Goal: Task Accomplishment & Management: Manage account settings

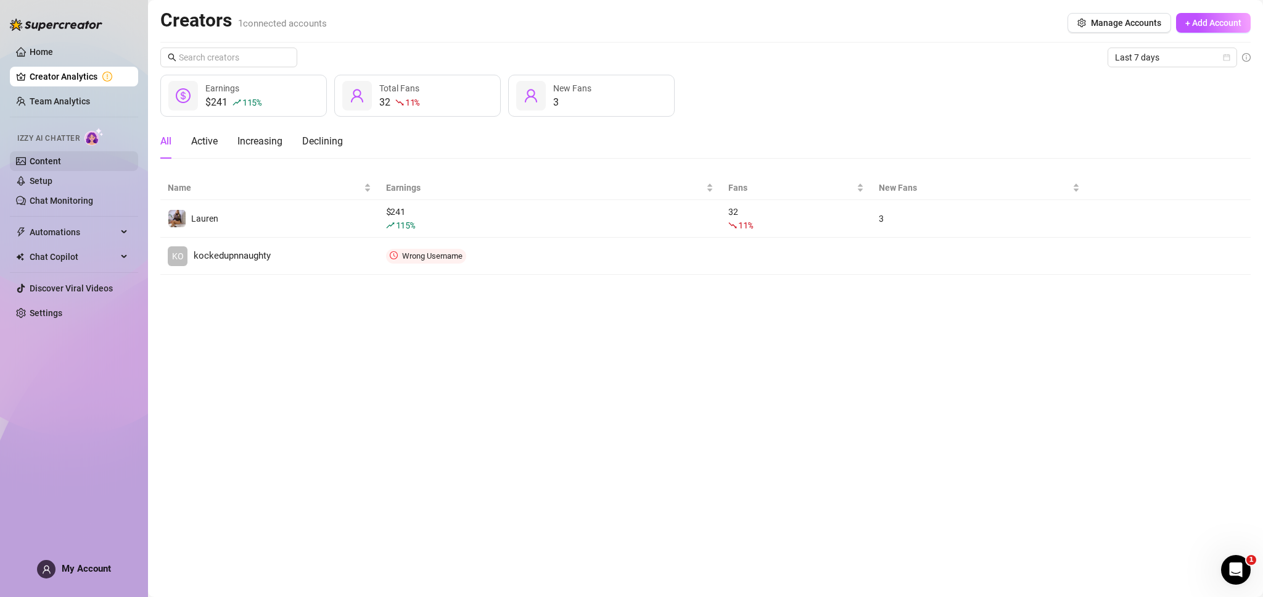
click at [57, 156] on link "Content" at bounding box center [45, 161] width 31 height 10
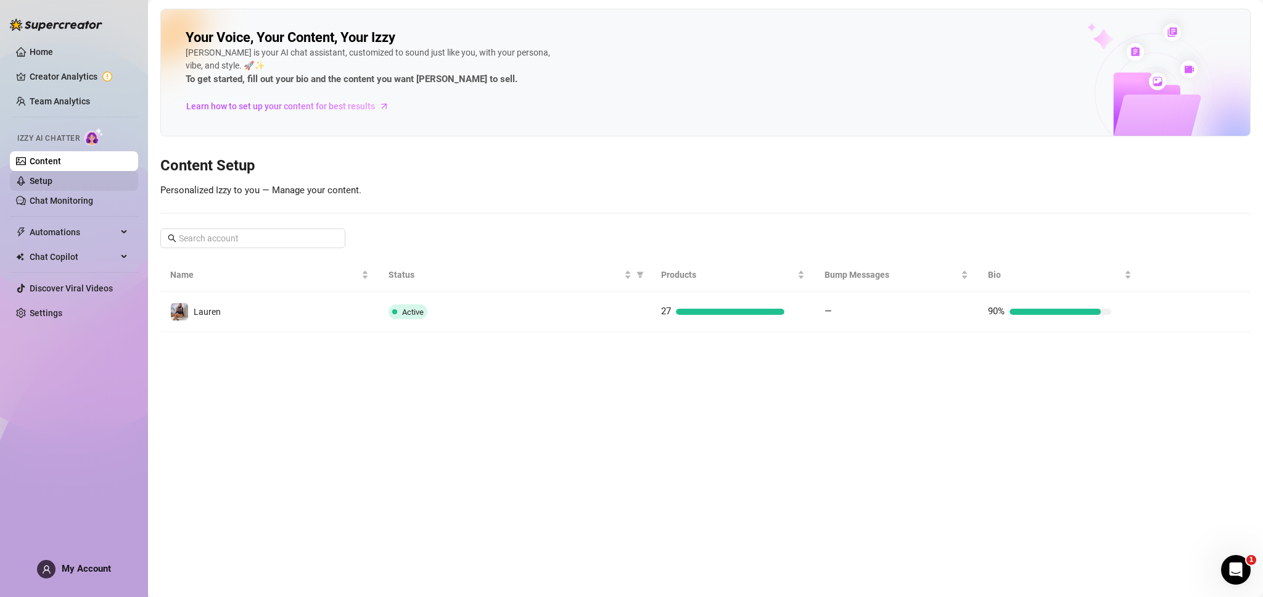
click at [52, 184] on link "Setup" at bounding box center [41, 181] width 23 height 10
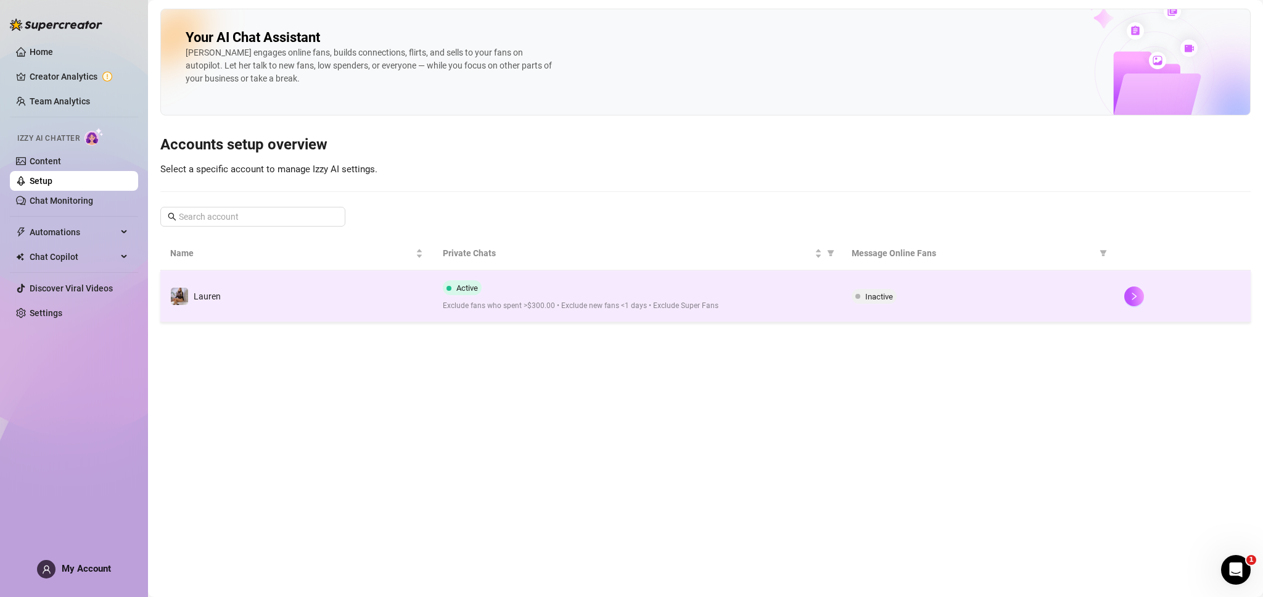
click at [919, 294] on div "Inactive" at bounding box center [978, 296] width 253 height 15
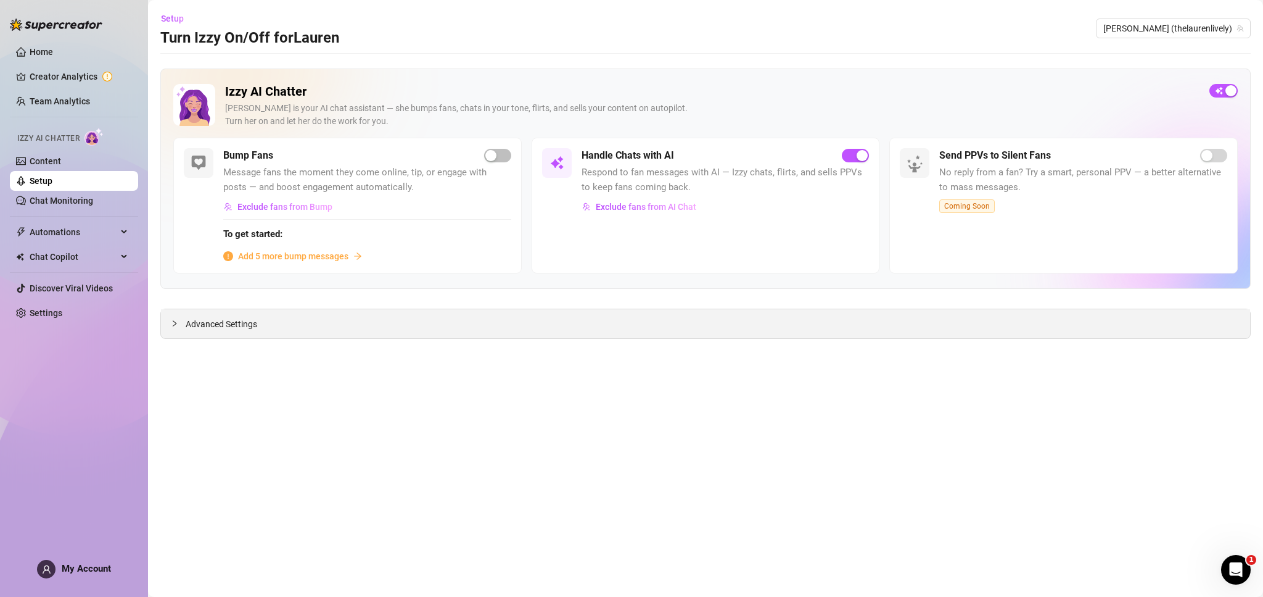
click at [215, 319] on span "Advanced Settings" at bounding box center [222, 324] width 72 height 14
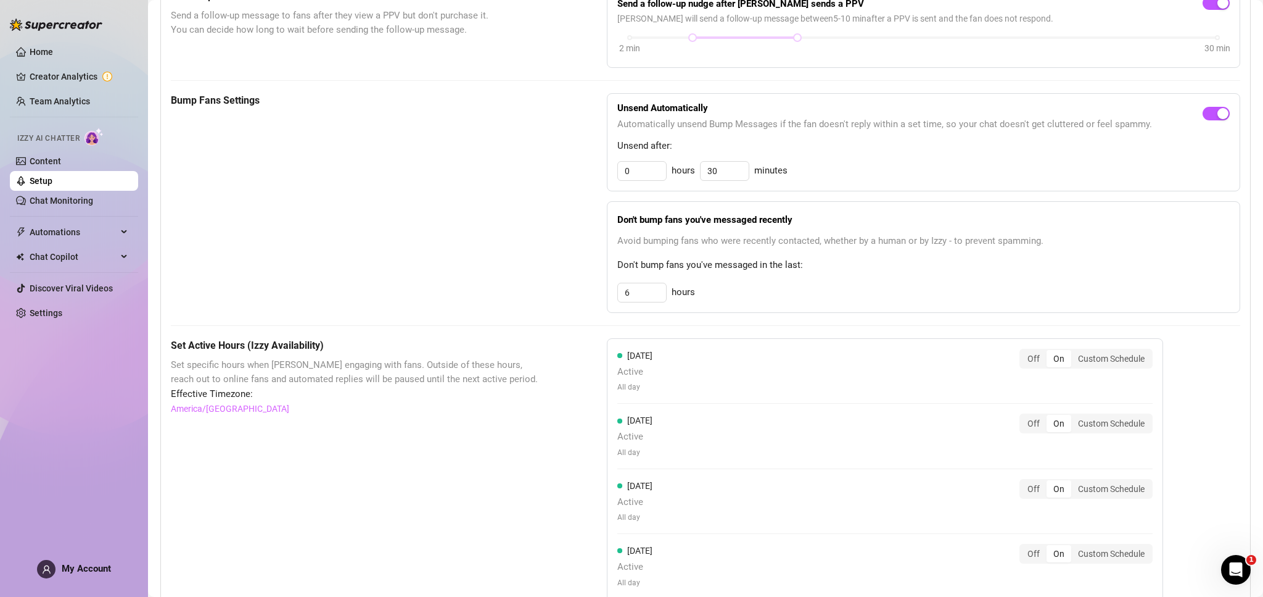
scroll to position [543, 0]
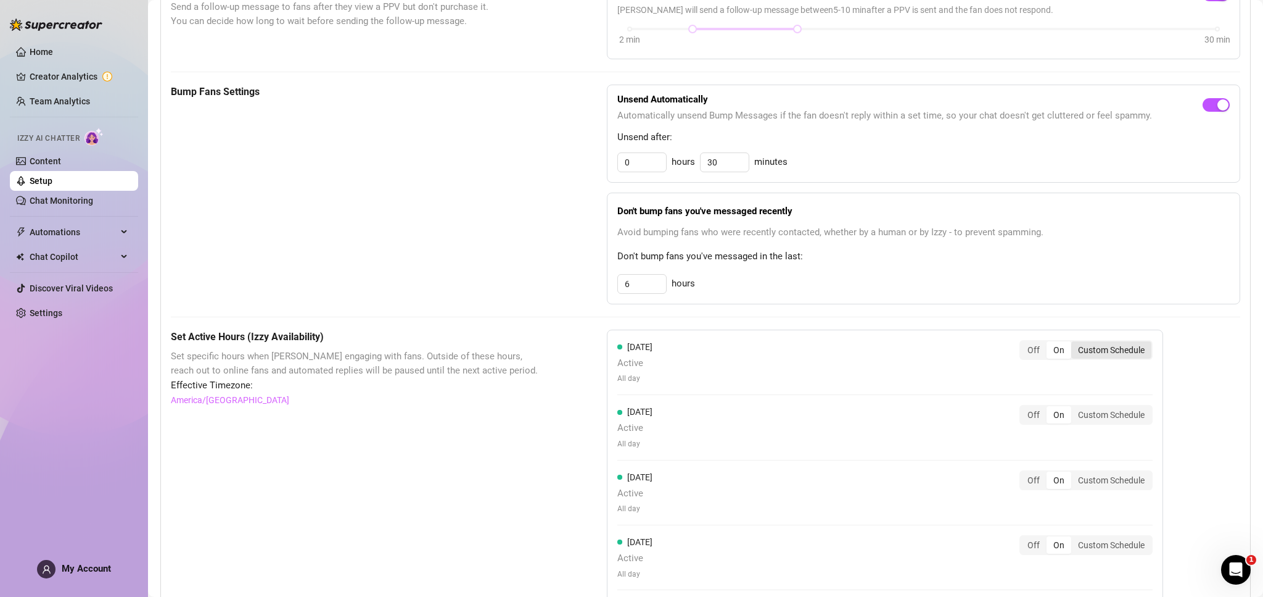
click at [1091, 343] on div "Custom Schedule" at bounding box center [1112, 349] width 80 height 17
click at [1075, 343] on input "Custom Schedule" at bounding box center [1075, 343] width 0 height 0
click at [649, 380] on input at bounding box center [655, 383] width 60 height 14
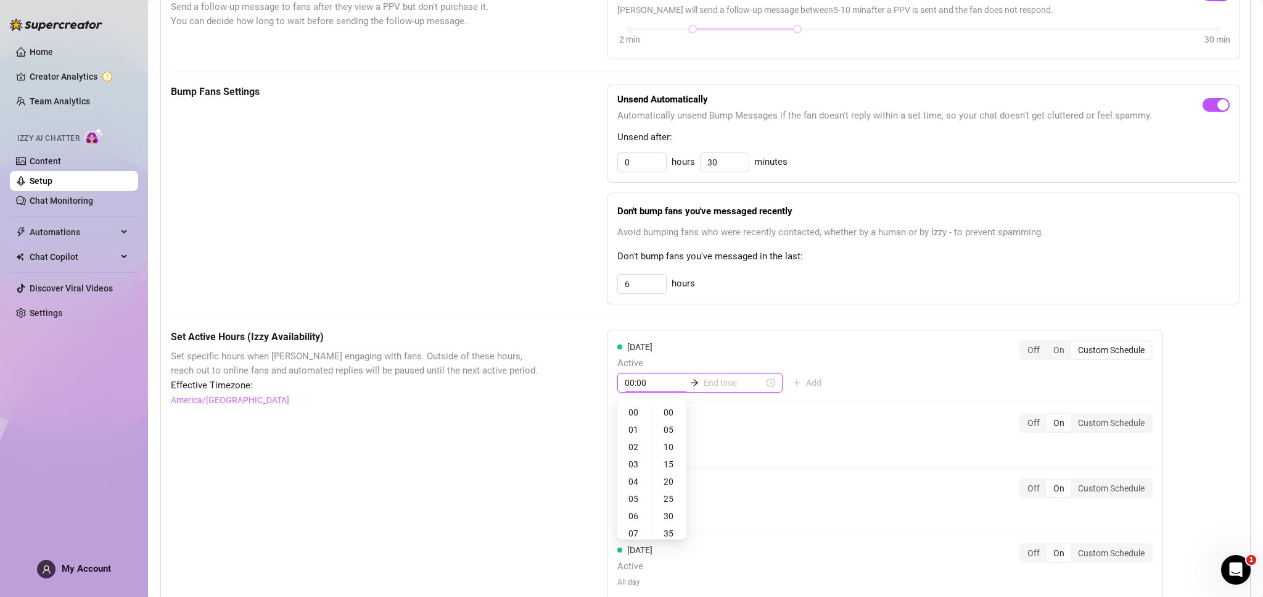
type input "01:00"
type input "03:00"
type input "11:00"
type input "00:15"
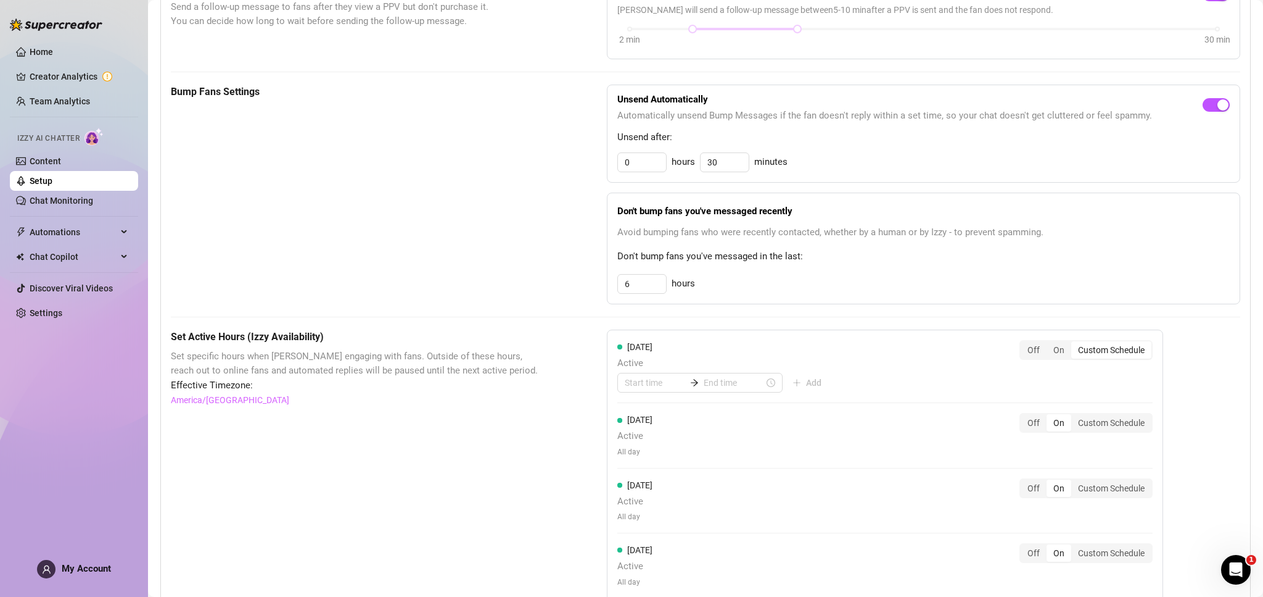
click at [797, 347] on div "[DATE] Active Add" at bounding box center [725, 366] width 214 height 53
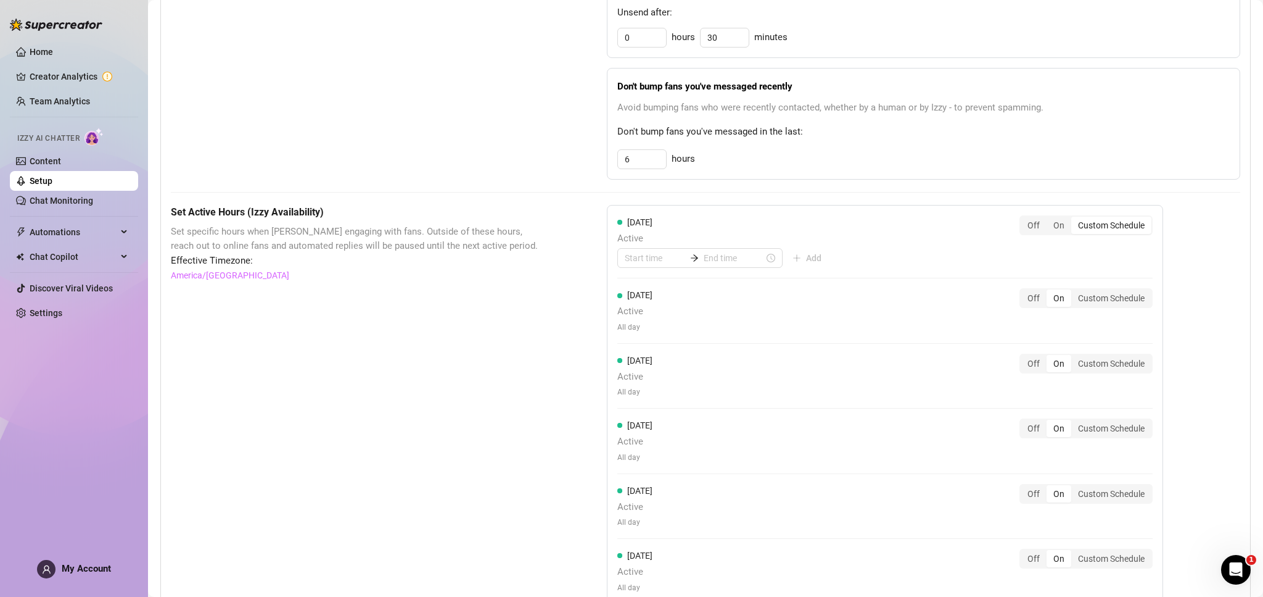
scroll to position [667, 0]
click at [1116, 297] on div "Custom Schedule" at bounding box center [1112, 298] width 80 height 17
click at [1075, 292] on input "Custom Schedule" at bounding box center [1075, 292] width 0 height 0
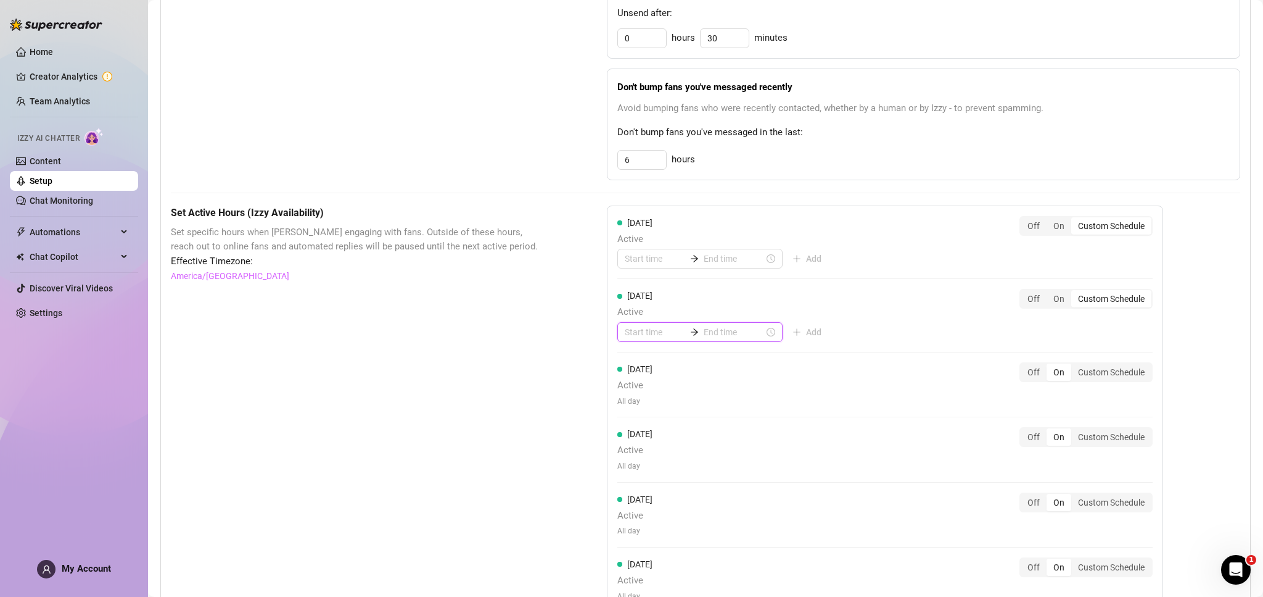
click at [656, 329] on input at bounding box center [655, 332] width 60 height 14
click at [638, 440] on div "05" at bounding box center [635, 447] width 30 height 17
type input "05:00"
click at [730, 330] on input at bounding box center [734, 332] width 60 height 14
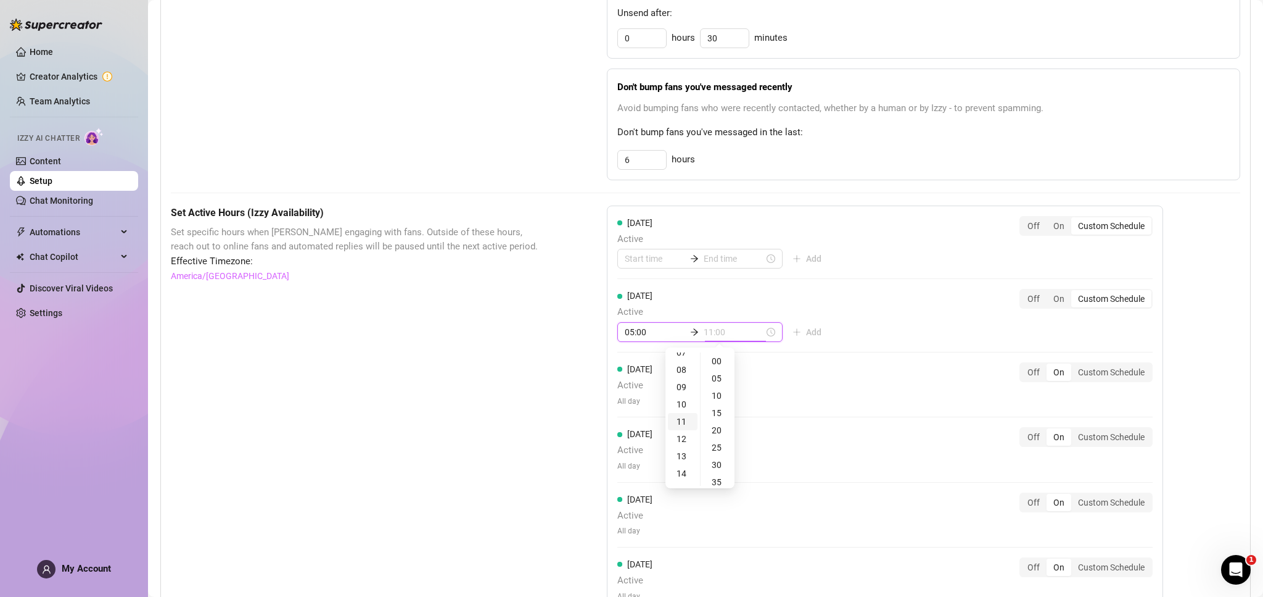
scroll to position [141, 0]
click at [680, 459] on div "14" at bounding box center [683, 461] width 30 height 17
click at [685, 402] on div "16" at bounding box center [683, 400] width 30 height 17
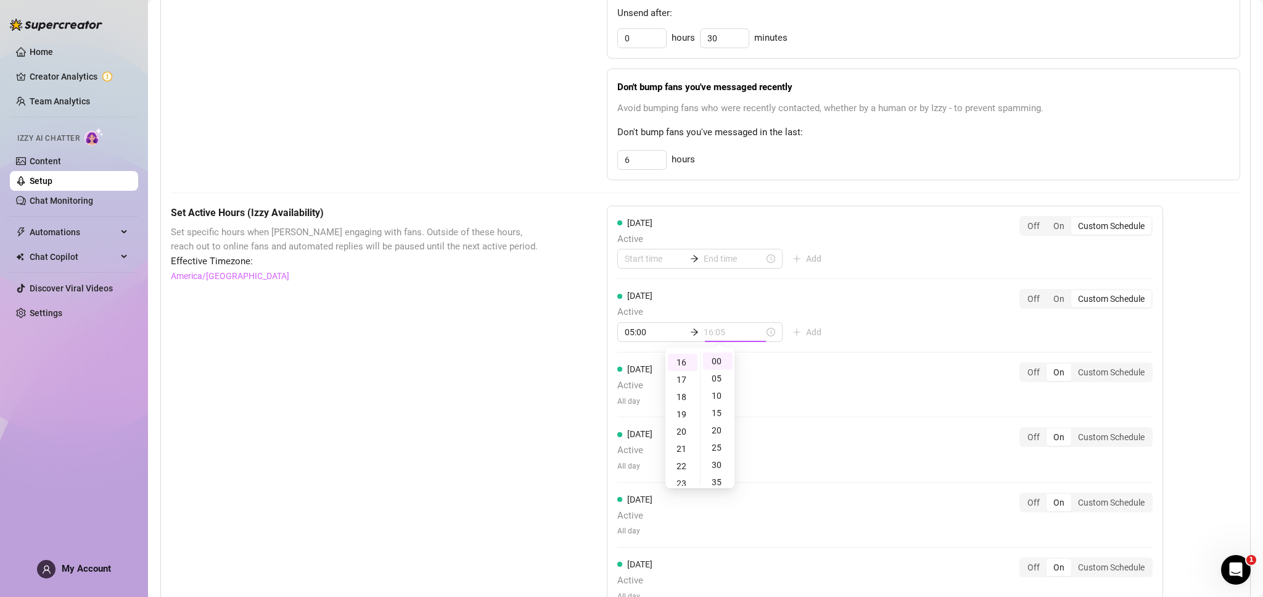
type input "16:00"
click at [919, 337] on div "[DATE] Active Add Off On Custom Schedule [DATE] Active 05:00 16:00 Add Off On C…" at bounding box center [885, 446] width 556 height 482
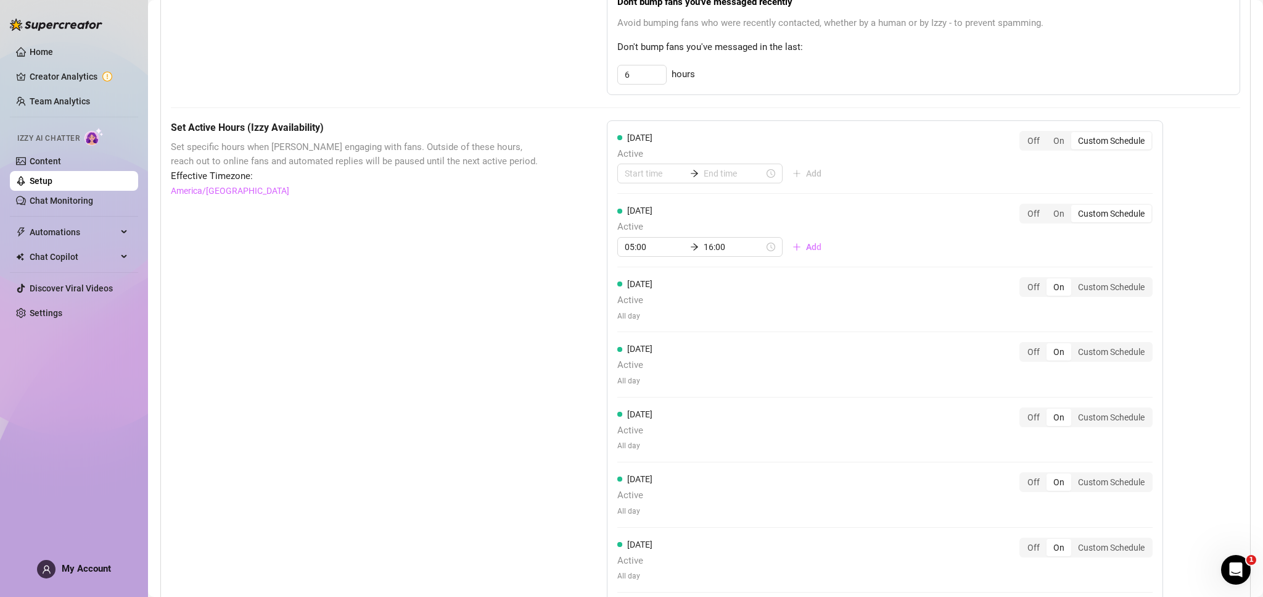
scroll to position [753, 0]
click at [753, 241] on input "16:00" at bounding box center [734, 246] width 60 height 14
click at [635, 359] on div "12" at bounding box center [635, 355] width 30 height 17
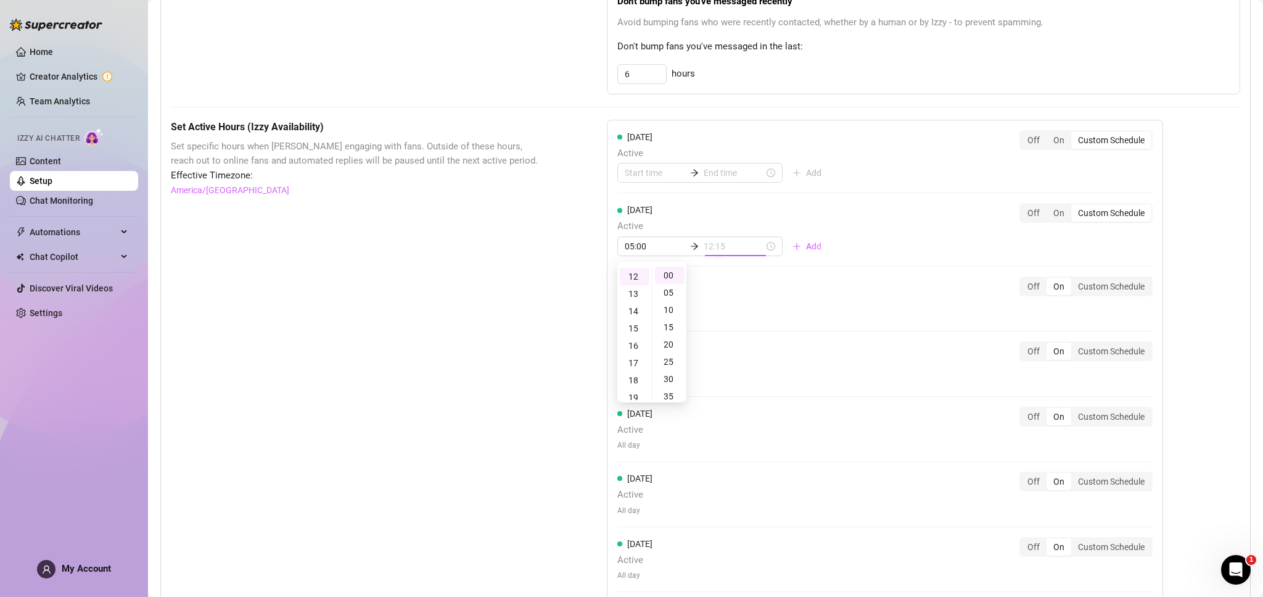
type input "12:00"
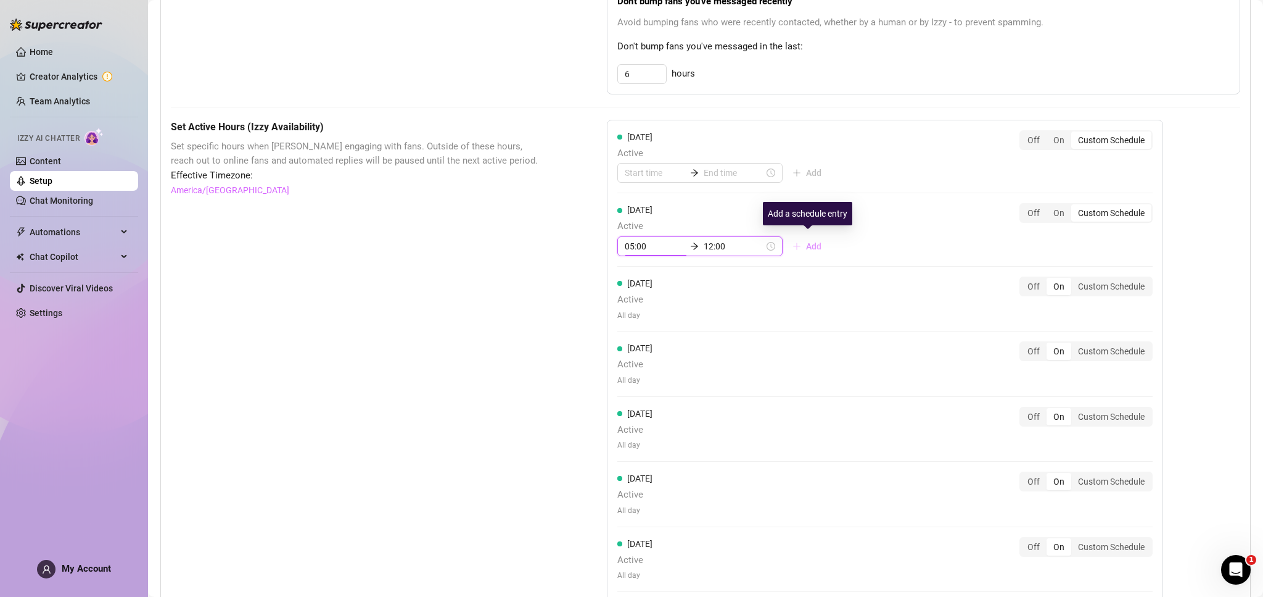
click at [812, 241] on span "Add" at bounding box center [813, 246] width 15 height 10
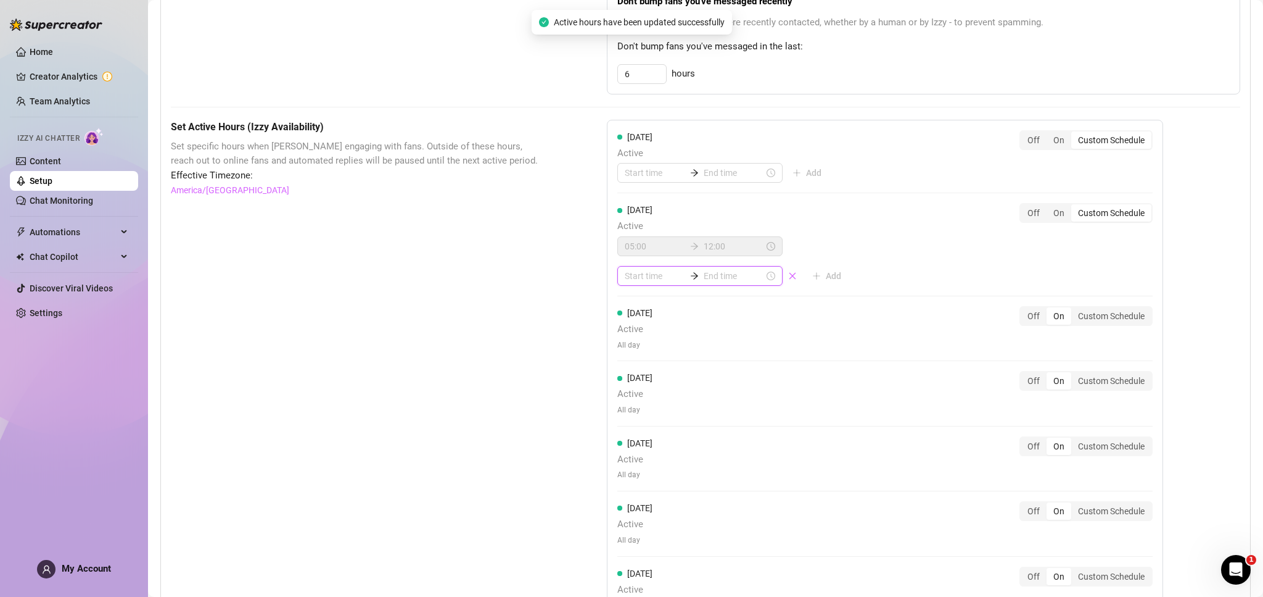
click at [635, 275] on input at bounding box center [655, 276] width 60 height 14
click at [632, 399] on div "16" at bounding box center [635, 403] width 30 height 17
click at [632, 399] on div "22" at bounding box center [635, 398] width 30 height 17
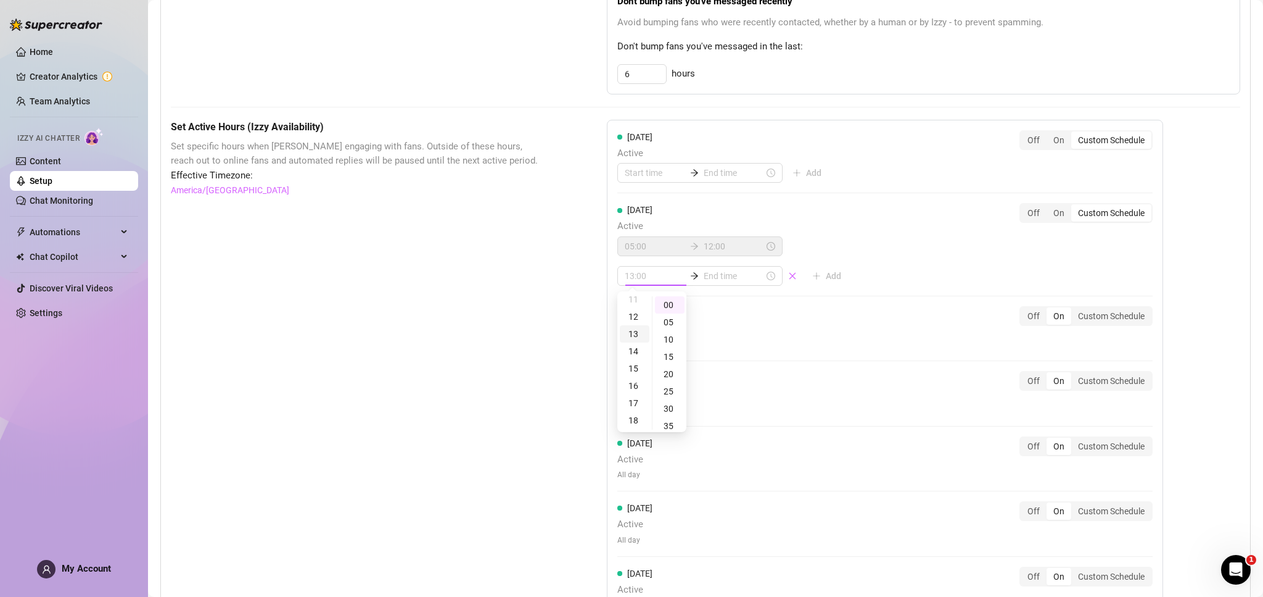
scroll to position [194, 0]
click at [634, 381] on div "16" at bounding box center [635, 387] width 30 height 17
type input "16:00"
click at [714, 270] on input at bounding box center [734, 276] width 60 height 14
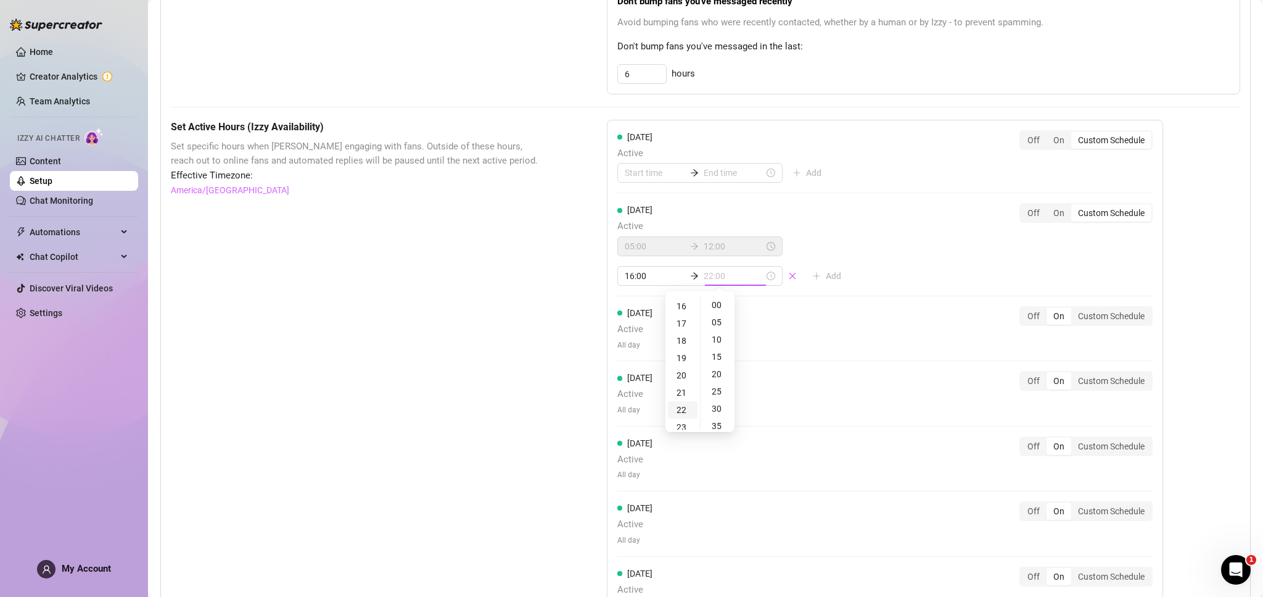
click at [684, 410] on div "22" at bounding box center [683, 409] width 30 height 17
type input "22:00"
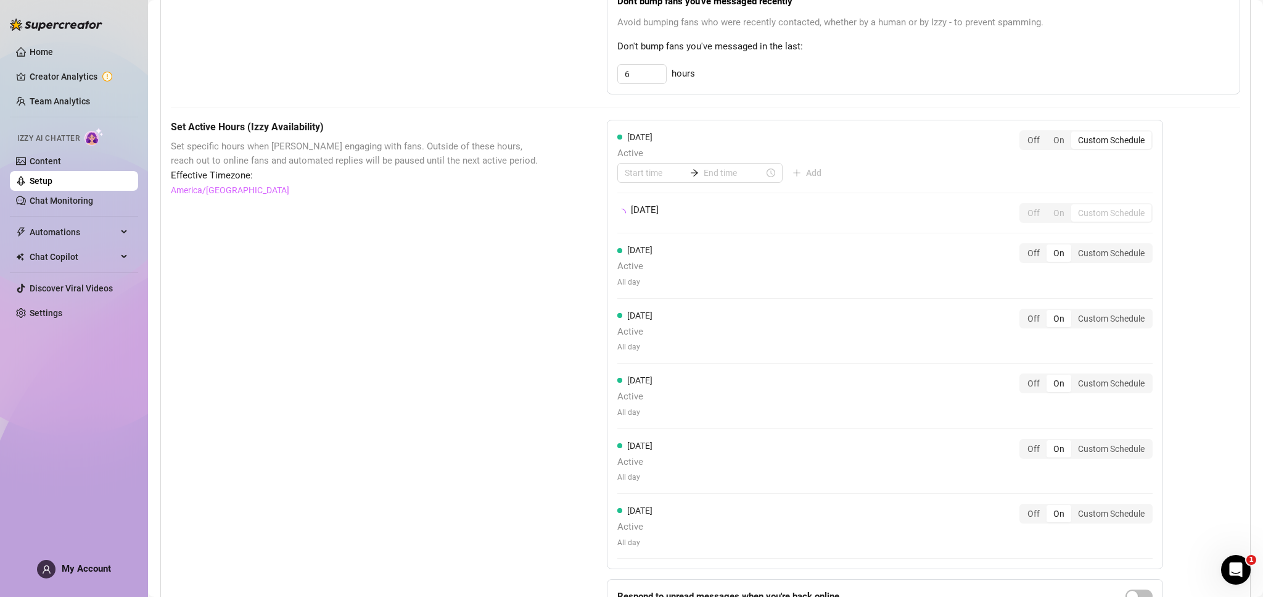
click at [981, 250] on div "[DATE] Active Add Off On Custom Schedule [DATE] Off On Custom Schedule [DATE] A…" at bounding box center [885, 345] width 556 height 450
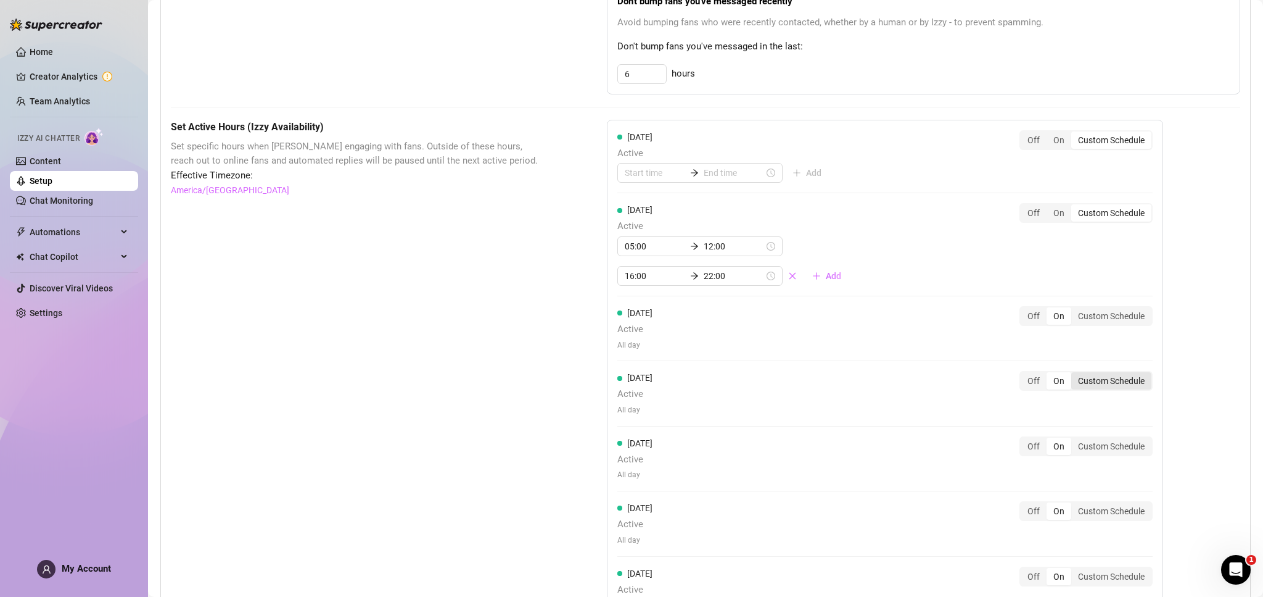
click at [1098, 377] on div "Custom Schedule" at bounding box center [1112, 380] width 80 height 17
click at [1075, 374] on input "Custom Schedule" at bounding box center [1075, 374] width 0 height 0
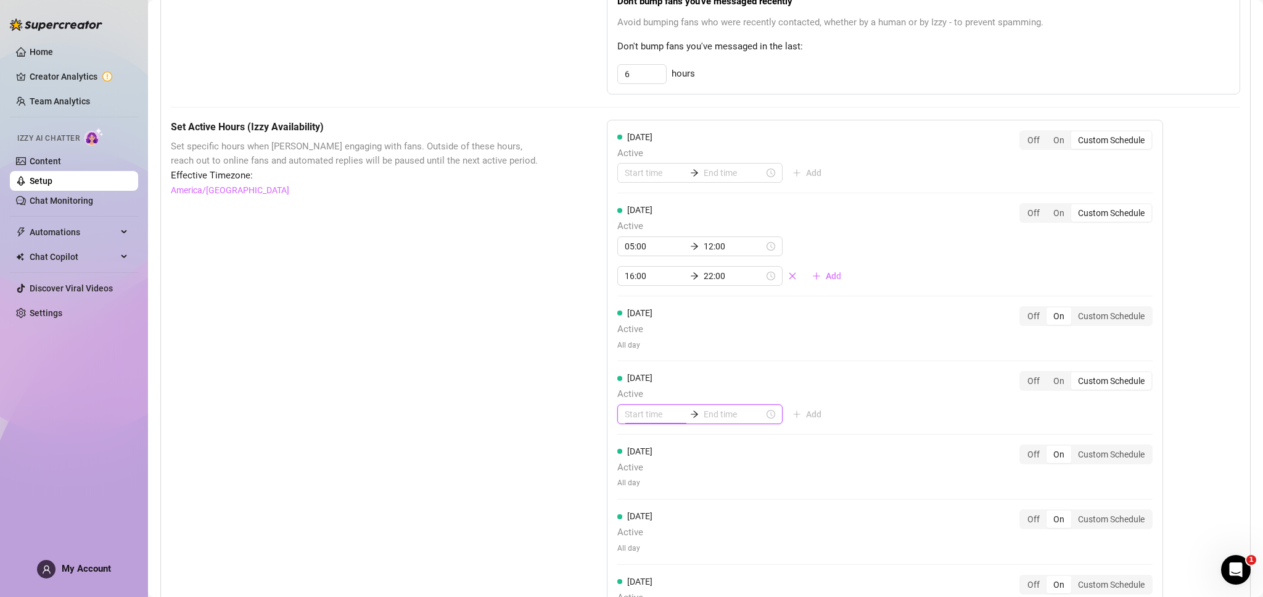
click at [661, 409] on input at bounding box center [655, 414] width 60 height 14
click at [633, 479] on div "02" at bounding box center [635, 476] width 30 height 17
type input "02:00"
click at [725, 410] on input at bounding box center [734, 414] width 60 height 14
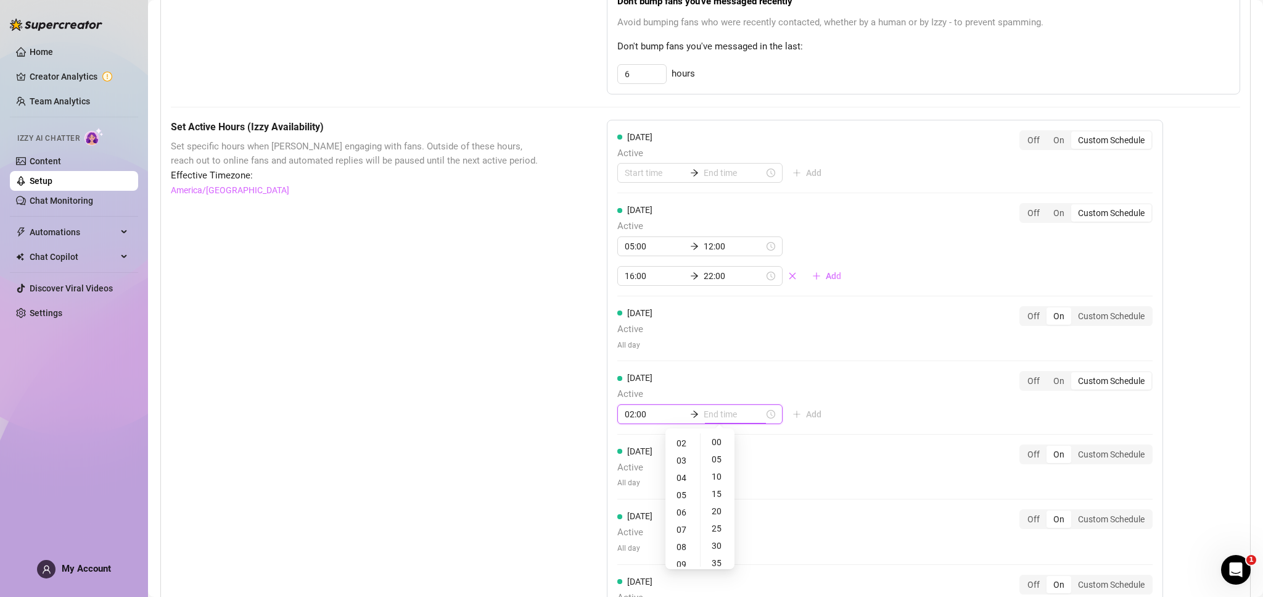
type input "02:00"
click at [680, 510] on div "06" at bounding box center [683, 511] width 30 height 17
type input "06:00"
click at [862, 419] on div "[DATE] Active Add Off On Custom Schedule [DATE] Active 05:00 12:00 16:00 22:00 …" at bounding box center [885, 380] width 556 height 520
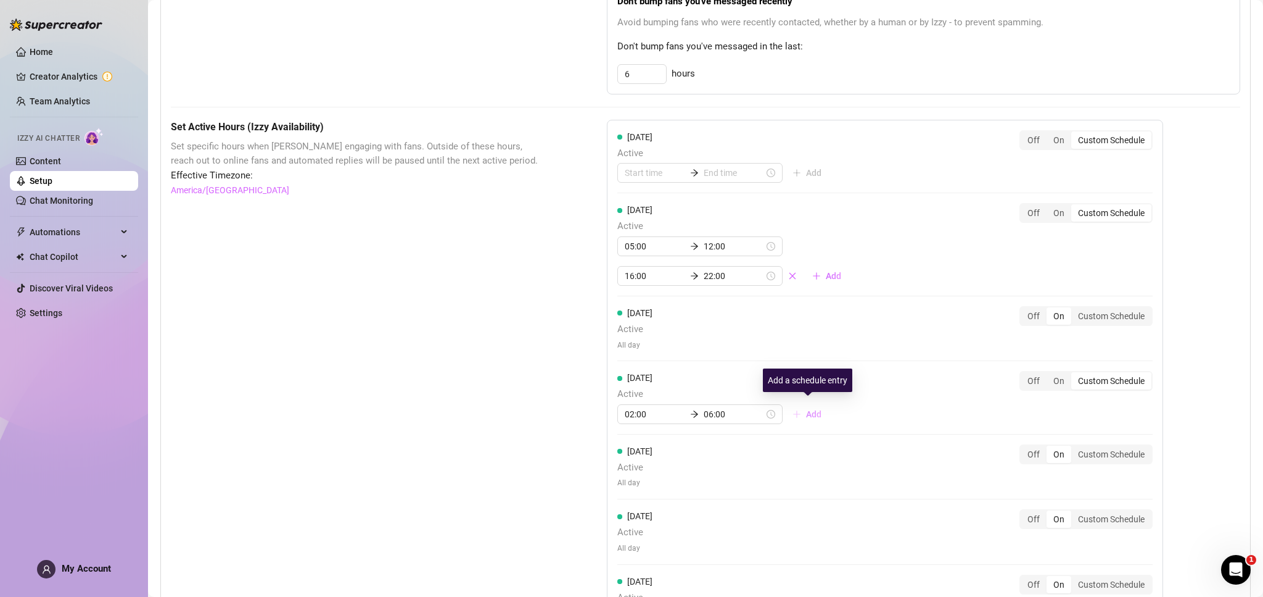
click at [809, 410] on span "Add" at bounding box center [813, 414] width 15 height 10
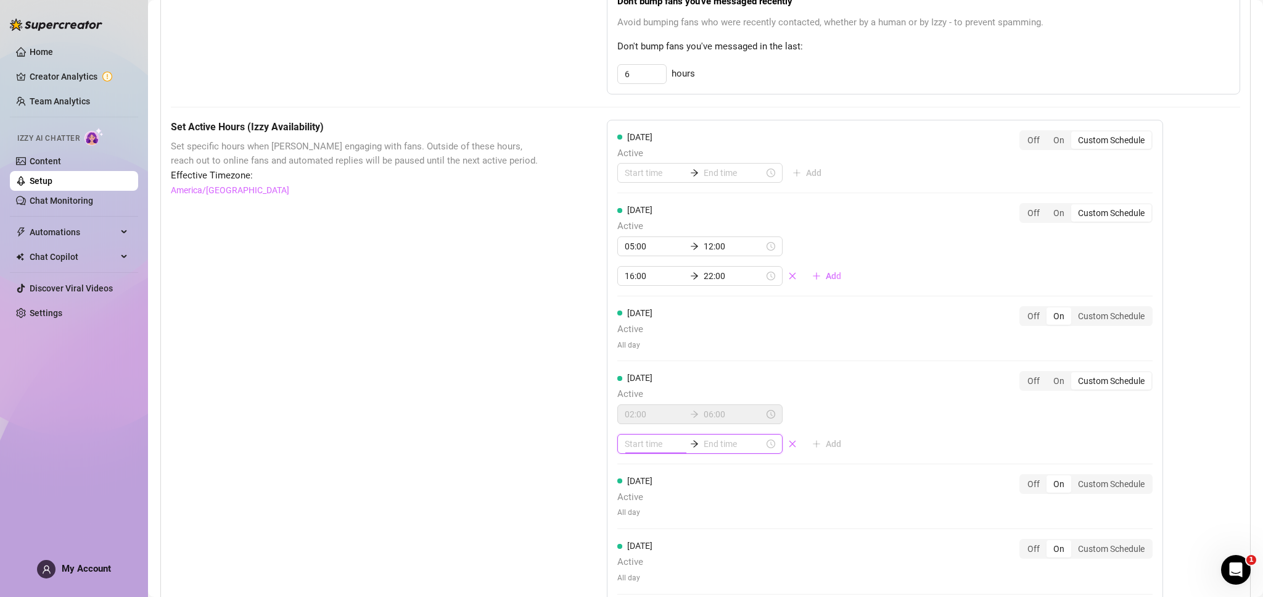
click at [633, 439] on input at bounding box center [655, 444] width 60 height 14
click at [634, 354] on div "14" at bounding box center [635, 347] width 30 height 17
click at [633, 393] on div "21" at bounding box center [635, 389] width 30 height 17
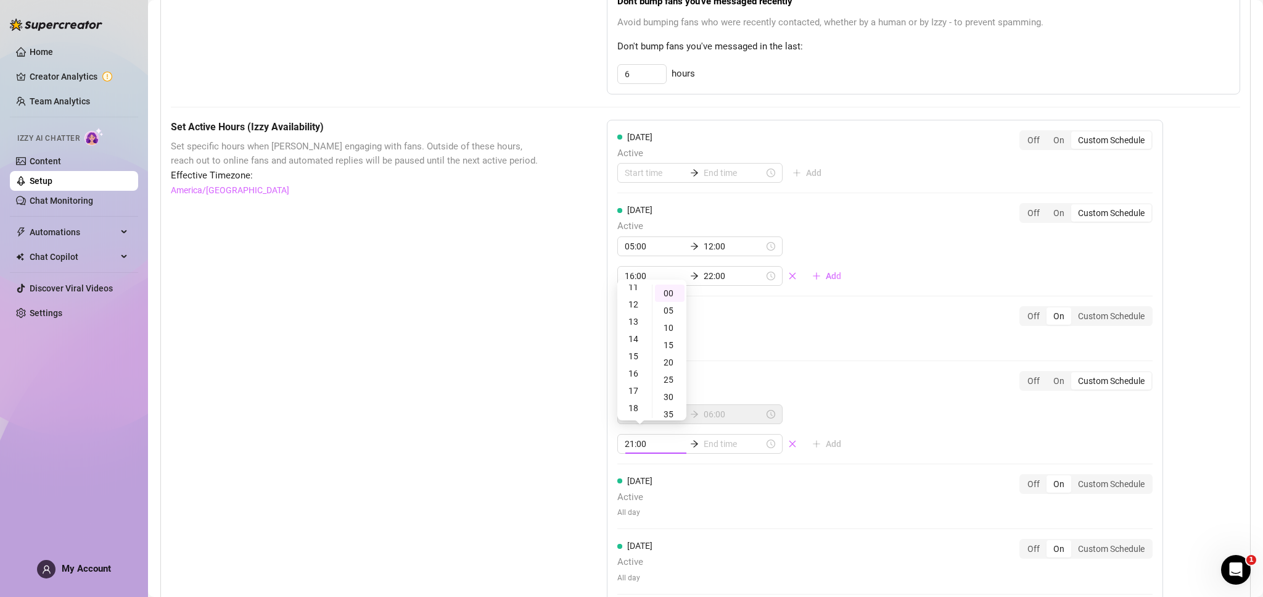
scroll to position [193, 0]
click at [637, 386] on div "17" at bounding box center [635, 393] width 30 height 17
type input "17:00"
click at [722, 437] on input at bounding box center [734, 444] width 60 height 14
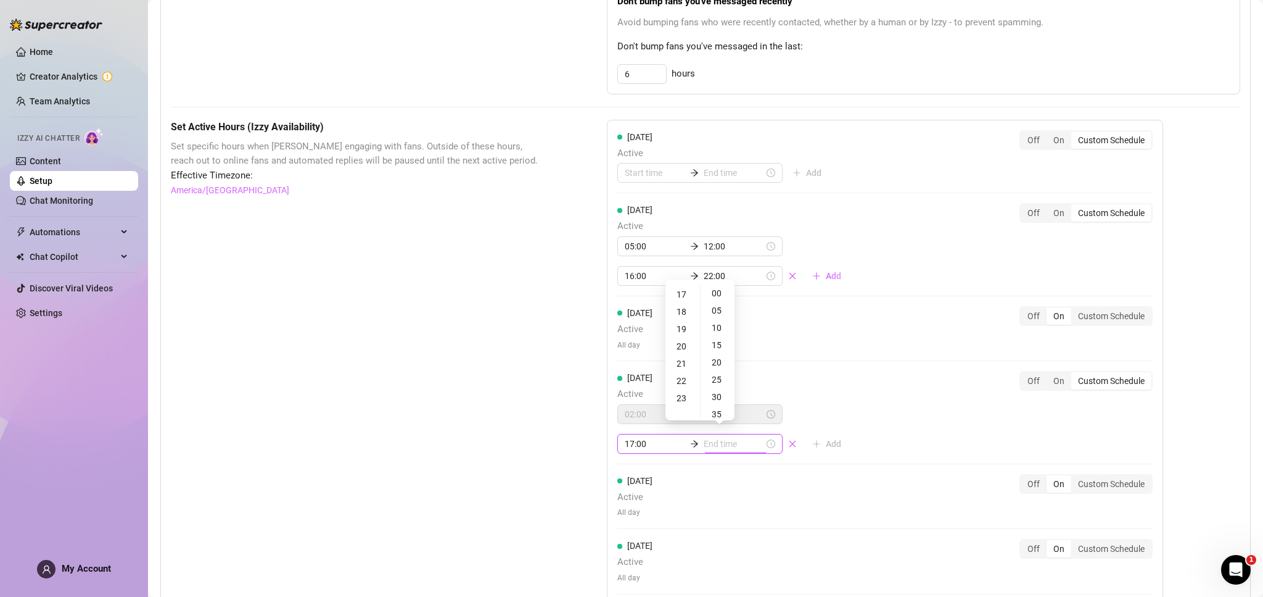
type input "17:35"
click at [683, 382] on div "22" at bounding box center [683, 380] width 30 height 17
type input "22:00"
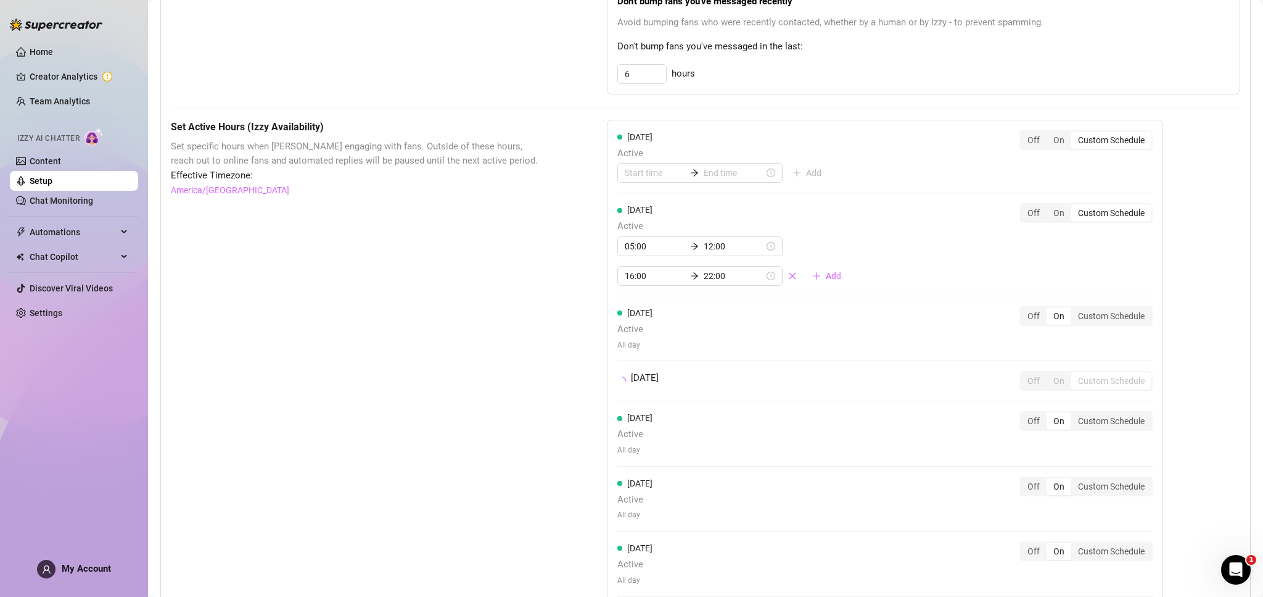
click at [823, 503] on div "[DATE] Active Add Off On Custom Schedule [DATE] Active 05:00 12:00 16:00 22:00 …" at bounding box center [885, 363] width 556 height 487
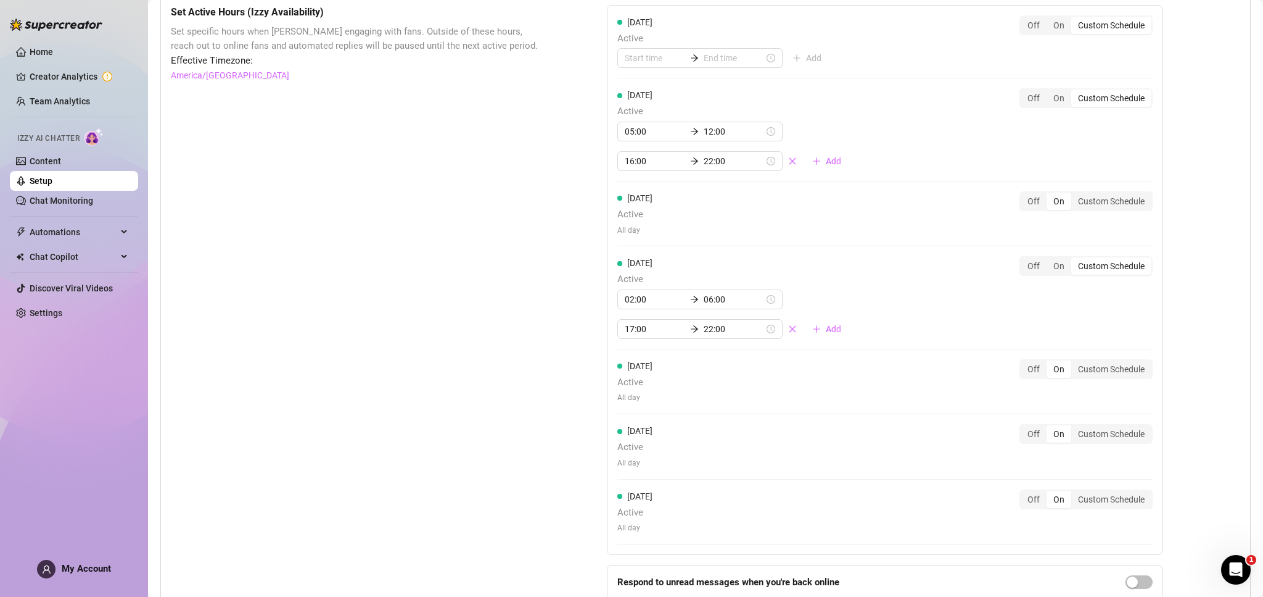
scroll to position [869, 0]
click at [1099, 429] on div "Custom Schedule" at bounding box center [1112, 432] width 80 height 17
click at [1075, 426] on input "Custom Schedule" at bounding box center [1075, 426] width 0 height 0
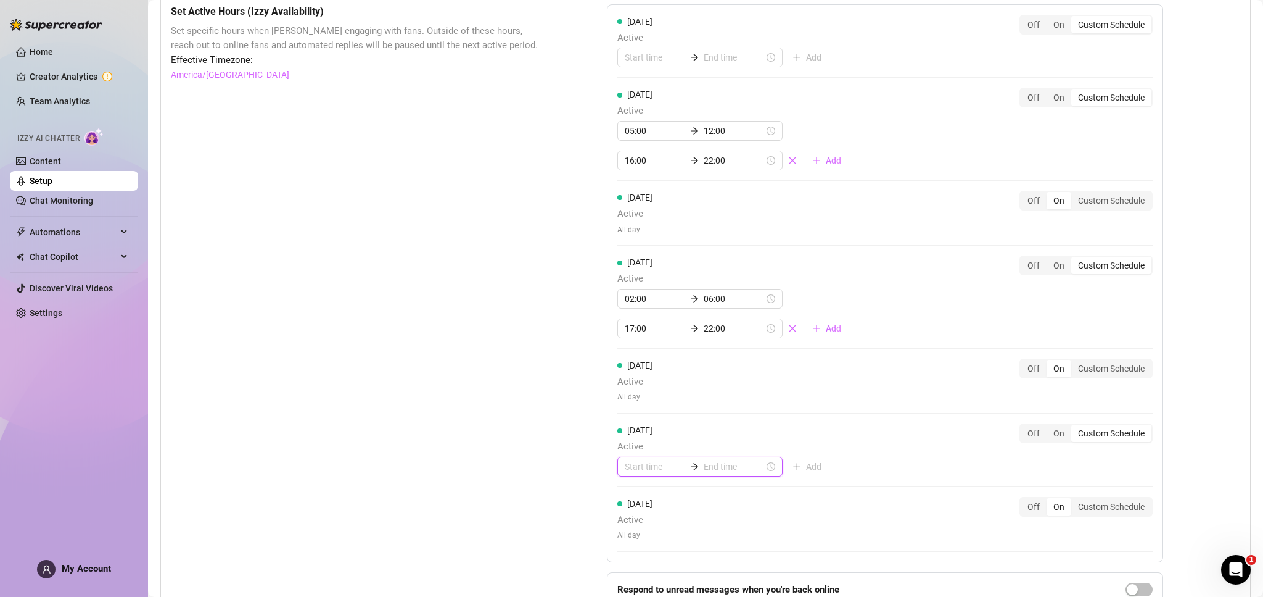
click at [646, 460] on input at bounding box center [655, 467] width 60 height 14
click at [632, 343] on div "02" at bounding box center [635, 345] width 30 height 17
click at [634, 318] on div "02" at bounding box center [635, 315] width 30 height 17
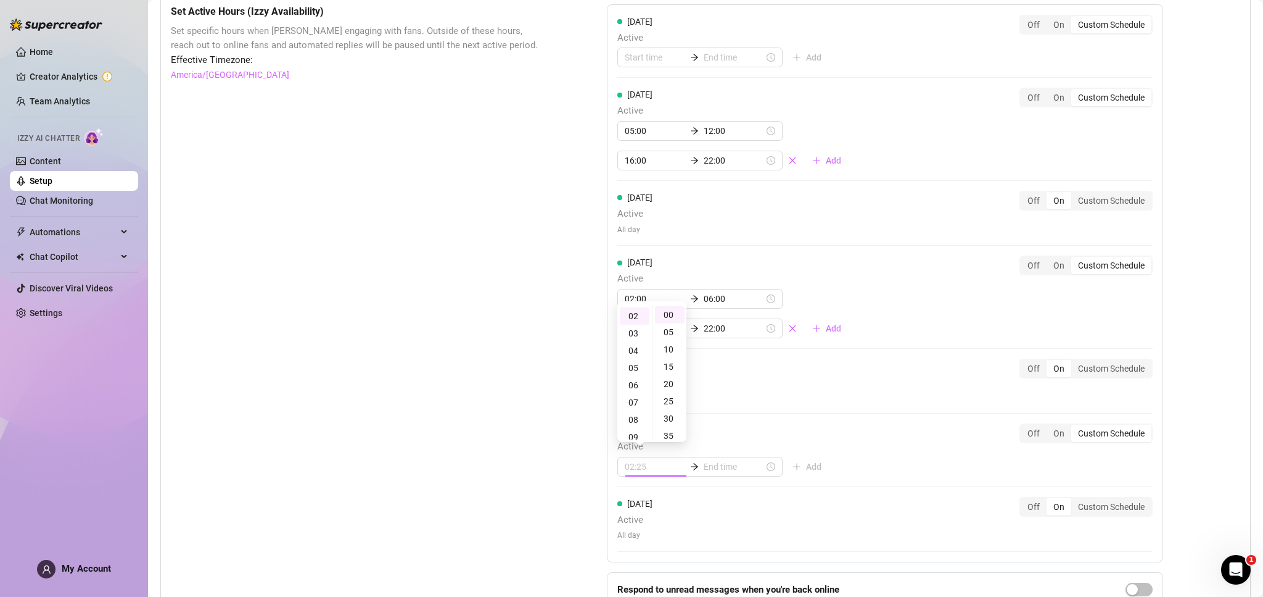
type input "02:00"
click at [720, 464] on input at bounding box center [734, 467] width 60 height 14
type input "02:30"
click at [683, 382] on div "06" at bounding box center [683, 384] width 30 height 17
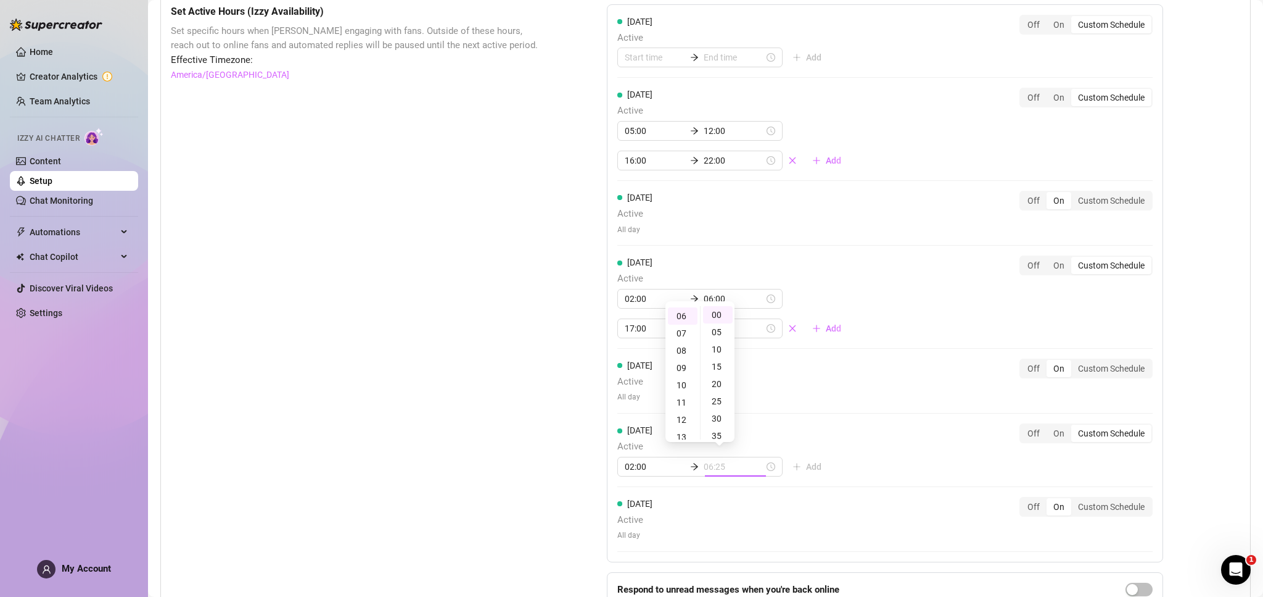
type input "06:00"
click at [875, 460] on div "[DATE] Active Add Off On Custom Schedule [DATE] Active 05:00 12:00 16:00 22:00 …" at bounding box center [885, 283] width 556 height 558
click at [817, 461] on span "Add" at bounding box center [813, 466] width 15 height 10
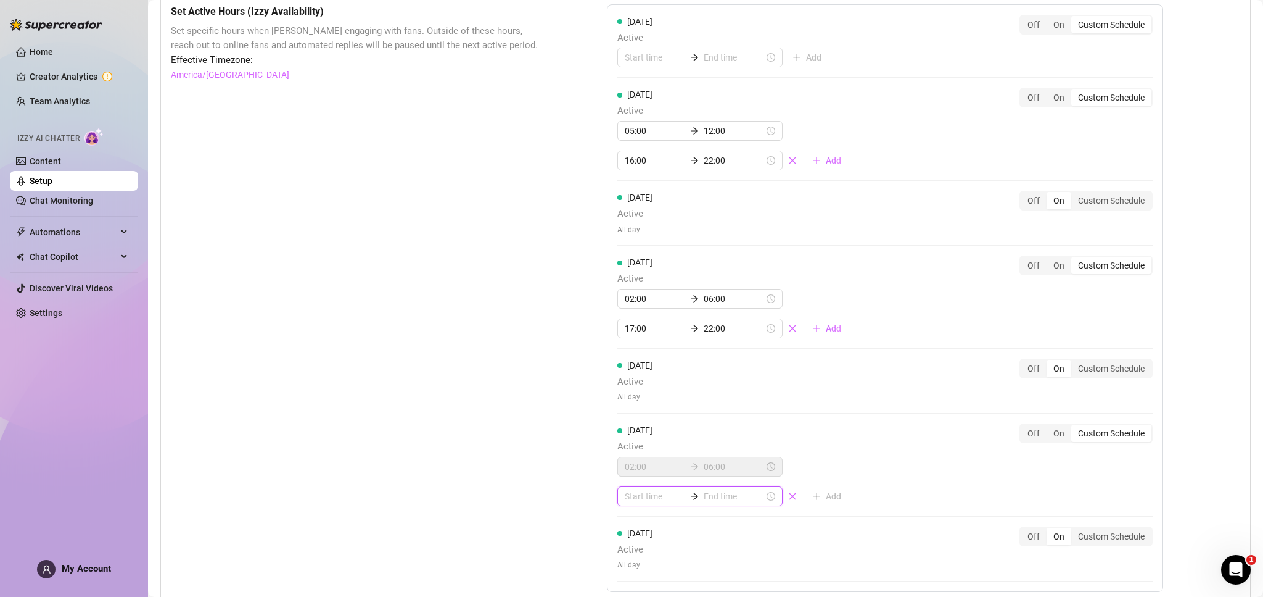
click at [645, 489] on input at bounding box center [655, 496] width 60 height 14
type input "06:00"
type input "23:00"
type input "00:35"
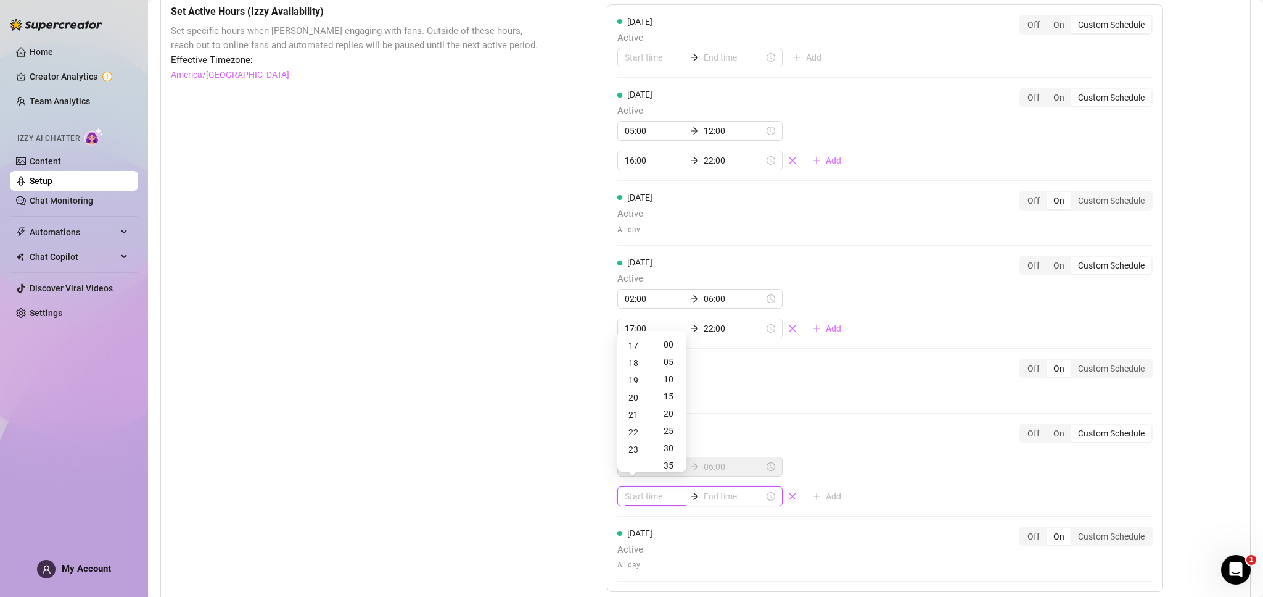
click at [713, 494] on input at bounding box center [734, 496] width 60 height 14
type input "00:35"
type input "23:00"
click at [685, 449] on div "23" at bounding box center [683, 450] width 30 height 17
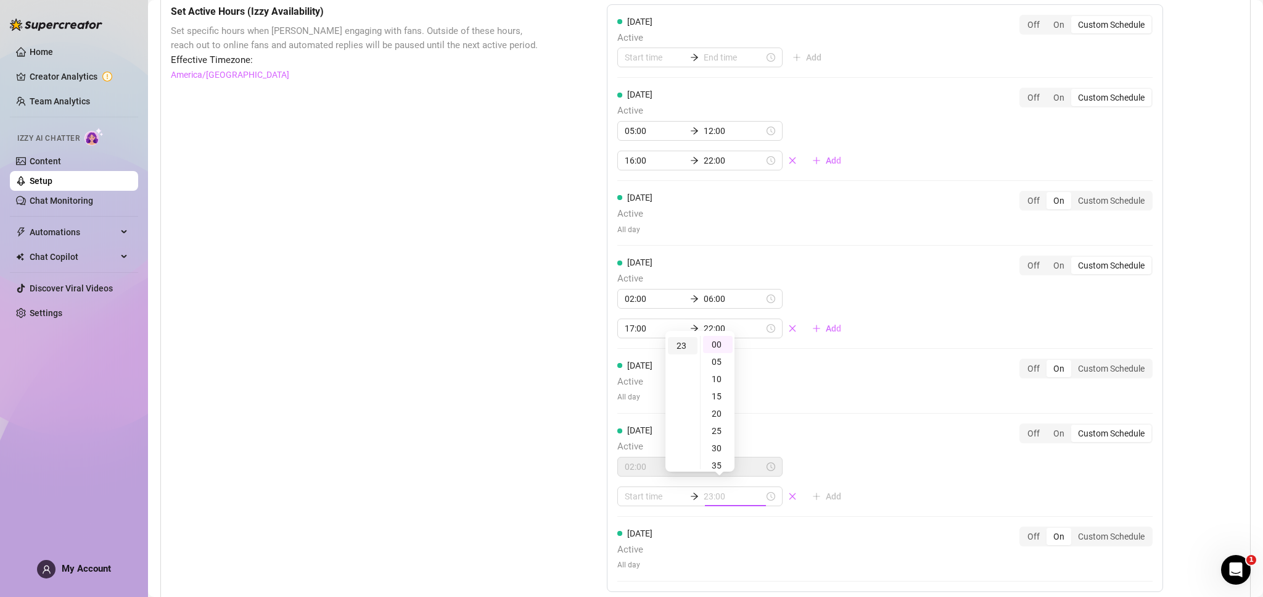
scroll to position [396, 0]
click at [672, 489] on input at bounding box center [655, 496] width 60 height 14
click at [633, 400] on div "16" at bounding box center [635, 395] width 30 height 17
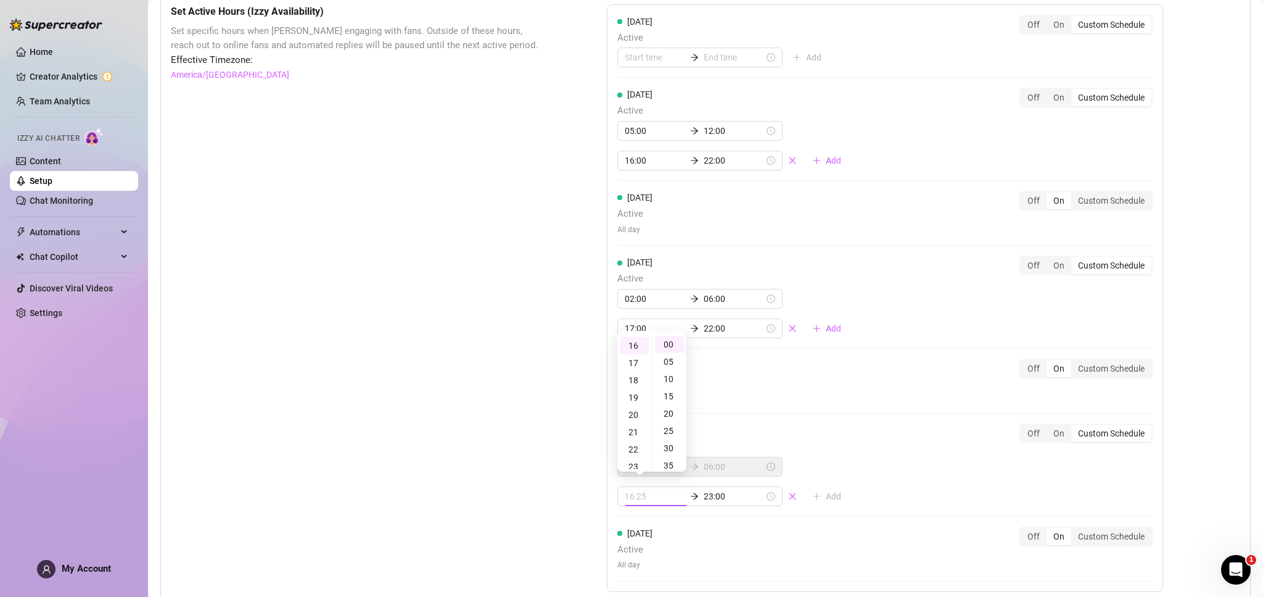
type input "16:00"
click at [803, 545] on div "[DATE] Active Add Off On Custom Schedule [DATE] Active 05:00 12:00 16:00 22:00 …" at bounding box center [885, 334] width 556 height 661
click at [1125, 360] on div "Custom Schedule" at bounding box center [1112, 368] width 80 height 17
click at [1075, 361] on input "Custom Schedule" at bounding box center [1075, 361] width 0 height 0
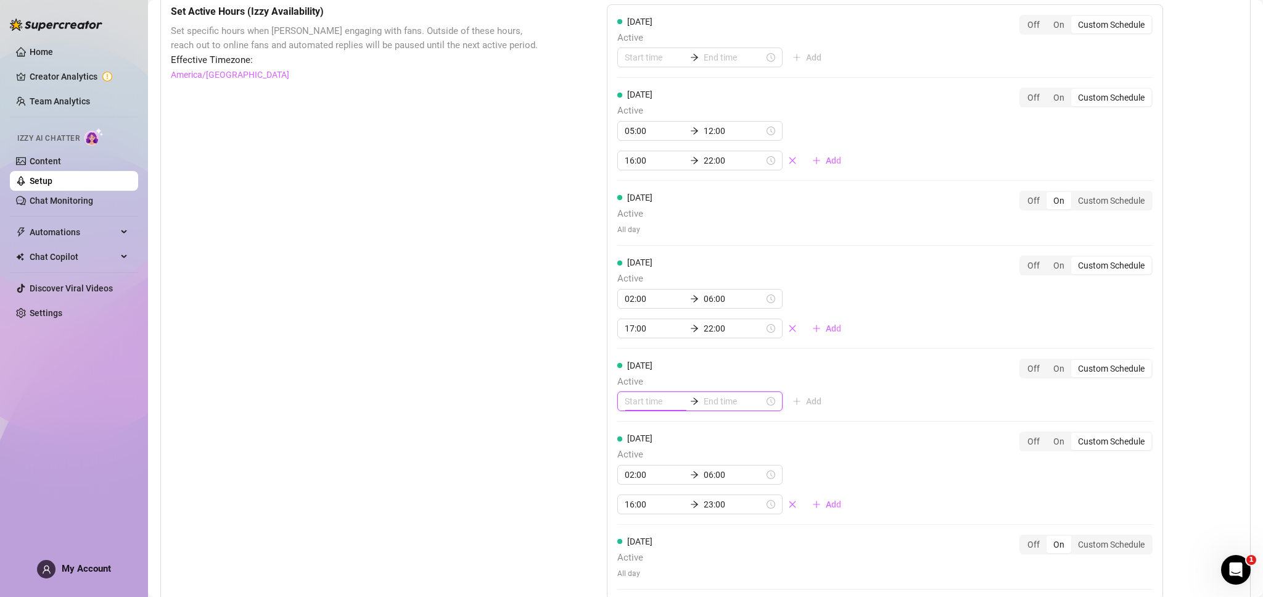
click at [648, 397] on input at bounding box center [655, 401] width 60 height 14
click at [634, 463] on div "02" at bounding box center [635, 463] width 30 height 17
click at [630, 429] on div "02" at bounding box center [635, 429] width 30 height 17
type input "02:00"
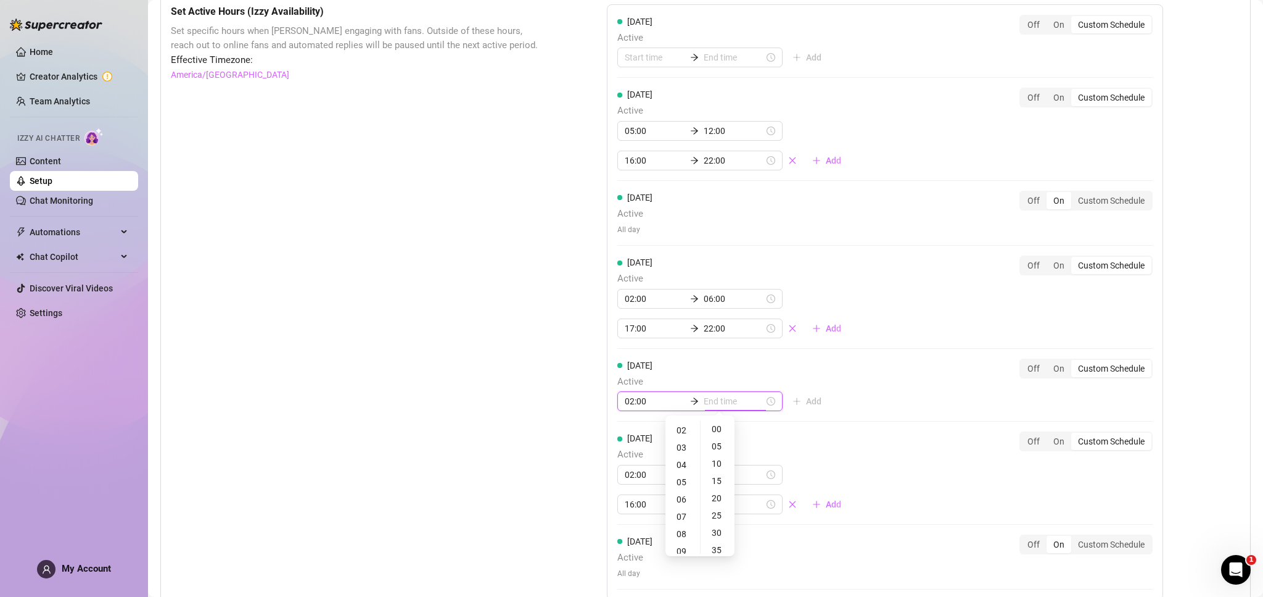
click at [735, 399] on input at bounding box center [734, 401] width 60 height 14
type input "02:00"
type input "08:00"
click at [682, 494] on div "06" at bounding box center [683, 498] width 30 height 17
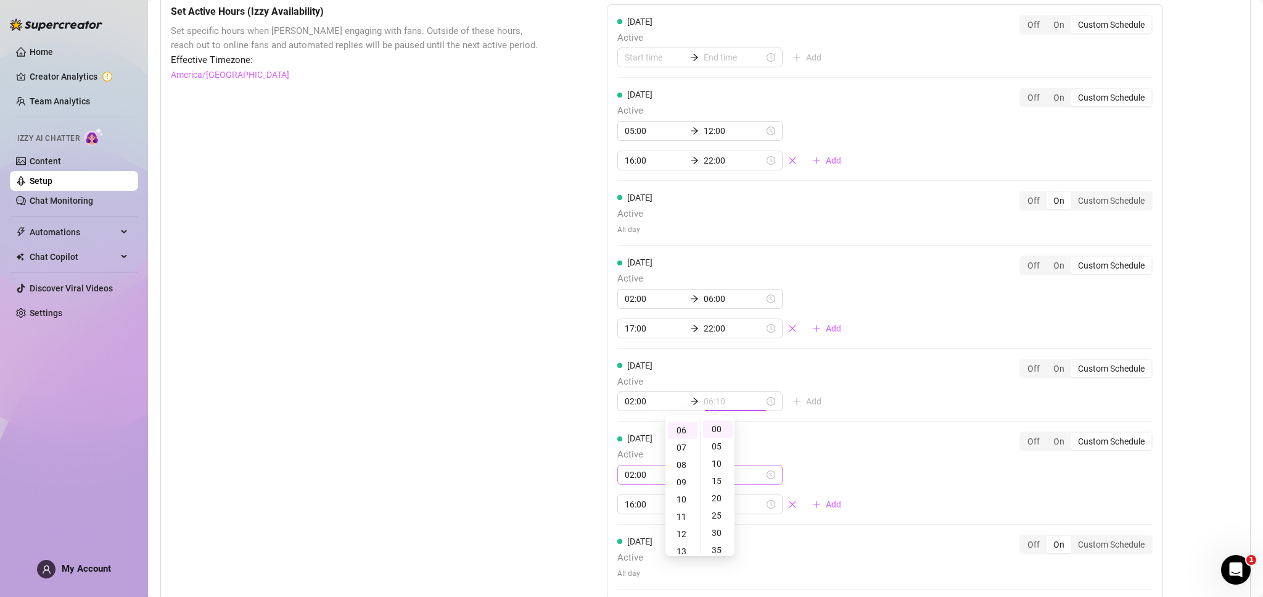
type input "06:00"
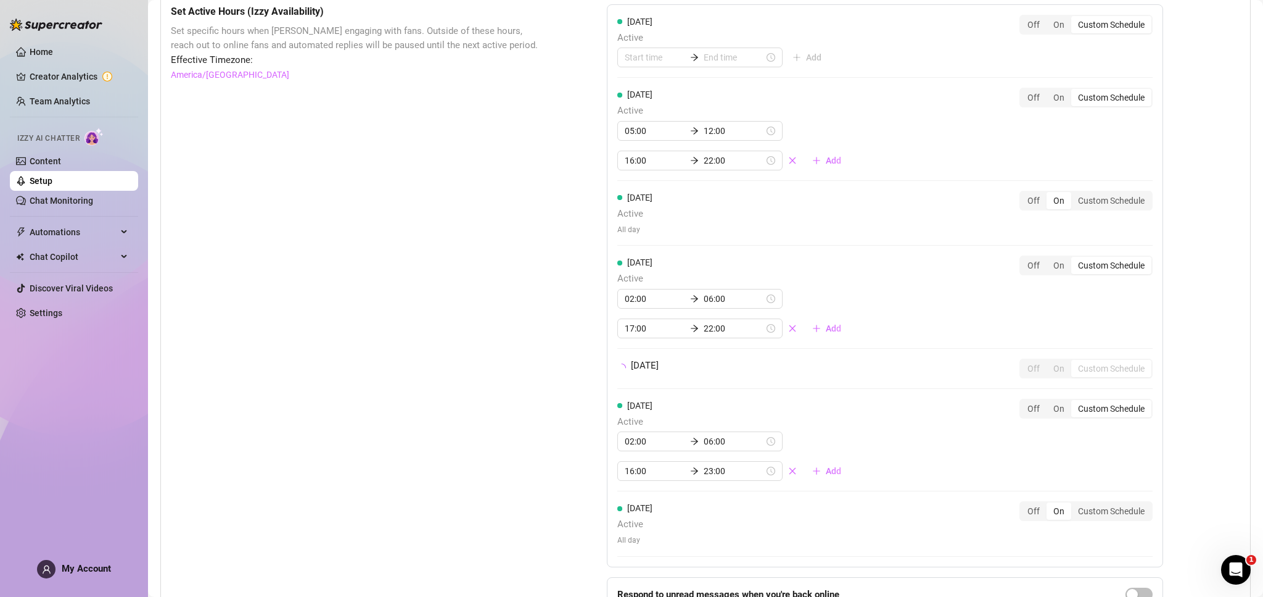
click at [776, 416] on div "[DATE] Active Add Off On Custom Schedule [DATE] Active 05:00 12:00 16:00 22:00 …" at bounding box center [885, 285] width 556 height 563
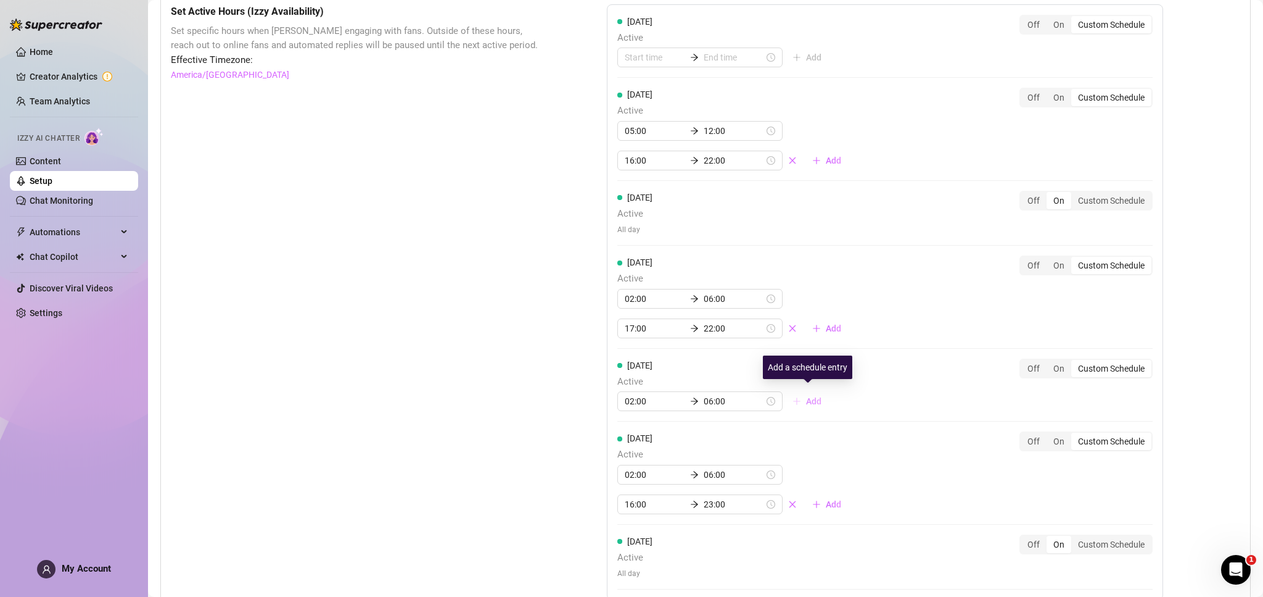
click at [812, 396] on span "Add" at bounding box center [813, 401] width 15 height 10
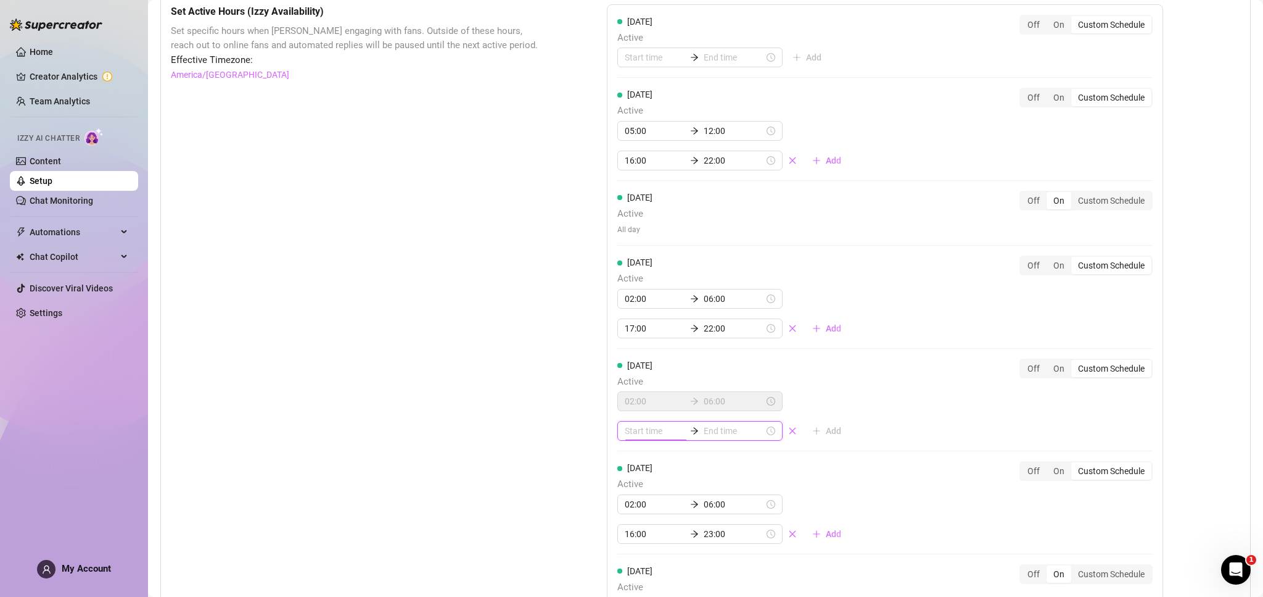
click at [652, 426] on input at bounding box center [655, 431] width 60 height 14
type input "00:00"
click at [635, 525] on div "13" at bounding box center [635, 519] width 30 height 17
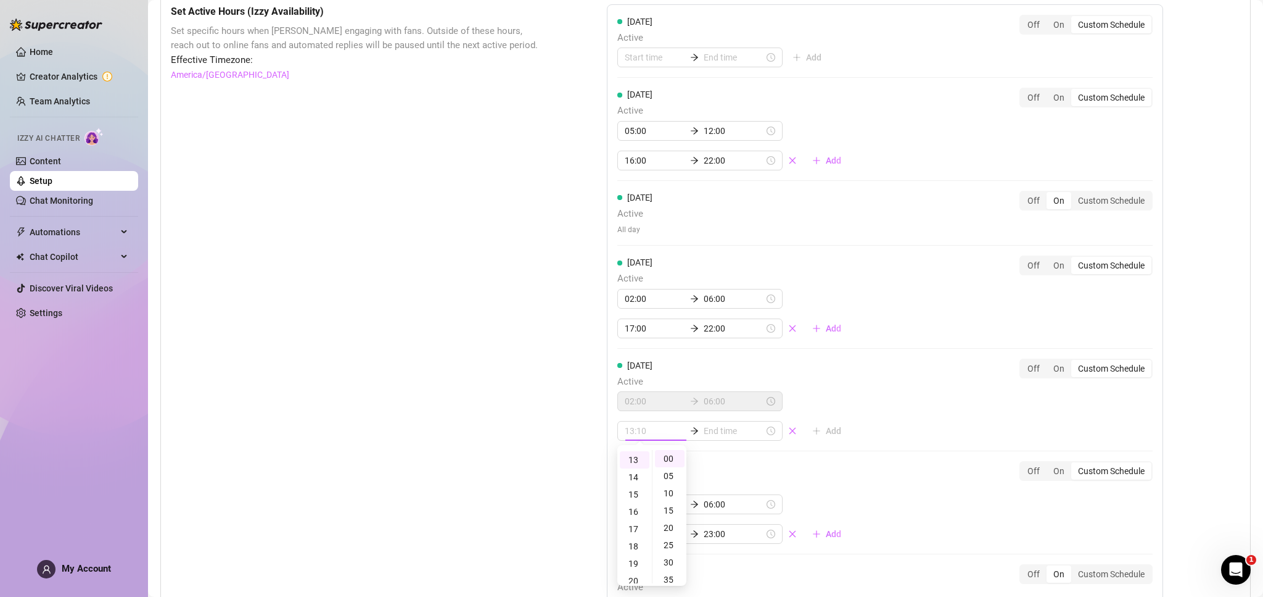
type input "13:00"
click at [720, 426] on input at bounding box center [734, 431] width 60 height 14
type input "13:00"
type input "18:00"
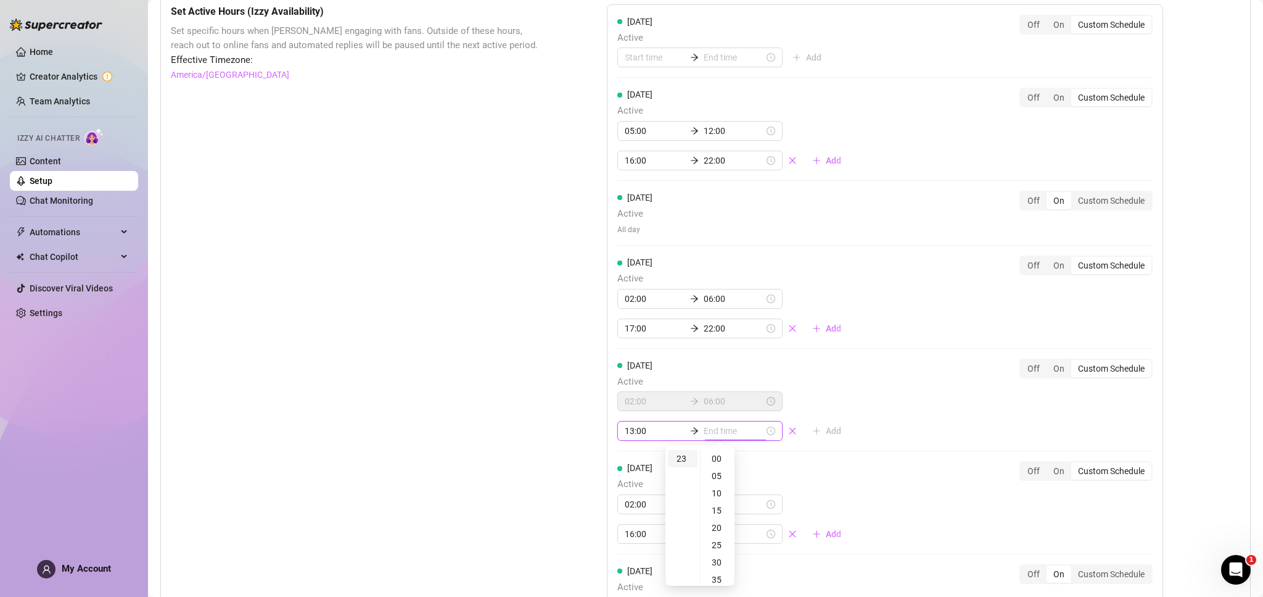
type input "23:00"
click at [683, 461] on div "23" at bounding box center [683, 458] width 30 height 17
click at [857, 453] on div "[DATE] Active Add Off On Custom Schedule [DATE] Active 05:00 12:00 16:00 22:00 …" at bounding box center [885, 317] width 556 height 626
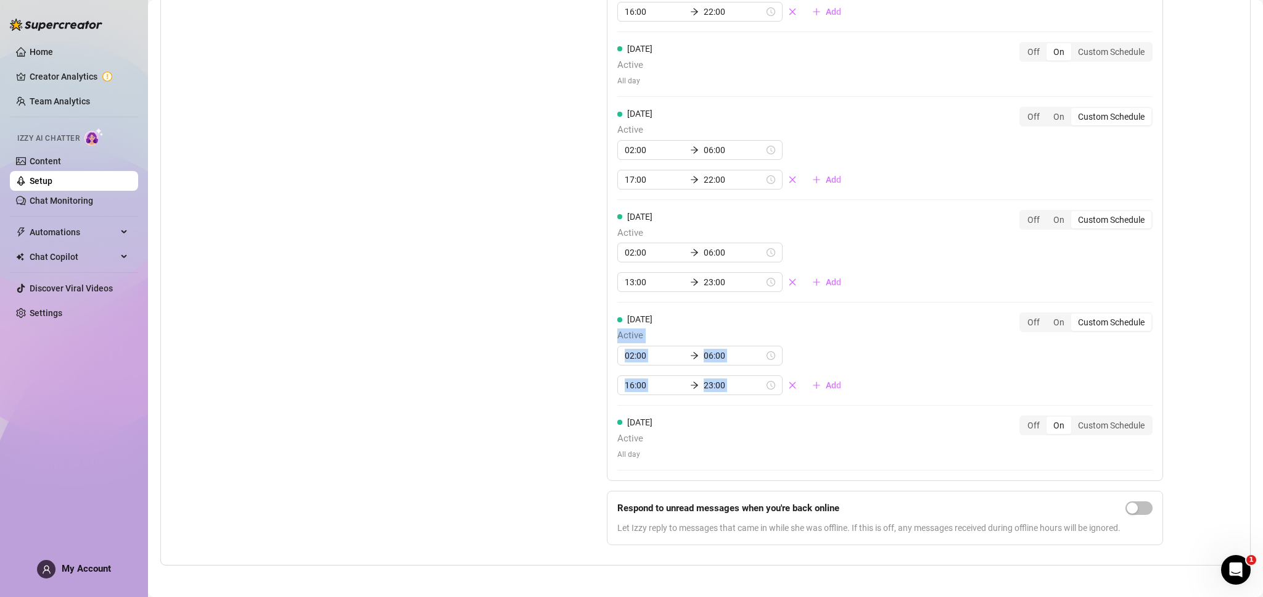
scroll to position [1016, 0]
click at [1148, 502] on span "button" at bounding box center [1139, 509] width 27 height 14
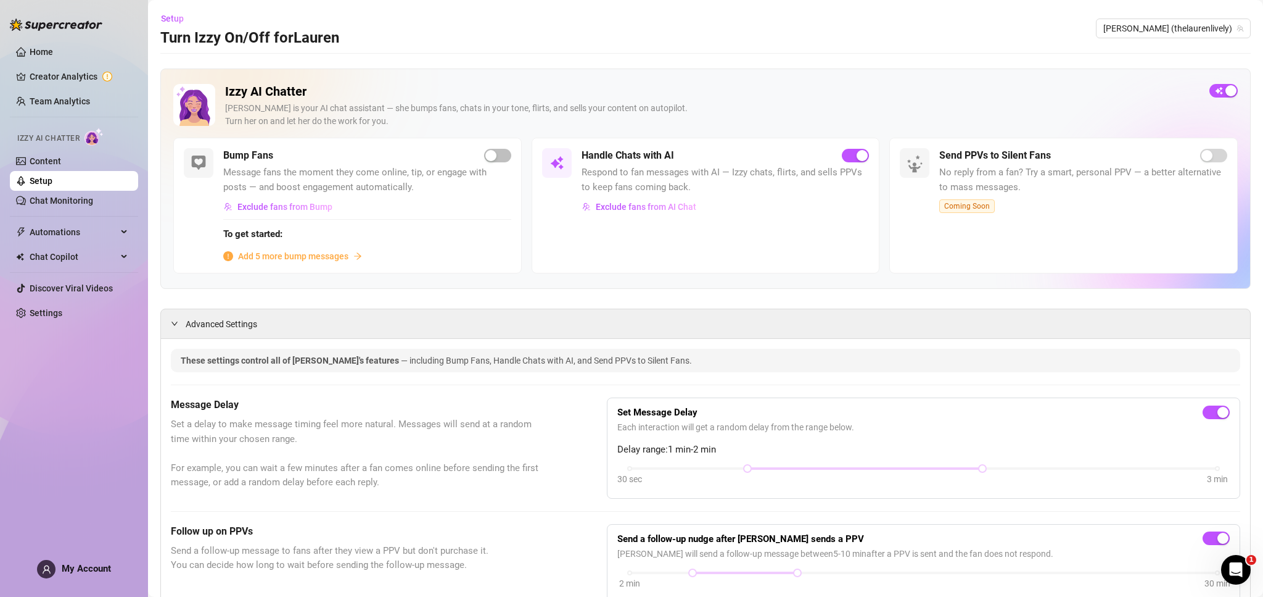
scroll to position [0, 0]
click at [271, 250] on span "Add 5 more bump messages" at bounding box center [293, 256] width 110 height 14
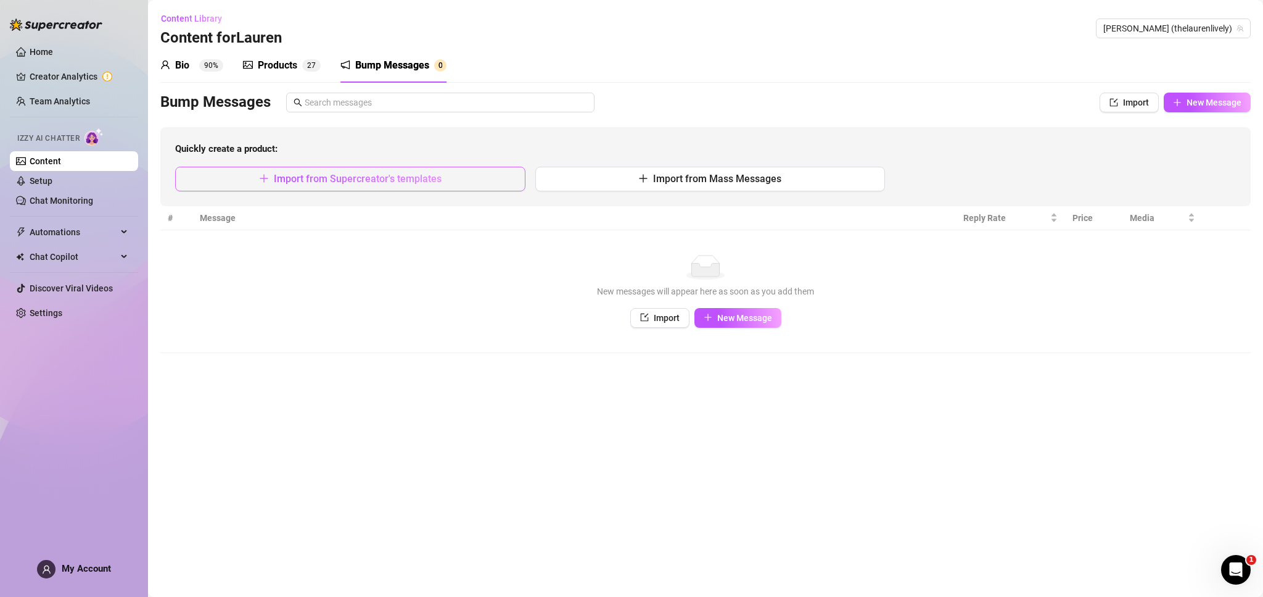
click at [292, 181] on span "Import from Supercreator's templates" at bounding box center [358, 179] width 168 height 12
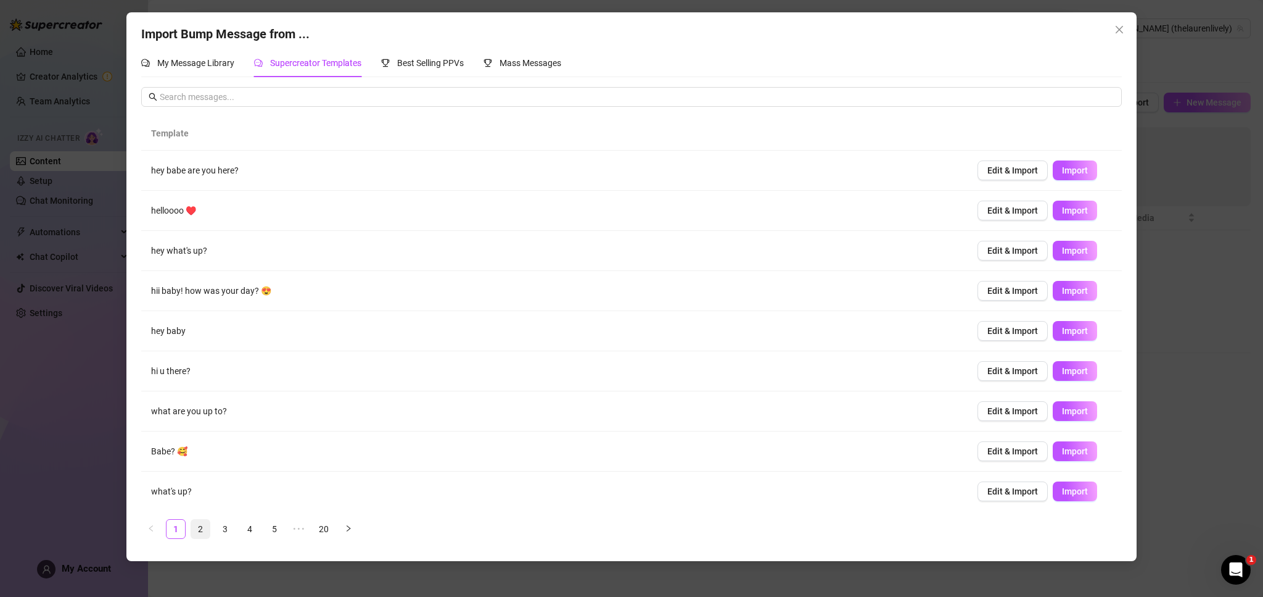
click at [202, 530] on link "2" at bounding box center [200, 528] width 19 height 19
click at [226, 527] on link "3" at bounding box center [225, 528] width 19 height 19
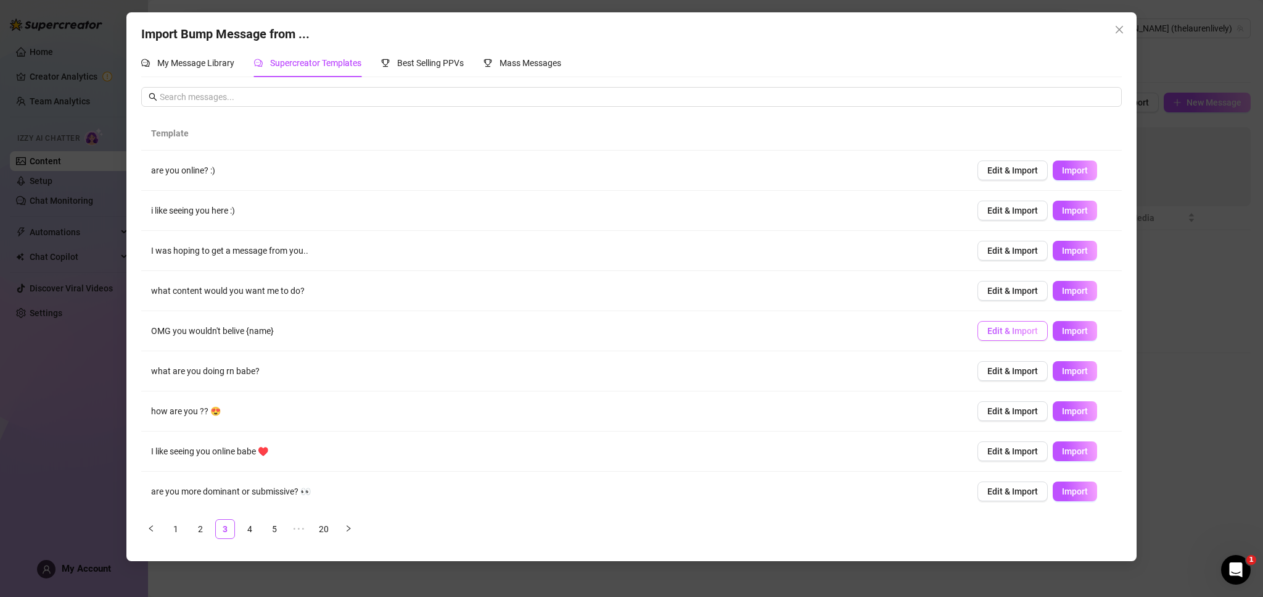
click at [1006, 333] on span "Edit & Import" at bounding box center [1013, 331] width 51 height 10
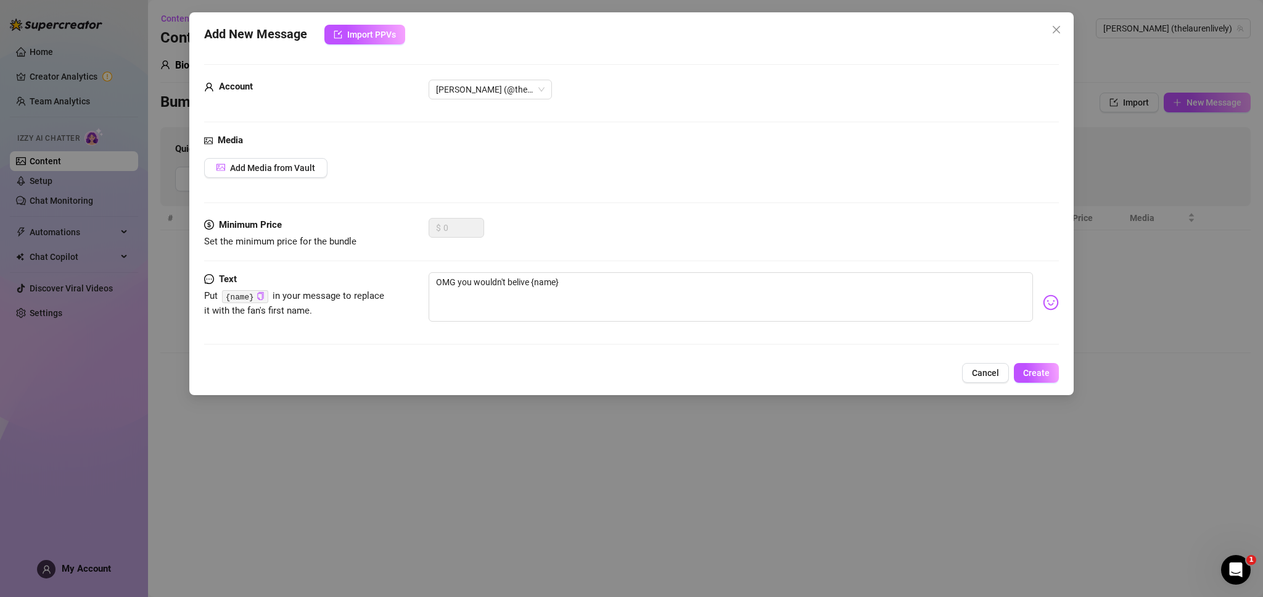
click at [994, 372] on span "Cancel" at bounding box center [985, 373] width 27 height 10
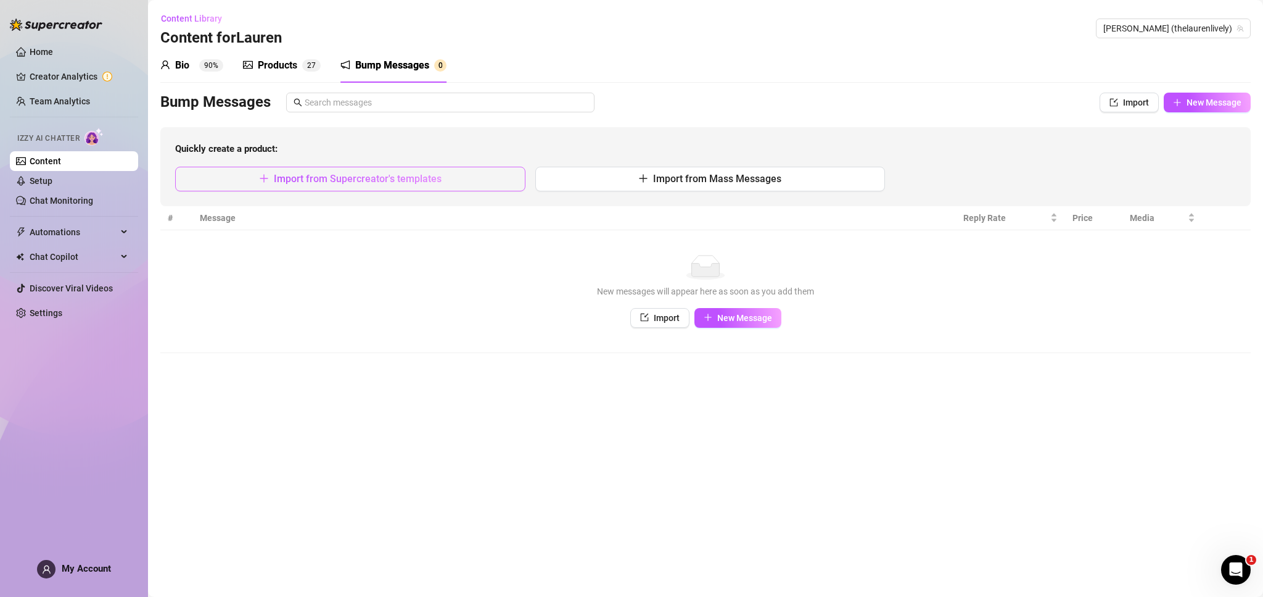
click at [479, 182] on button "Import from Supercreator's templates" at bounding box center [350, 179] width 350 height 25
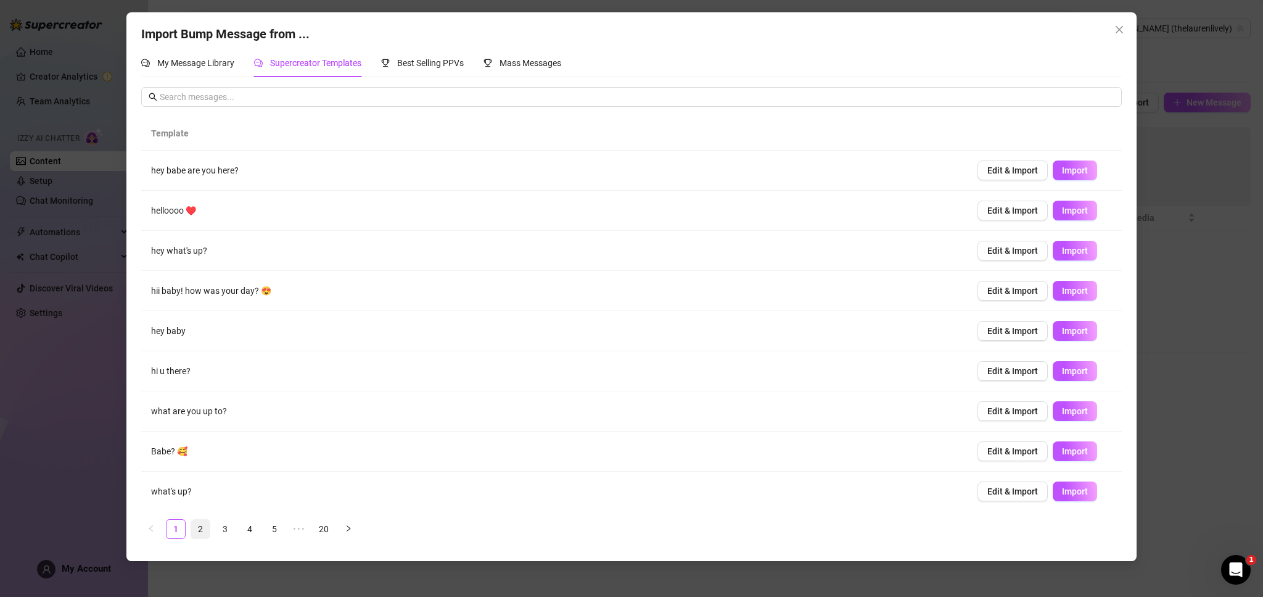
click at [202, 527] on link "2" at bounding box center [200, 528] width 19 height 19
click at [225, 532] on link "3" at bounding box center [225, 528] width 19 height 19
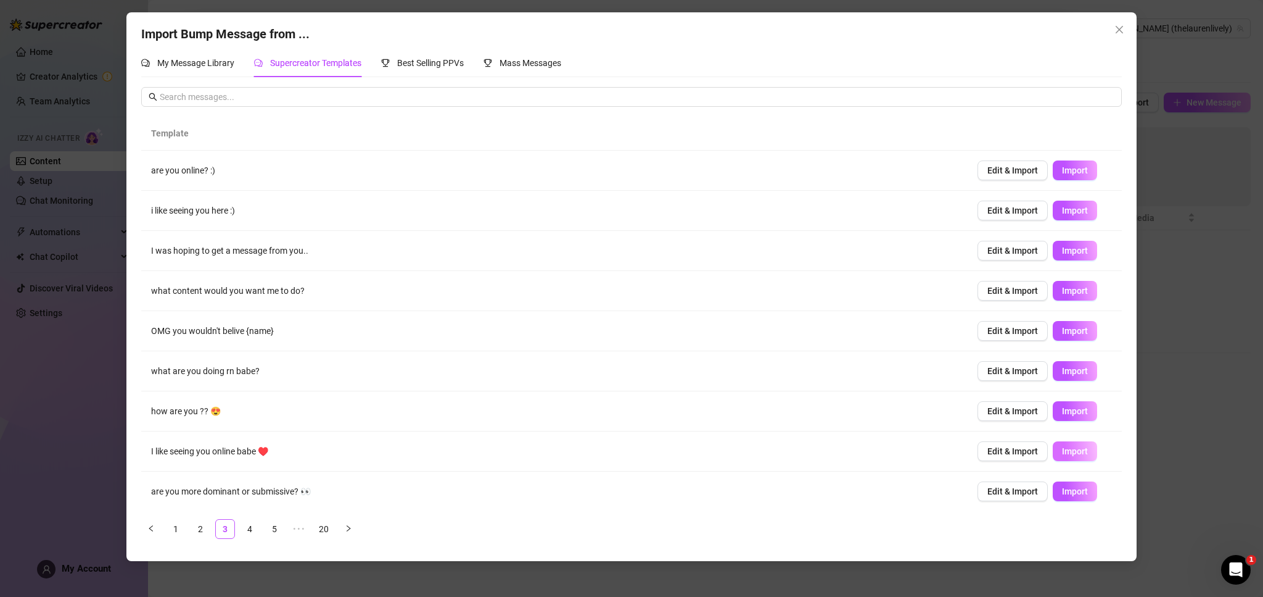
click at [1077, 453] on span "Import" at bounding box center [1075, 451] width 26 height 10
click at [249, 528] on link "4" at bounding box center [250, 528] width 19 height 19
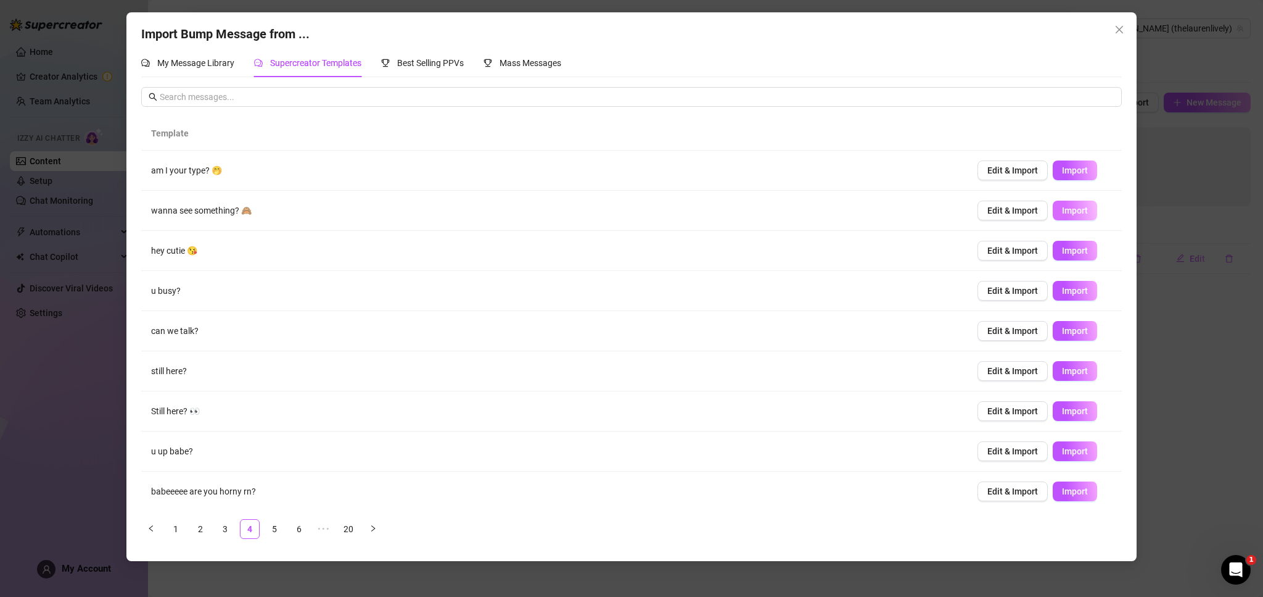
click at [1075, 215] on button "Import" at bounding box center [1075, 210] width 44 height 20
click at [281, 525] on link "5" at bounding box center [274, 528] width 19 height 19
click at [297, 528] on link "6" at bounding box center [299, 528] width 19 height 19
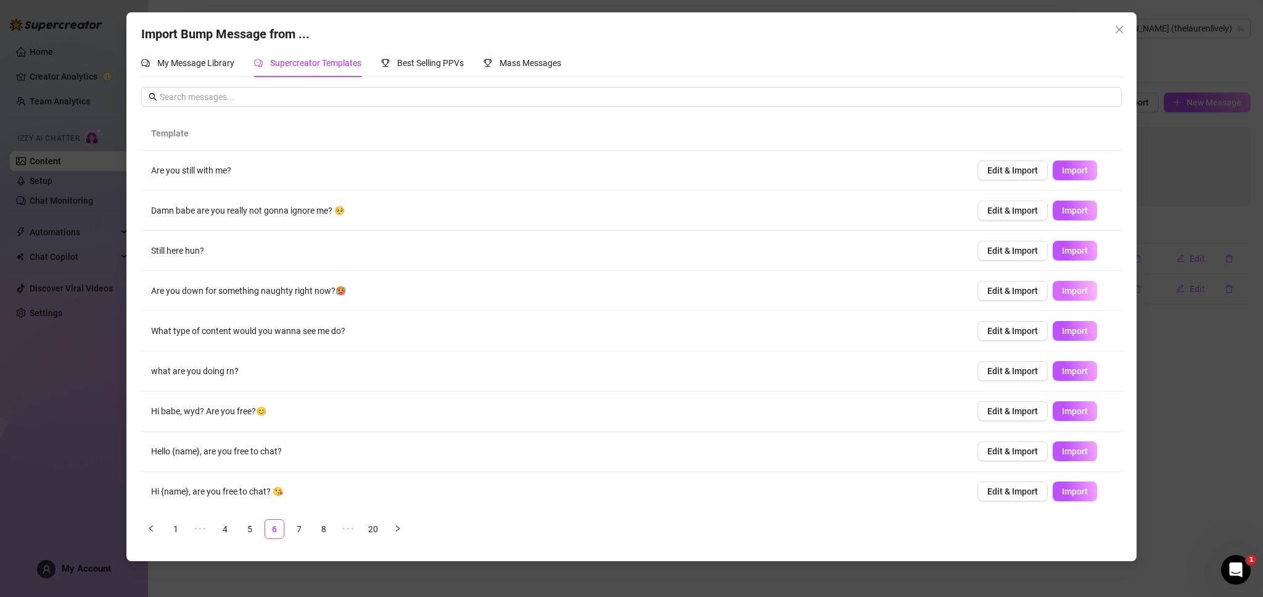
click at [1075, 291] on span "Import" at bounding box center [1075, 291] width 26 height 10
click at [1066, 490] on span "Import" at bounding box center [1075, 491] width 26 height 10
click at [297, 523] on link "7" at bounding box center [299, 528] width 19 height 19
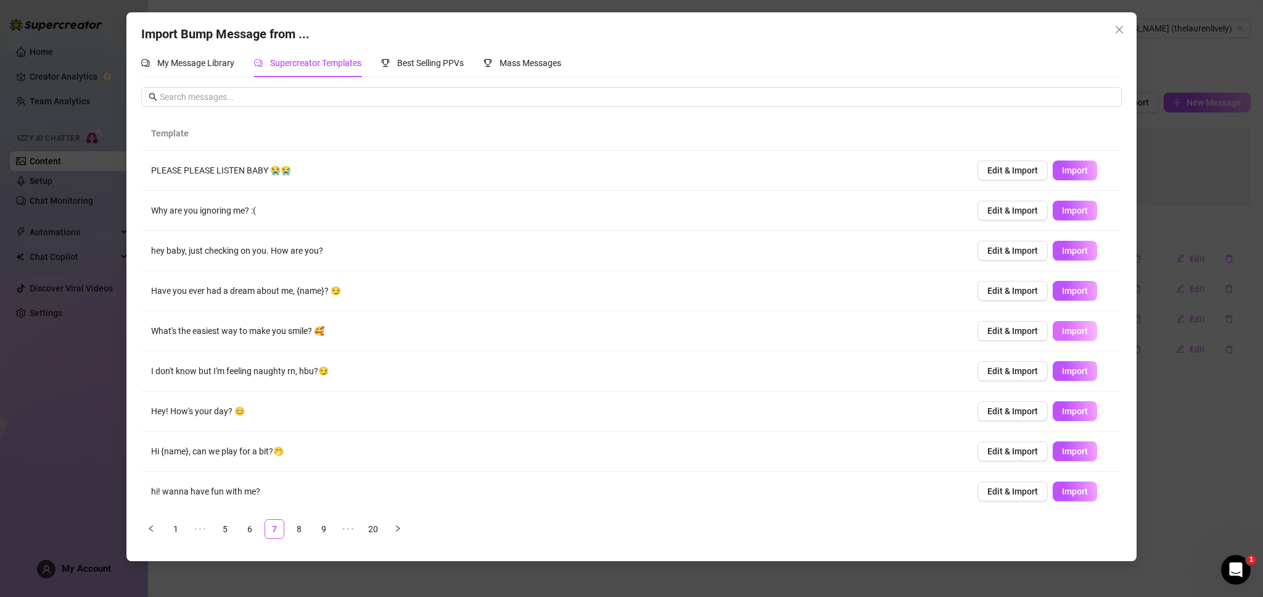
click at [1087, 329] on span "Import" at bounding box center [1075, 331] width 26 height 10
click at [304, 528] on link "8" at bounding box center [299, 528] width 19 height 19
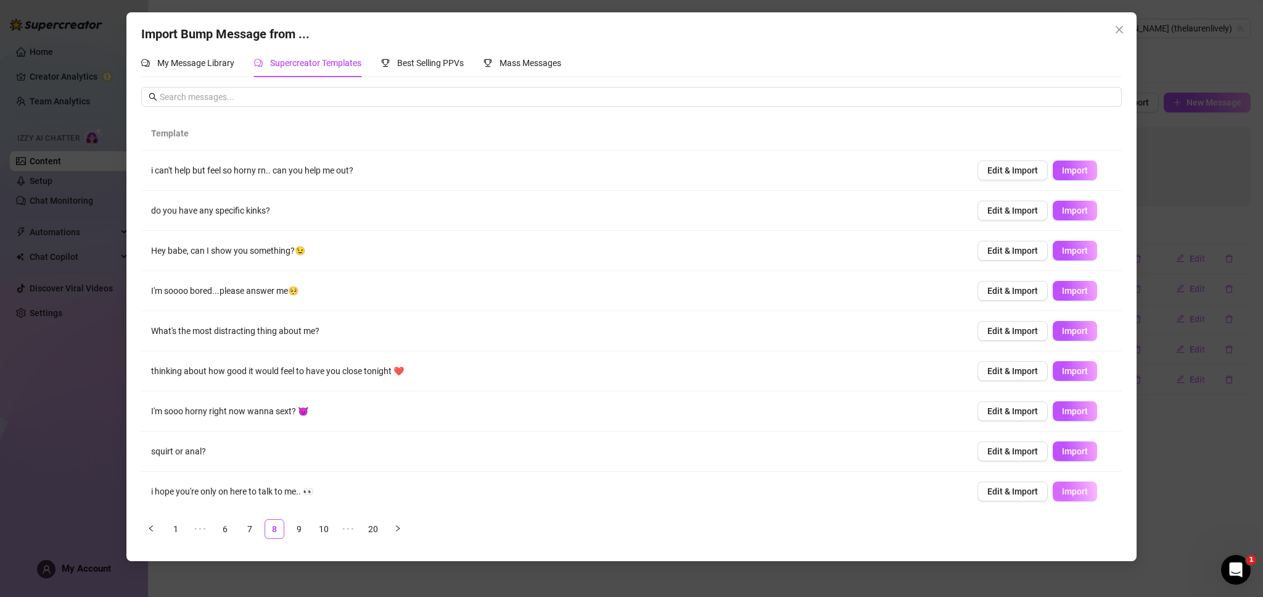
click at [1076, 491] on span "Import" at bounding box center [1075, 491] width 26 height 10
click at [300, 524] on link "9" at bounding box center [299, 528] width 19 height 19
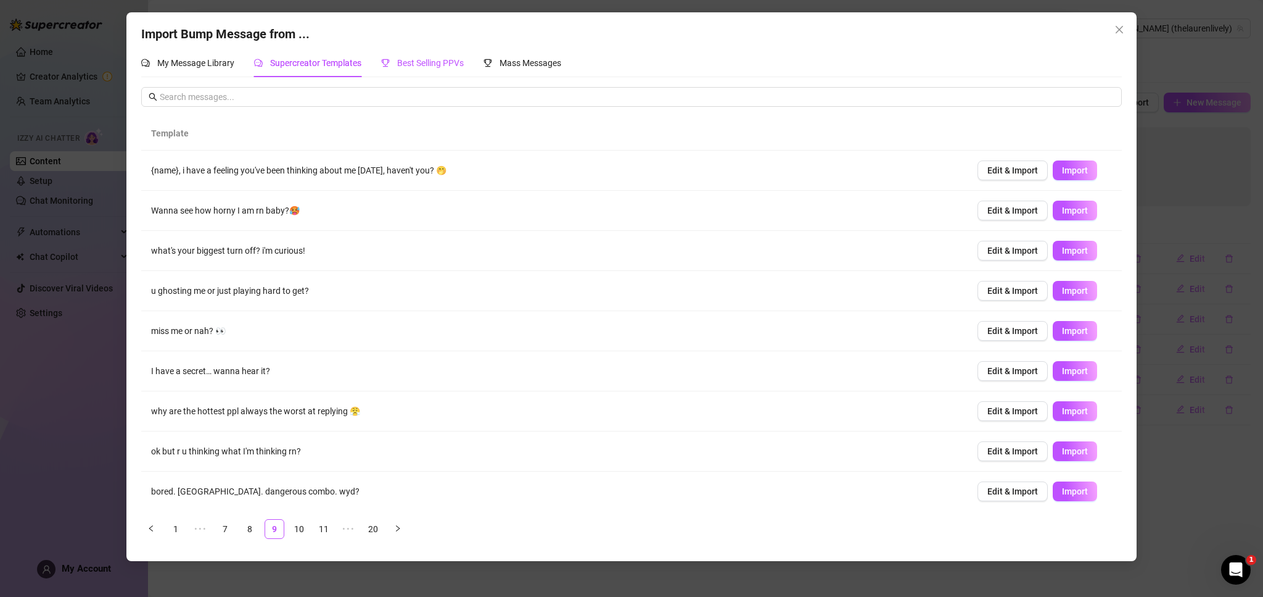
click at [432, 64] on span "Best Selling PPVs" at bounding box center [430, 63] width 67 height 10
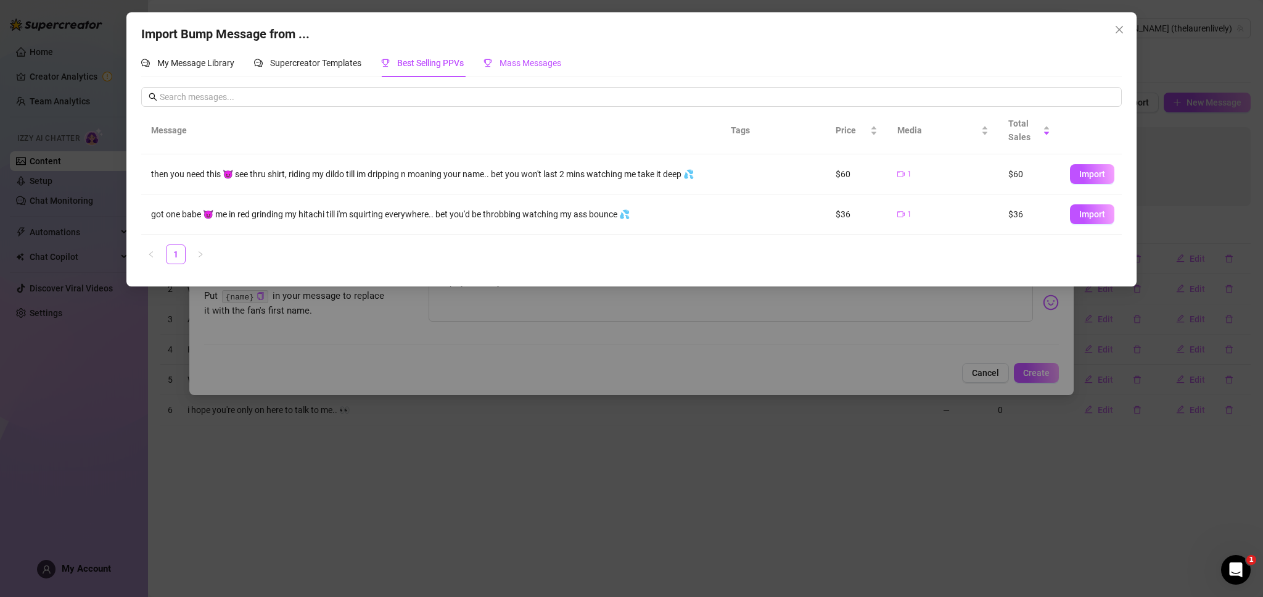
click at [556, 62] on span "Mass Messages" at bounding box center [531, 63] width 62 height 10
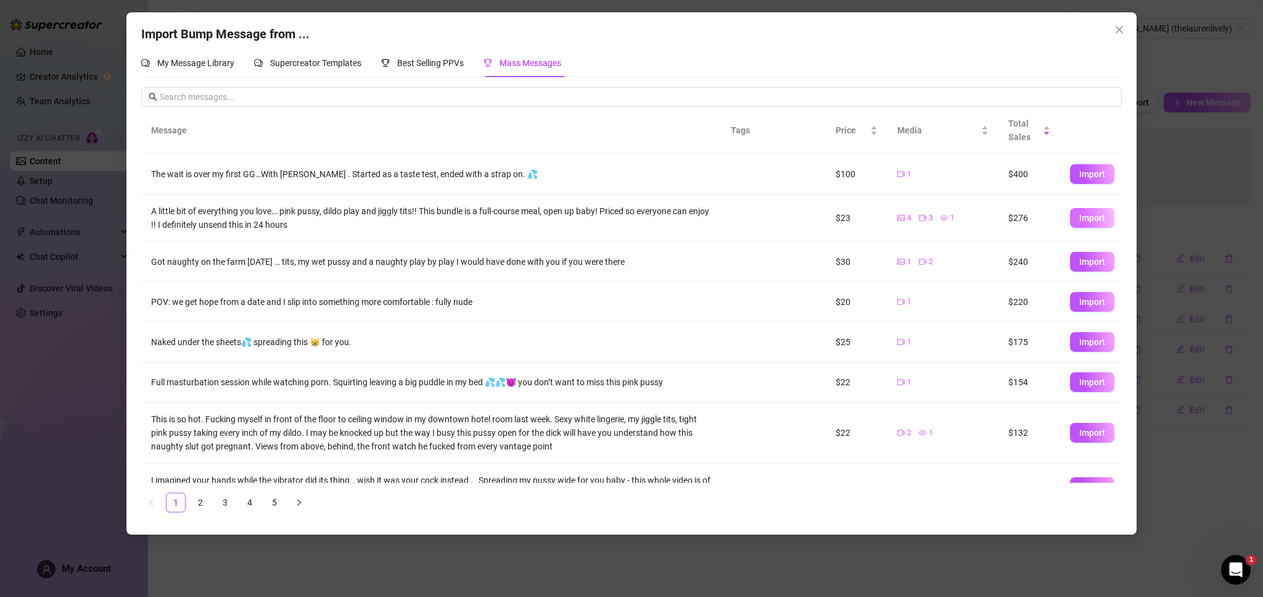
click at [1099, 219] on span "Import" at bounding box center [1093, 218] width 26 height 10
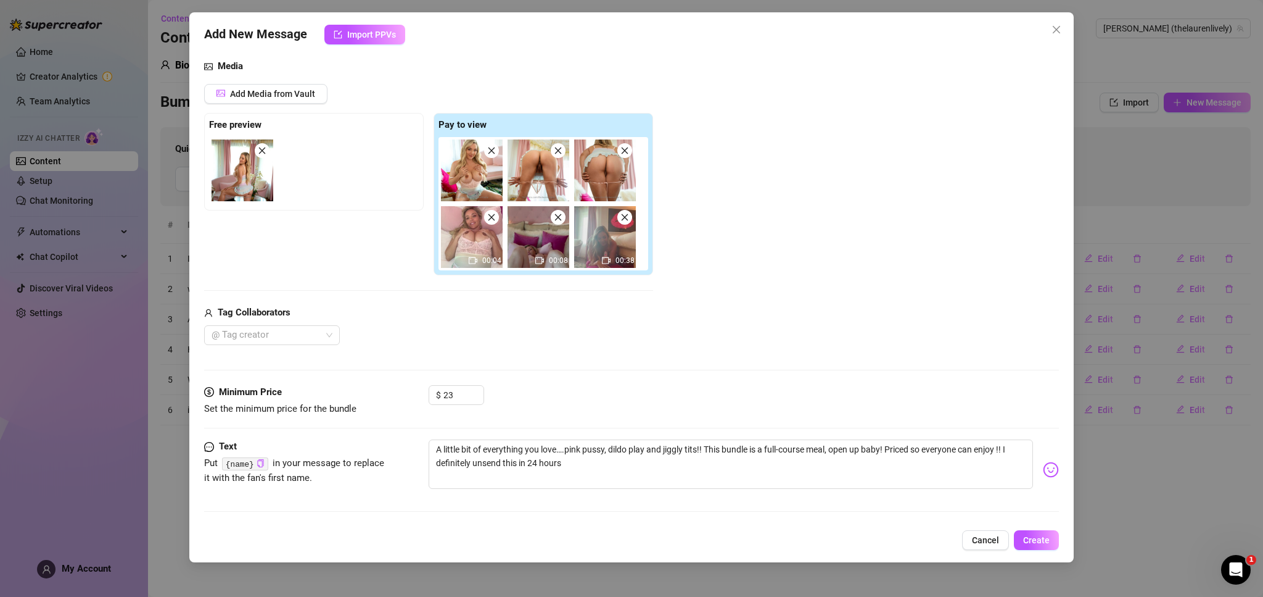
scroll to position [73, 0]
click at [1033, 542] on span "Create" at bounding box center [1036, 540] width 27 height 10
click at [579, 473] on textarea "A little bit of everything you love….pink pussy, dildo play and jiggly tits!! T…" at bounding box center [731, 464] width 605 height 49
type textarea "A little bit of everything you love….pink pussy, dildo play and jiggly tits!! T…"
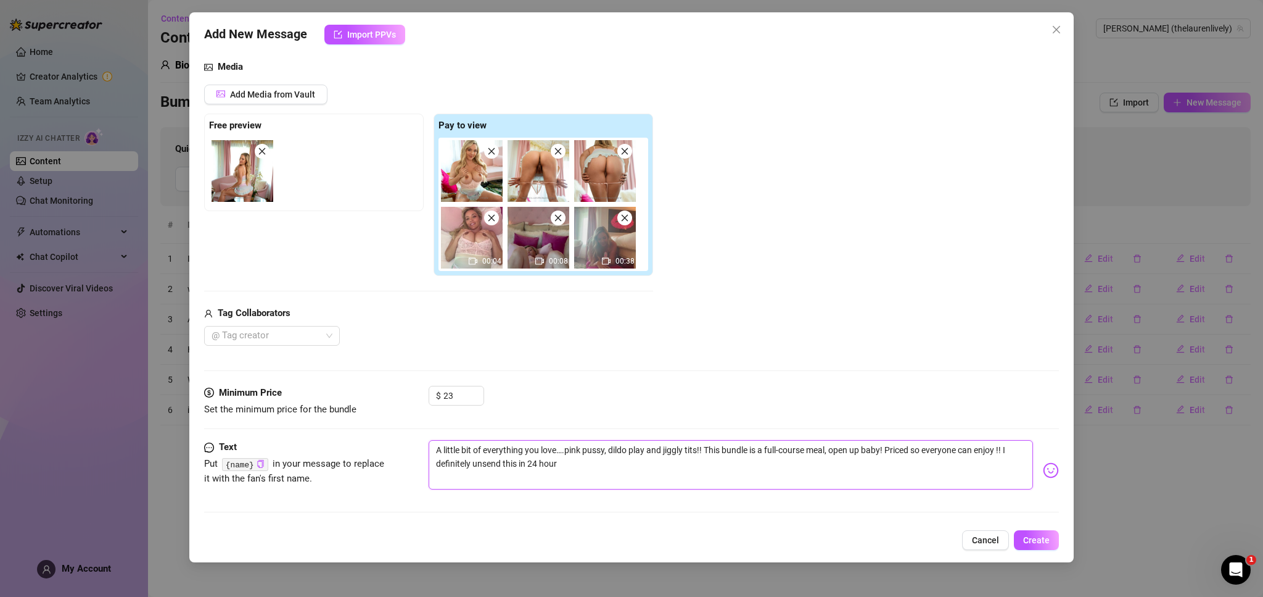
type textarea "A little bit of everything you love….pink pussy, dildo play and jiggly tits!! T…"
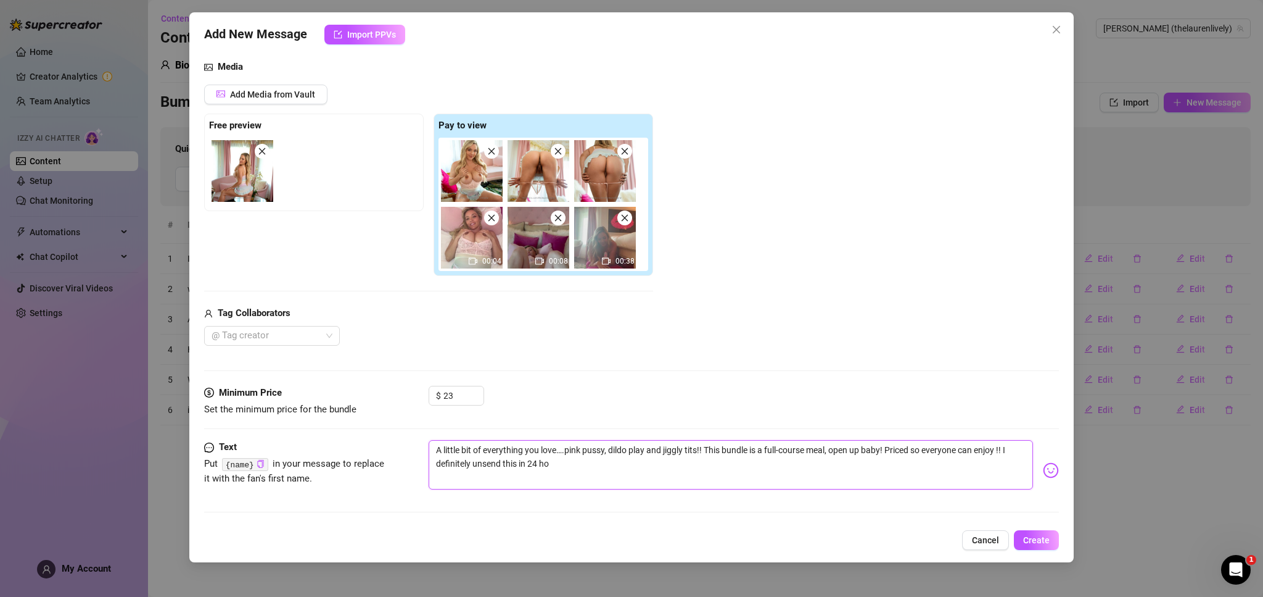
type textarea "A little bit of everything you love….pink pussy, dildo play and jiggly tits!! T…"
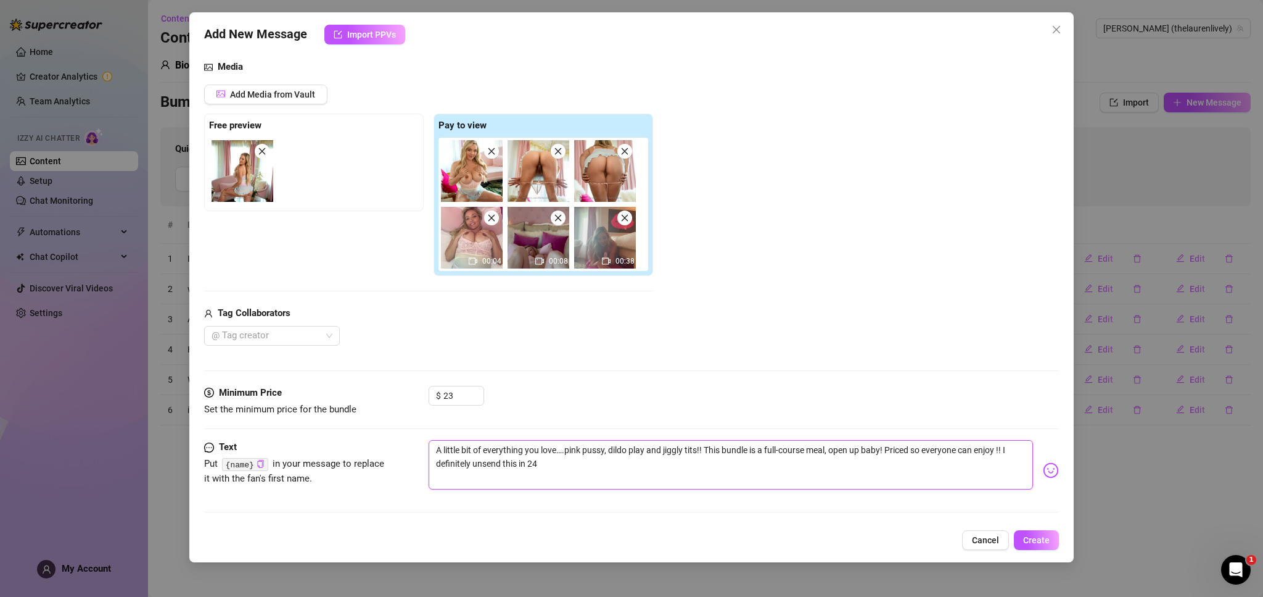
type textarea "A little bit of everything you love….pink pussy, dildo play and jiggly tits!! T…"
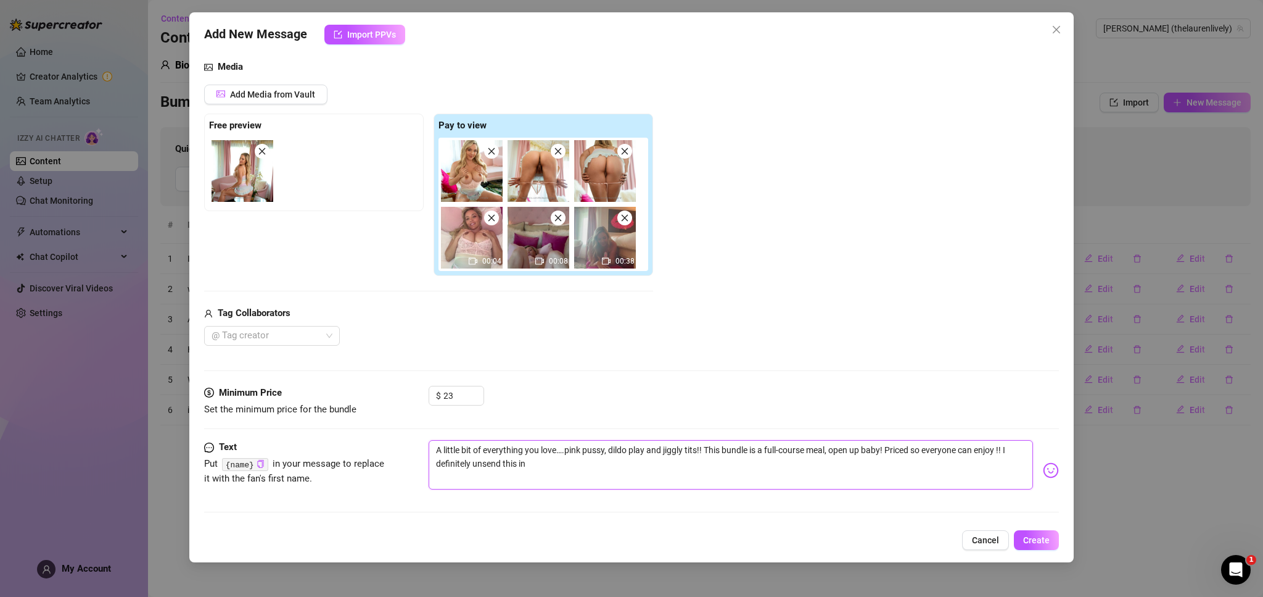
type textarea "A little bit of everything you love….pink pussy, dildo play and jiggly tits!! T…"
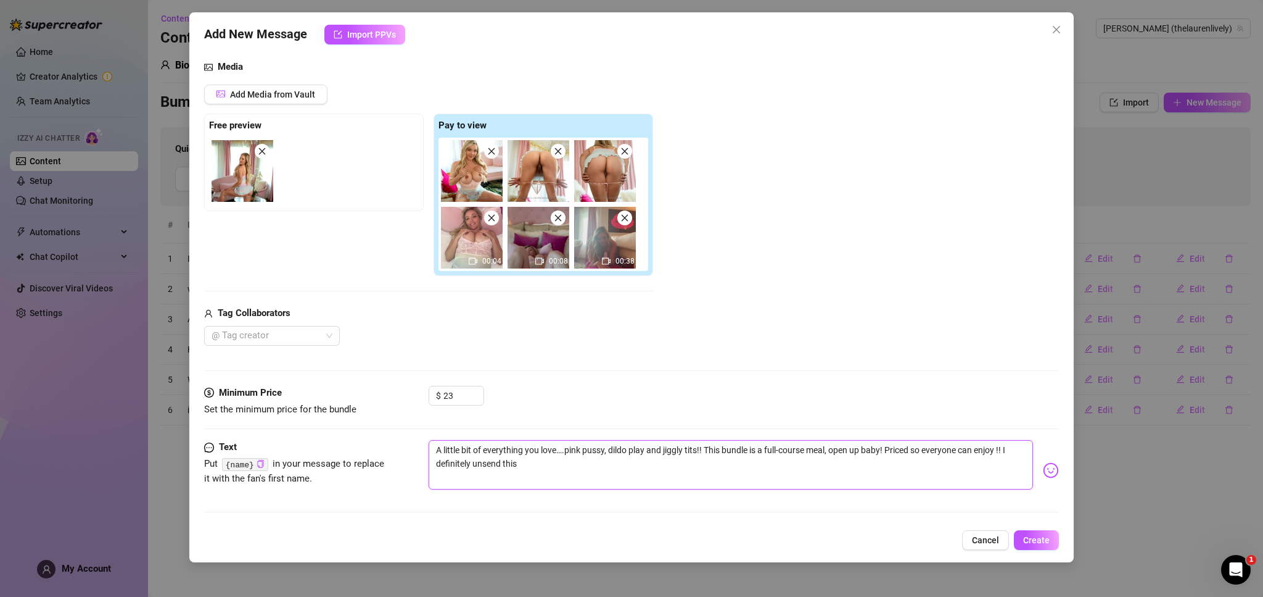
type textarea "A little bit of everything you love….pink pussy, dildo play and jiggly tits!! T…"
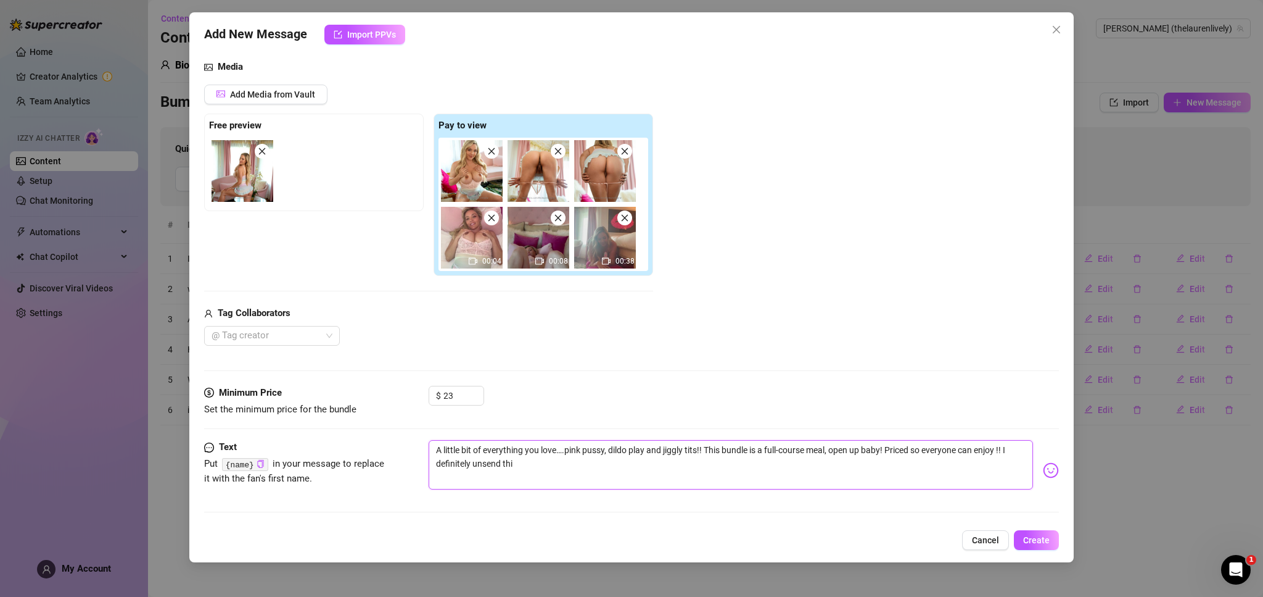
type textarea "A little bit of everything you love….pink pussy, dildo play and jiggly tits!! T…"
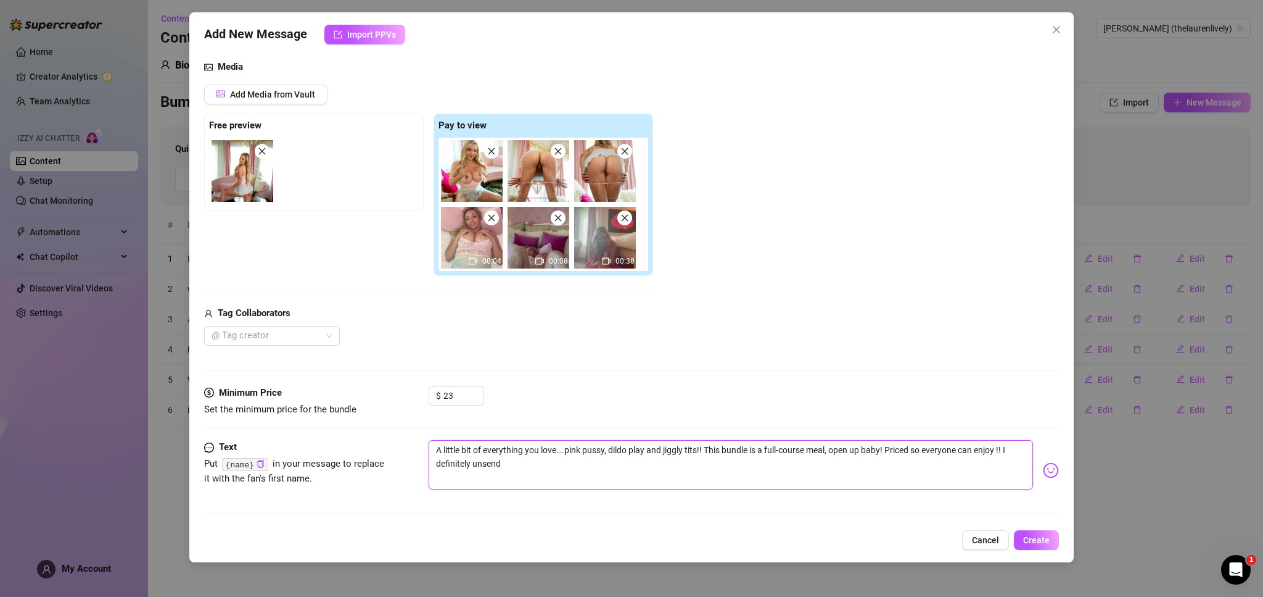
type textarea "A little bit of everything you love….pink pussy, dildo play and jiggly tits!! T…"
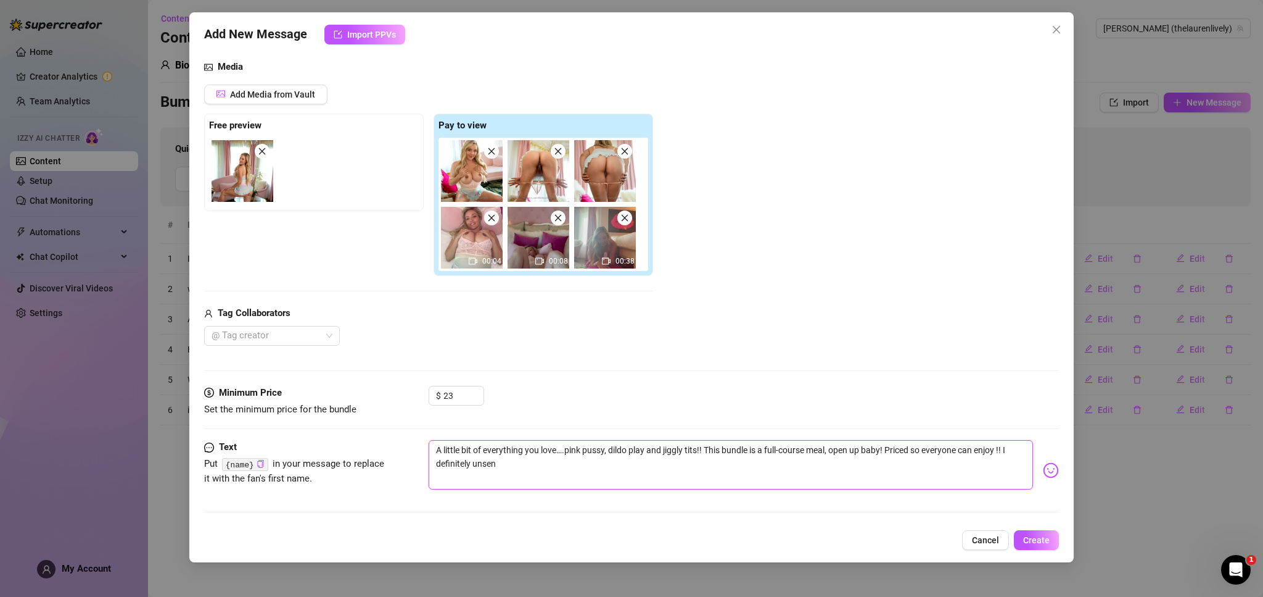
type textarea "A little bit of everything you love….pink pussy, dildo play and jiggly tits!! T…"
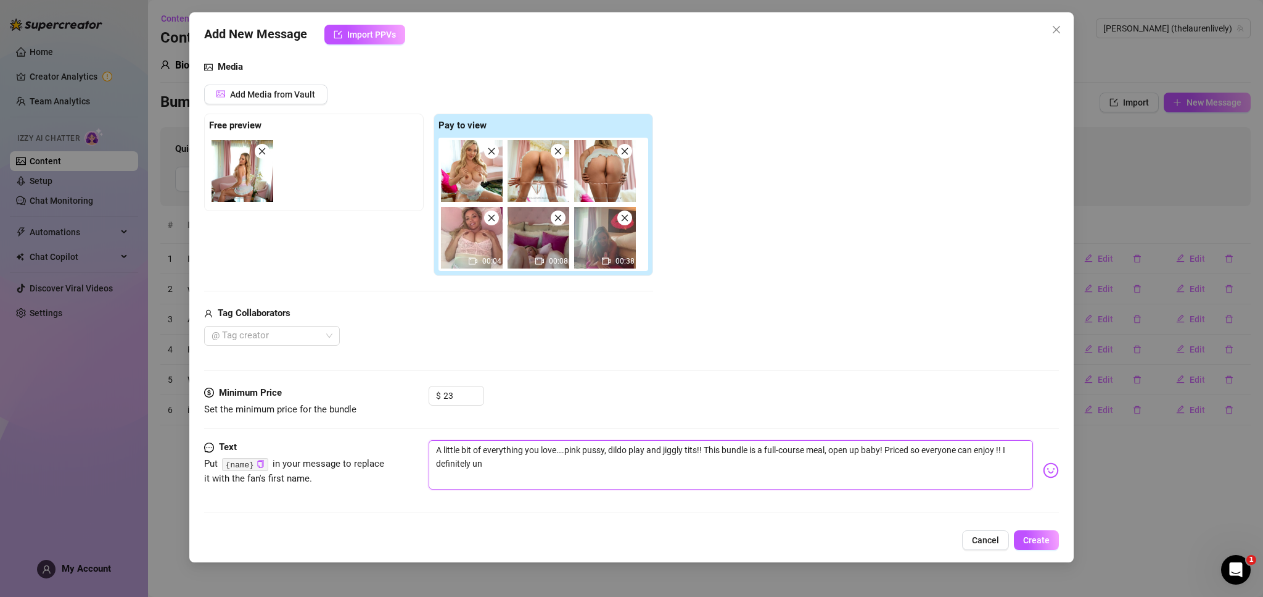
type textarea "A little bit of everything you love….pink pussy, dildo play and jiggly tits!! T…"
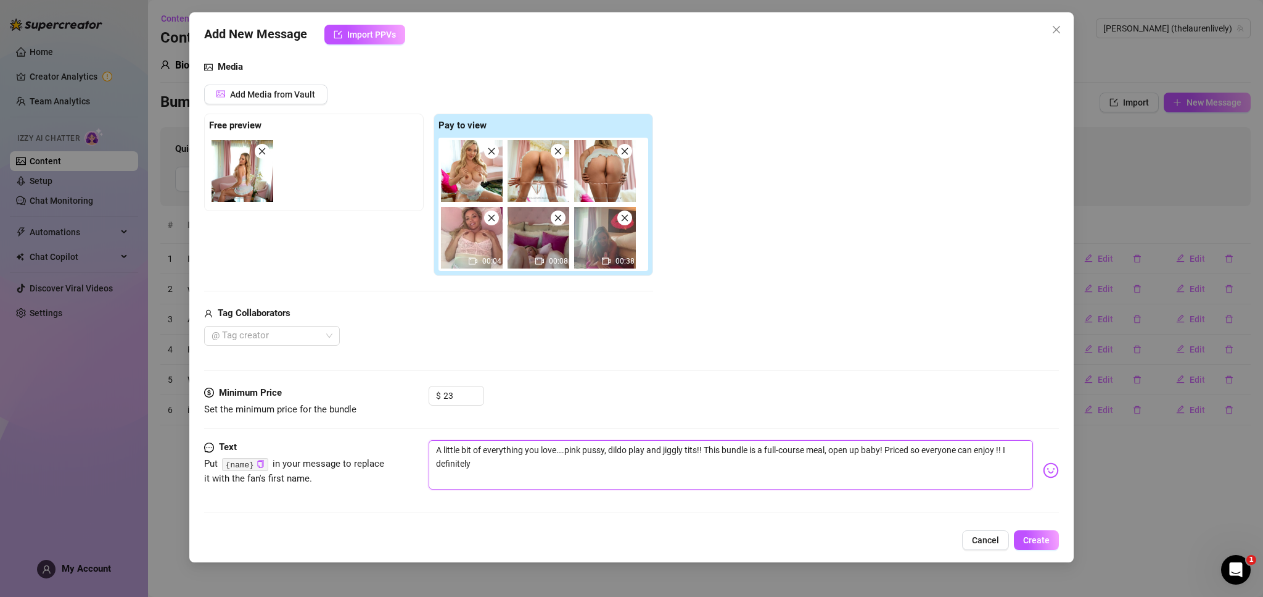
type textarea "A little bit of everything you love….pink pussy, dildo play and jiggly tits!! T…"
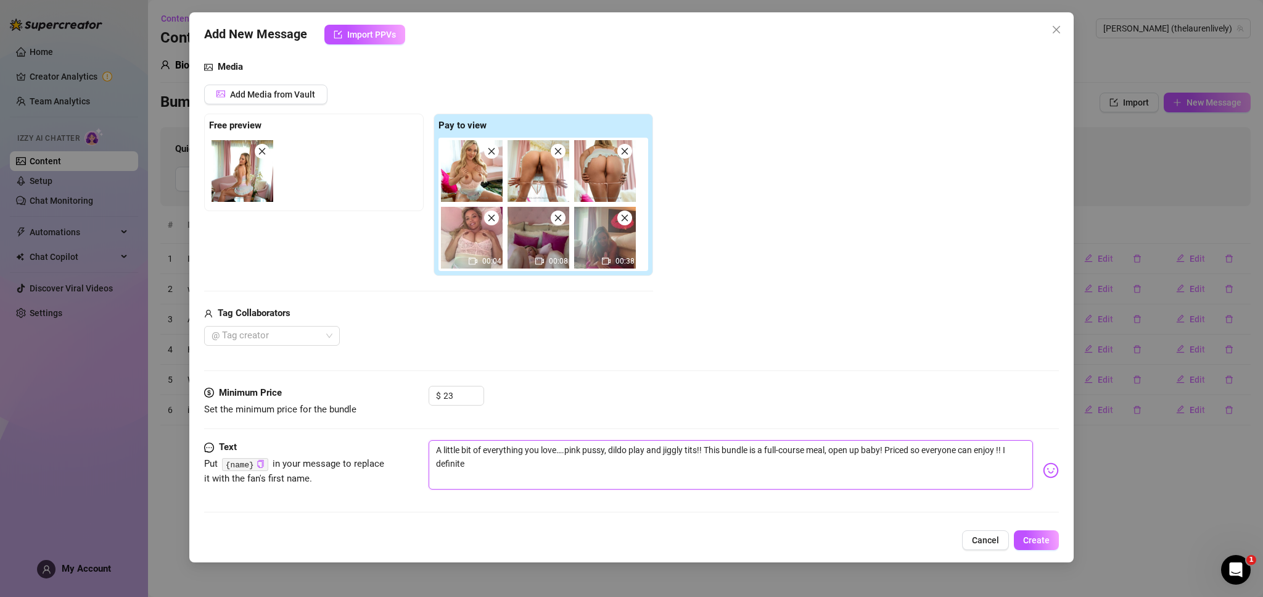
type textarea "A little bit of everything you love….pink pussy, dildo play and jiggly tits!! T…"
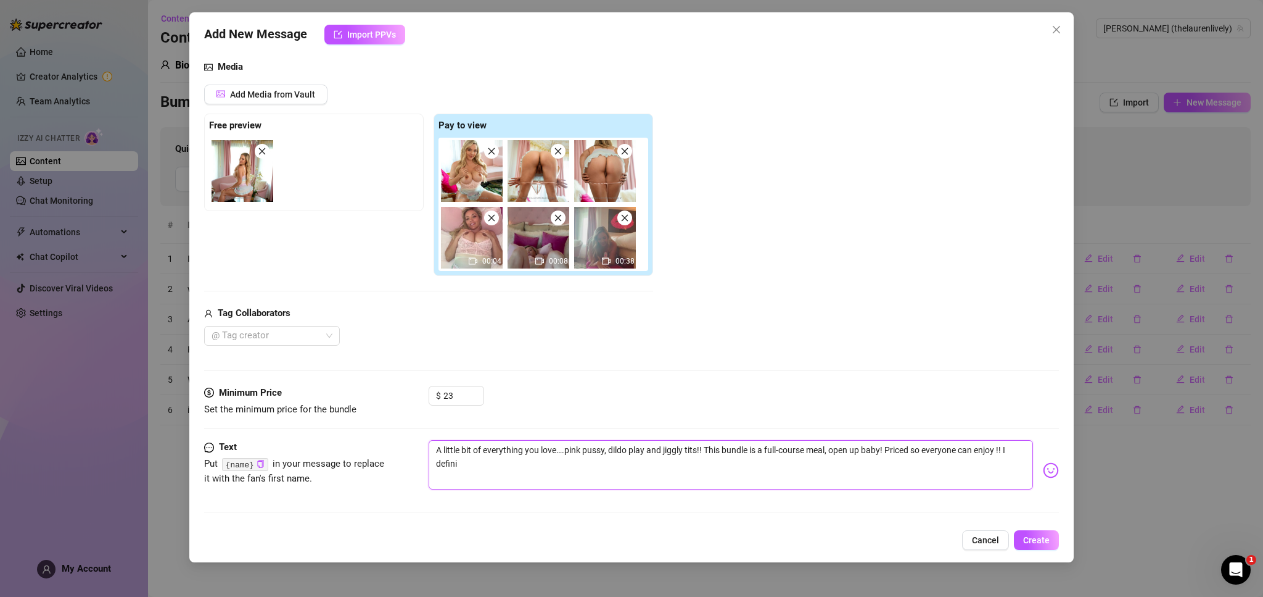
type textarea "A little bit of everything you love….pink pussy, dildo play and jiggly tits!! T…"
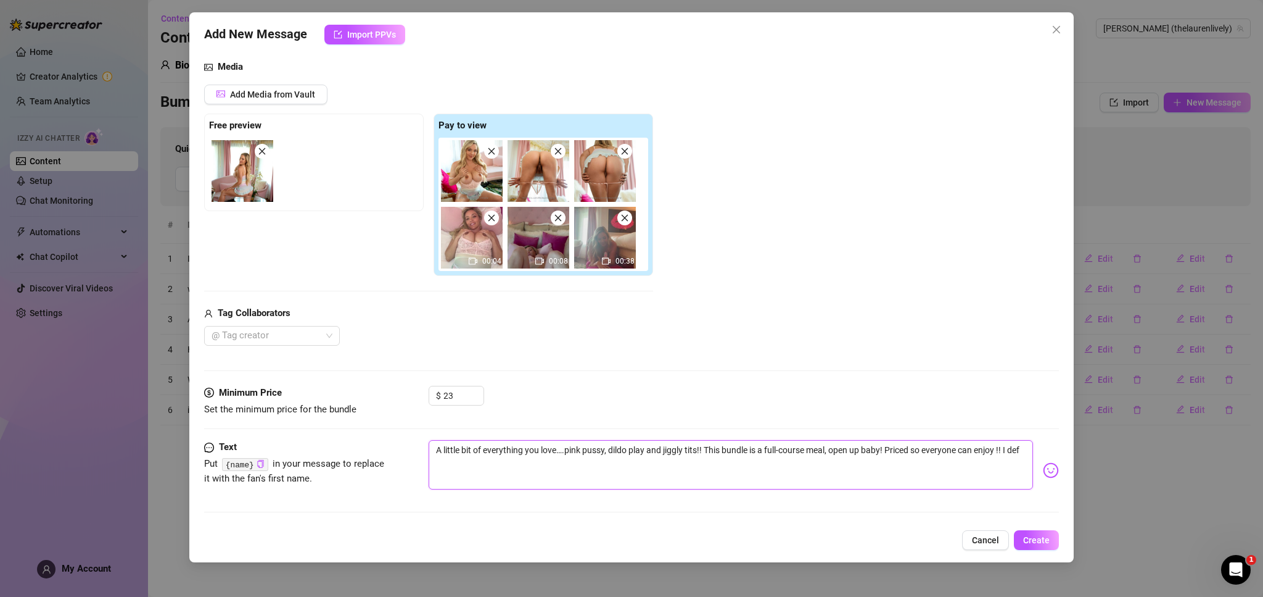
type textarea "A little bit of everything you love….pink pussy, dildo play and jiggly tits!! T…"
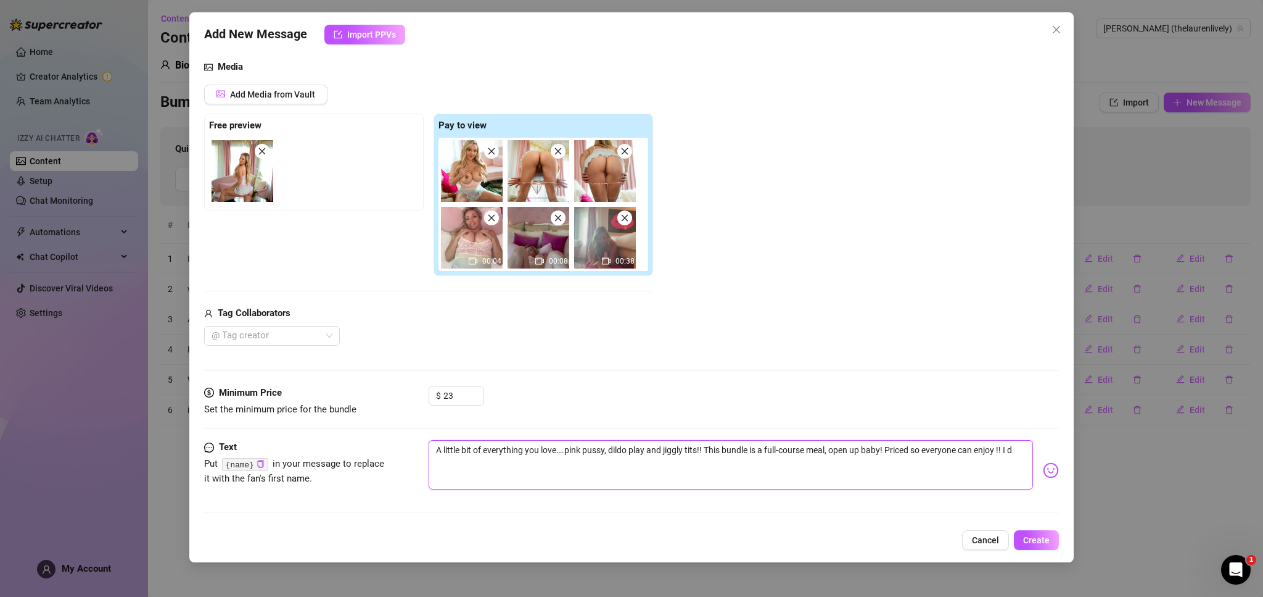
type textarea "A little bit of everything you love….pink pussy, dildo play and jiggly tits!! T…"
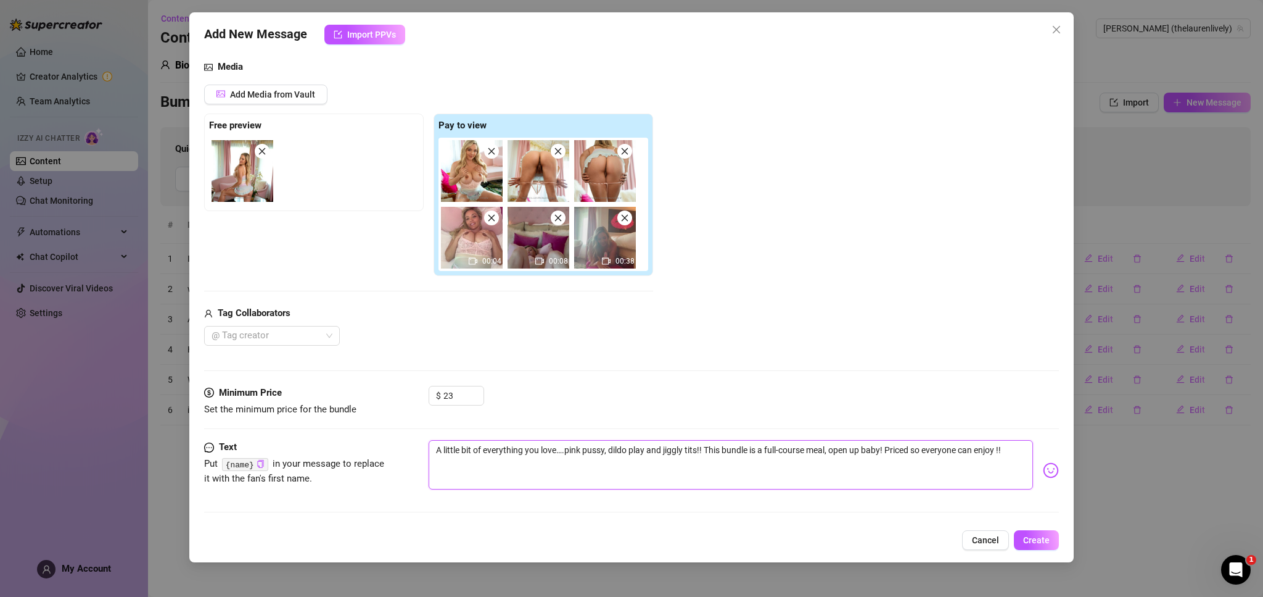
type textarea "A little bit of everything you love….pink pussy, dildo play and jiggly tits!! T…"
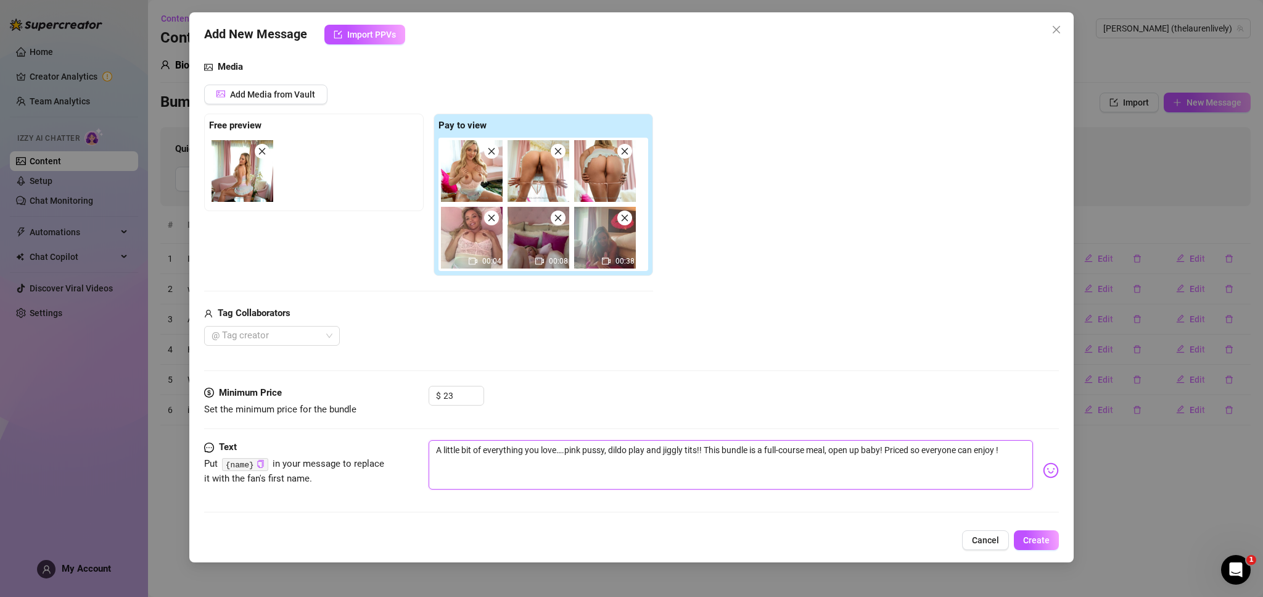
type textarea "A little bit of everything you love….pink pussy, dildo play and jiggly tits!! T…"
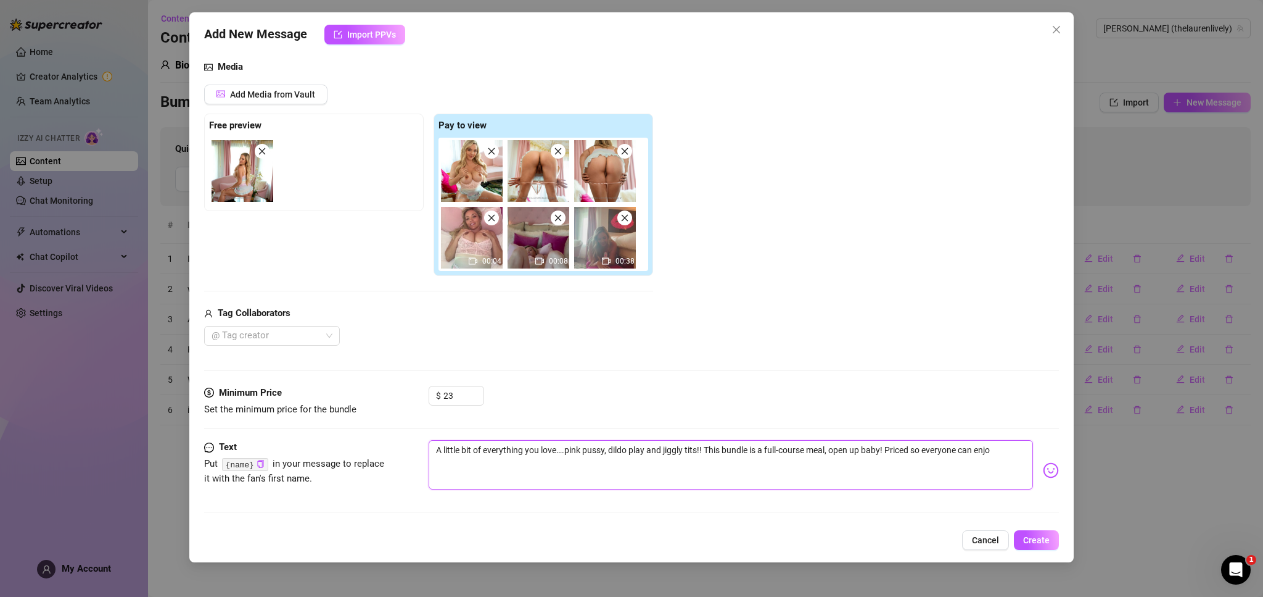
type textarea "A little bit of everything you love….pink pussy, dildo play and jiggly tits!! T…"
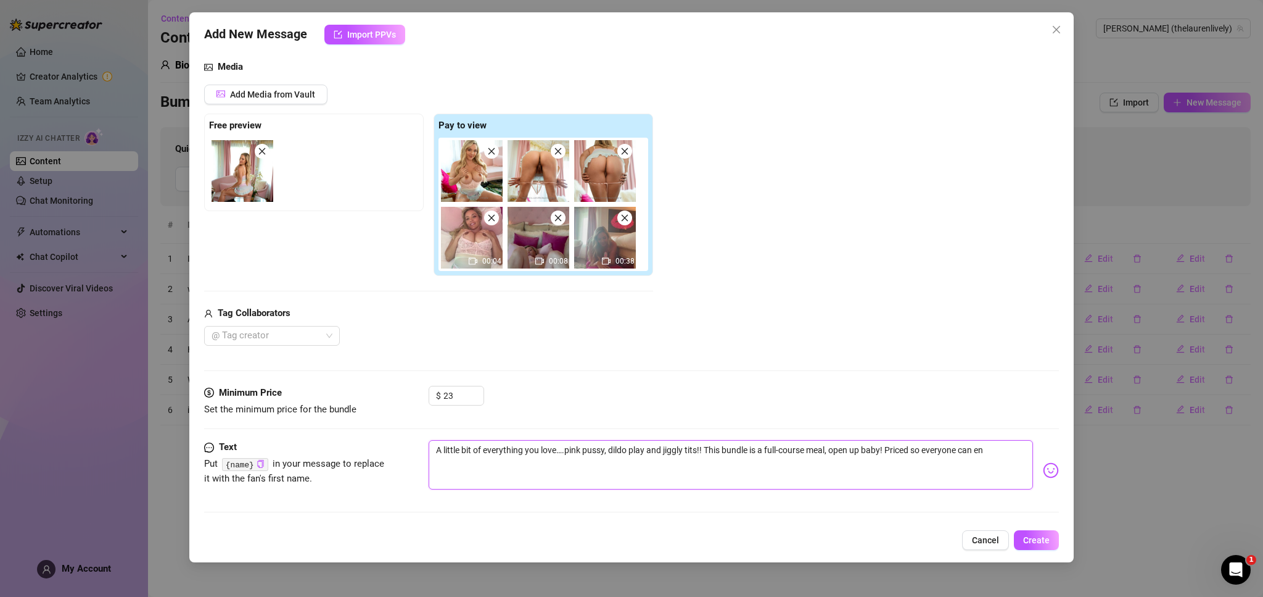
type textarea "A little bit of everything you love….pink pussy, dildo play and jiggly tits!! T…"
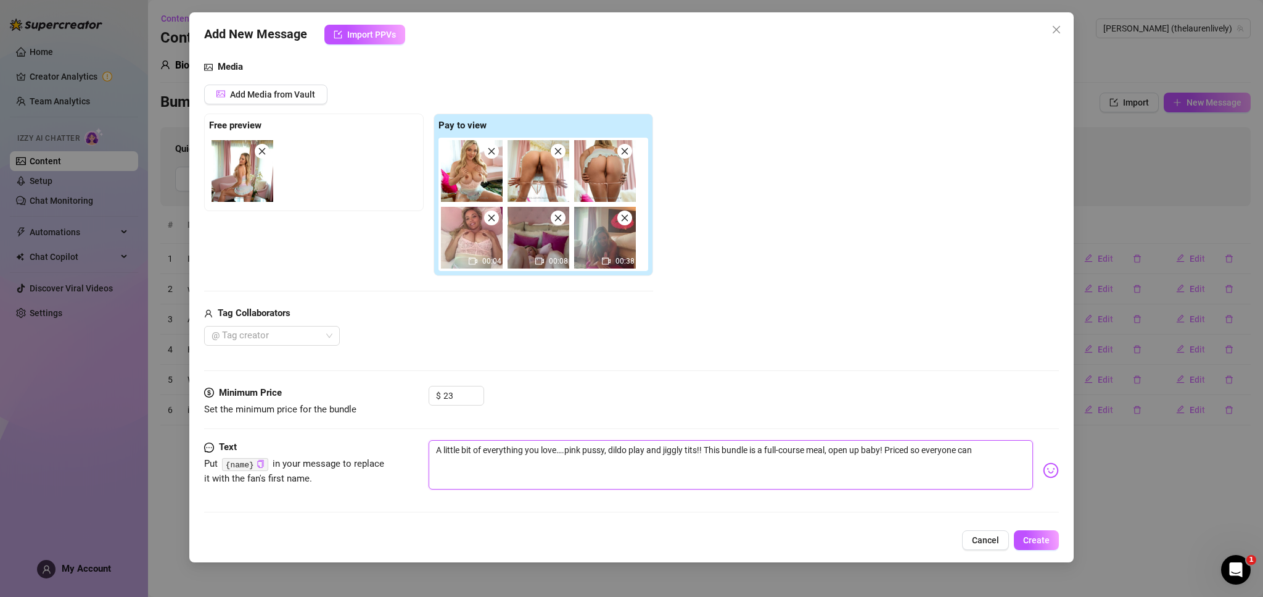
type textarea "A little bit of everything you love….pink pussy, dildo play and jiggly tits!! T…"
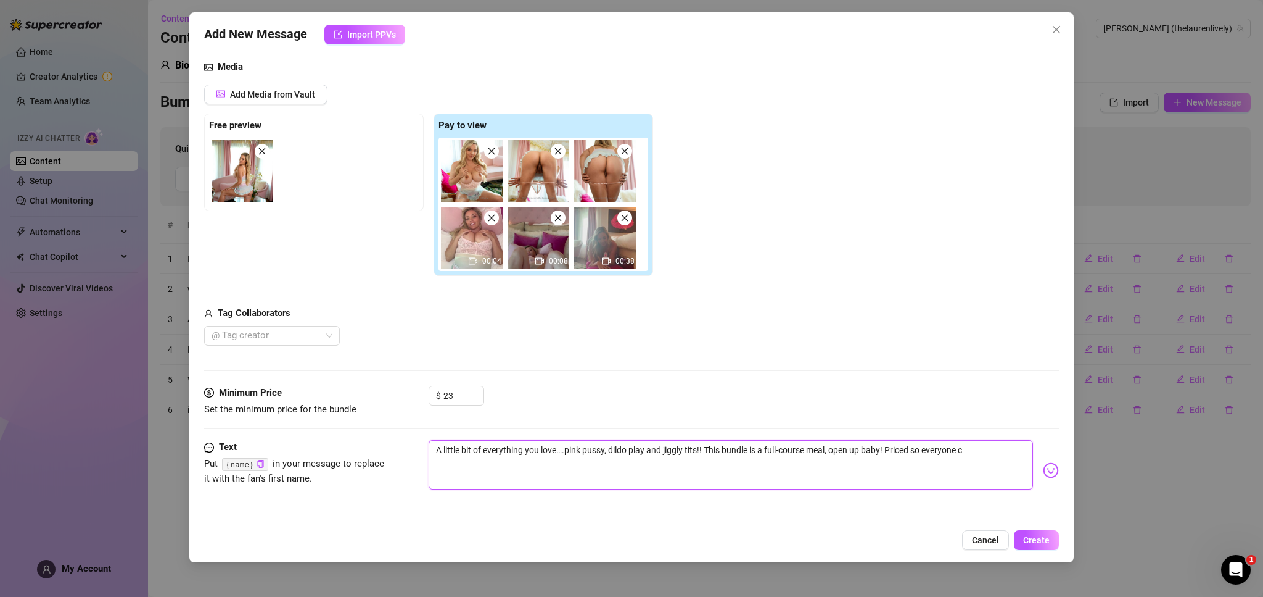
type textarea "A little bit of everything you love….pink pussy, dildo play and jiggly tits!! T…"
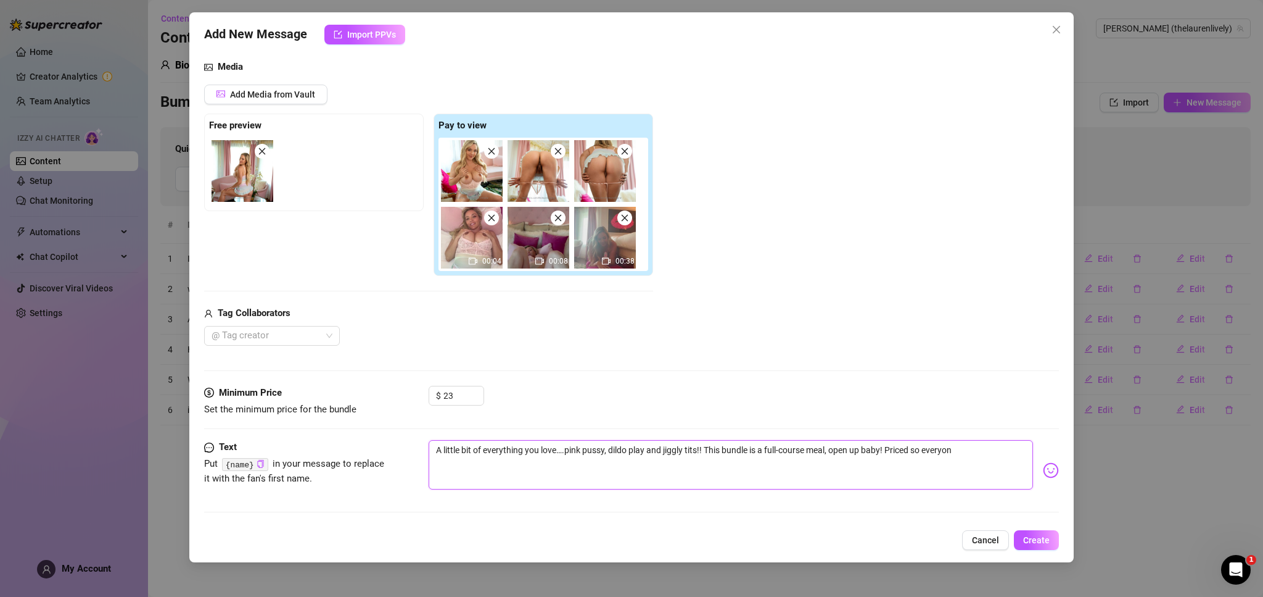
type textarea "A little bit of everything you love….pink pussy, dildo play and jiggly tits!! T…"
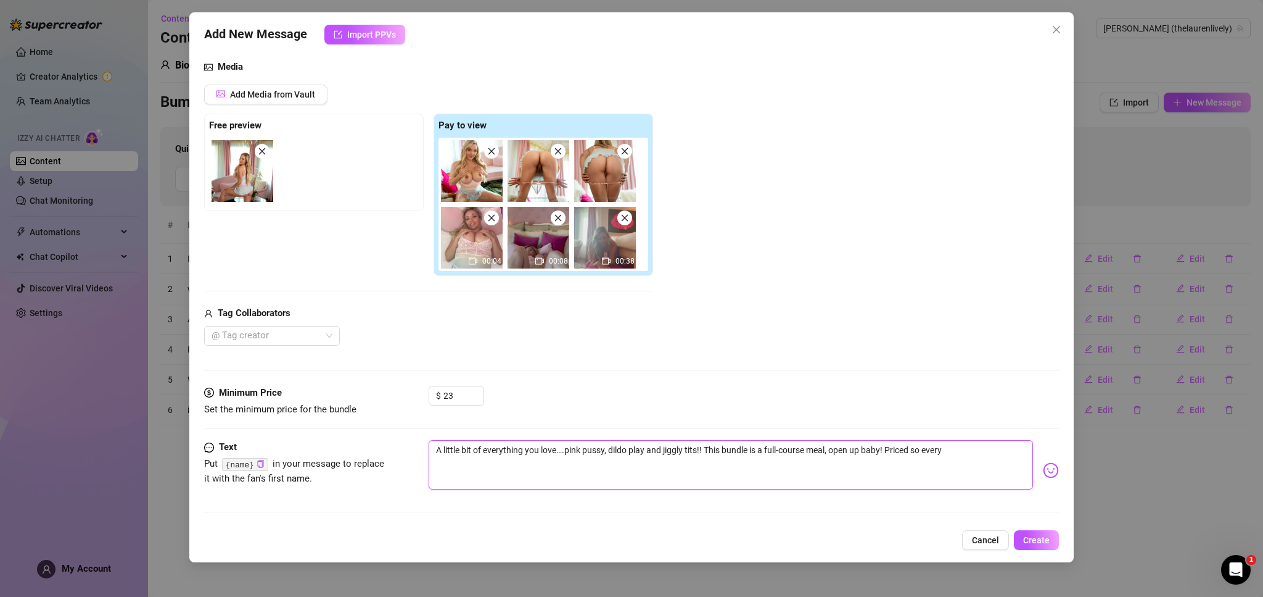
type textarea "A little bit of everything you love….pink pussy, dildo play and jiggly tits!! T…"
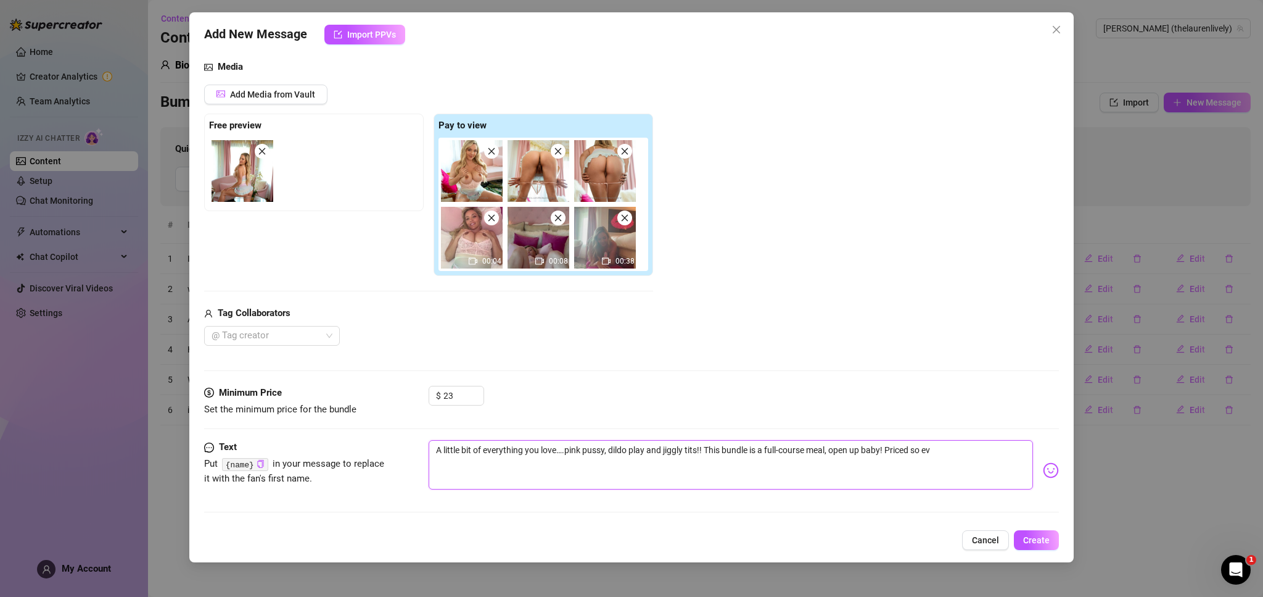
type textarea "A little bit of everything you love….pink pussy, dildo play and jiggly tits!! T…"
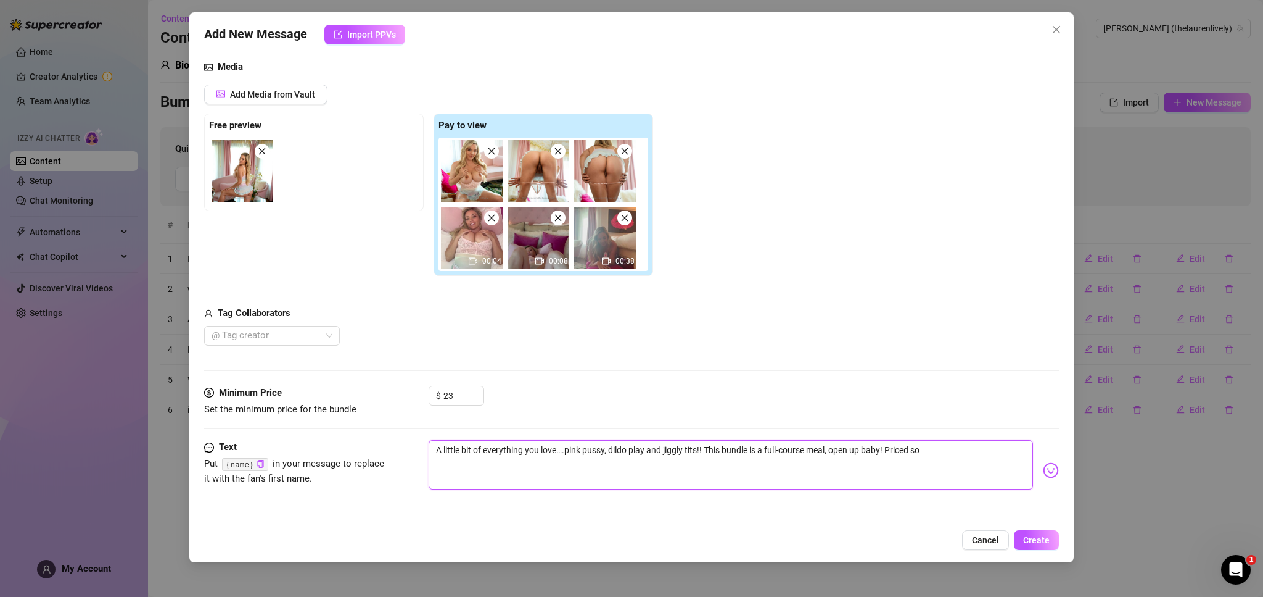
type textarea "A little bit of everything you love….pink pussy, dildo play and jiggly tits!! T…"
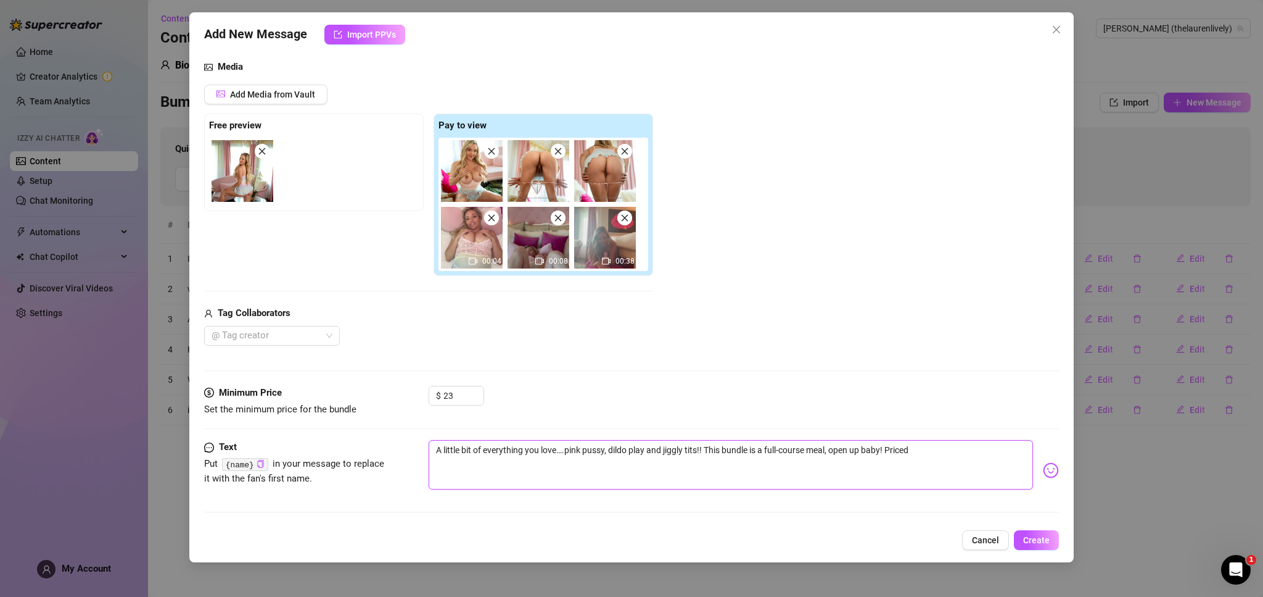
type textarea "A little bit of everything you love….pink pussy, dildo play and jiggly tits!! T…"
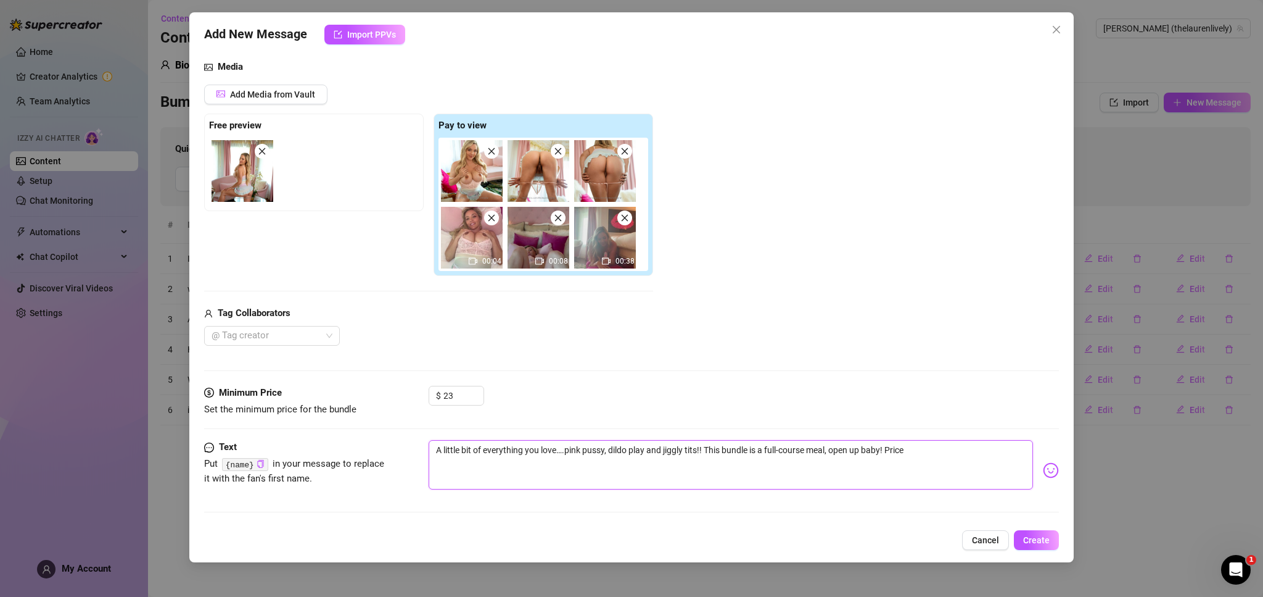
type textarea "A little bit of everything you love….pink pussy, dildo play and jiggly tits!! T…"
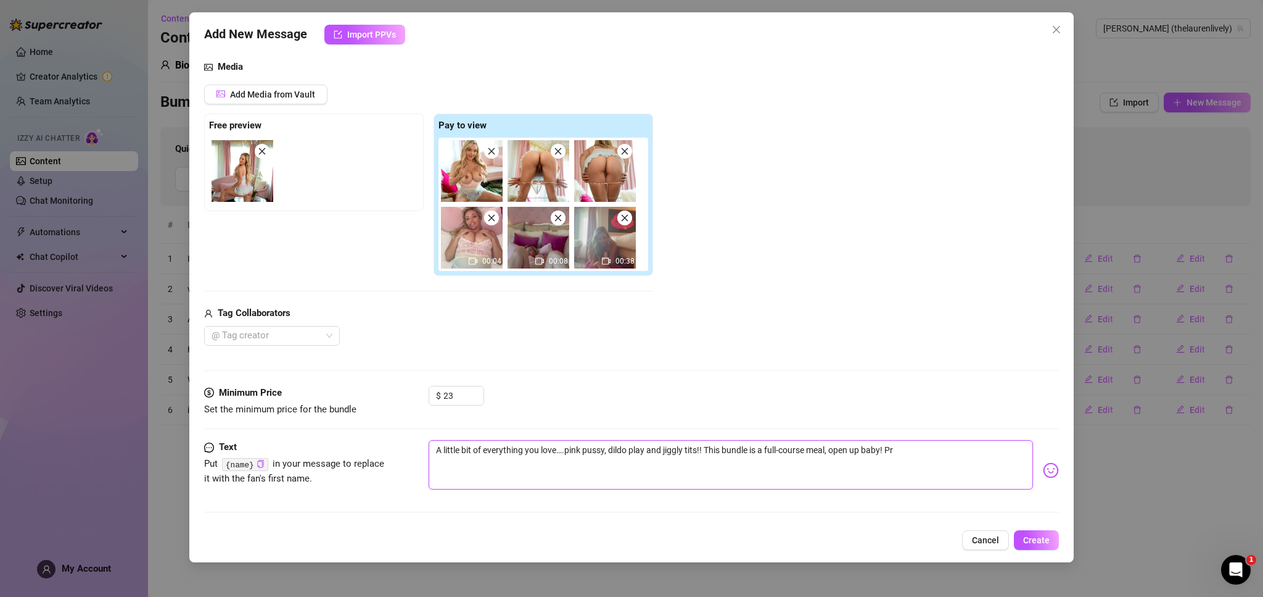
type textarea "A little bit of everything you love….pink pussy, dildo play and jiggly tits!! T…"
drag, startPoint x: 606, startPoint y: 450, endPoint x: 709, endPoint y: 484, distance: 107.9
click at [608, 450] on textarea "A little bit of everything you love….pink pussy, dildo play and jiggly tits!! T…" at bounding box center [731, 464] width 605 height 49
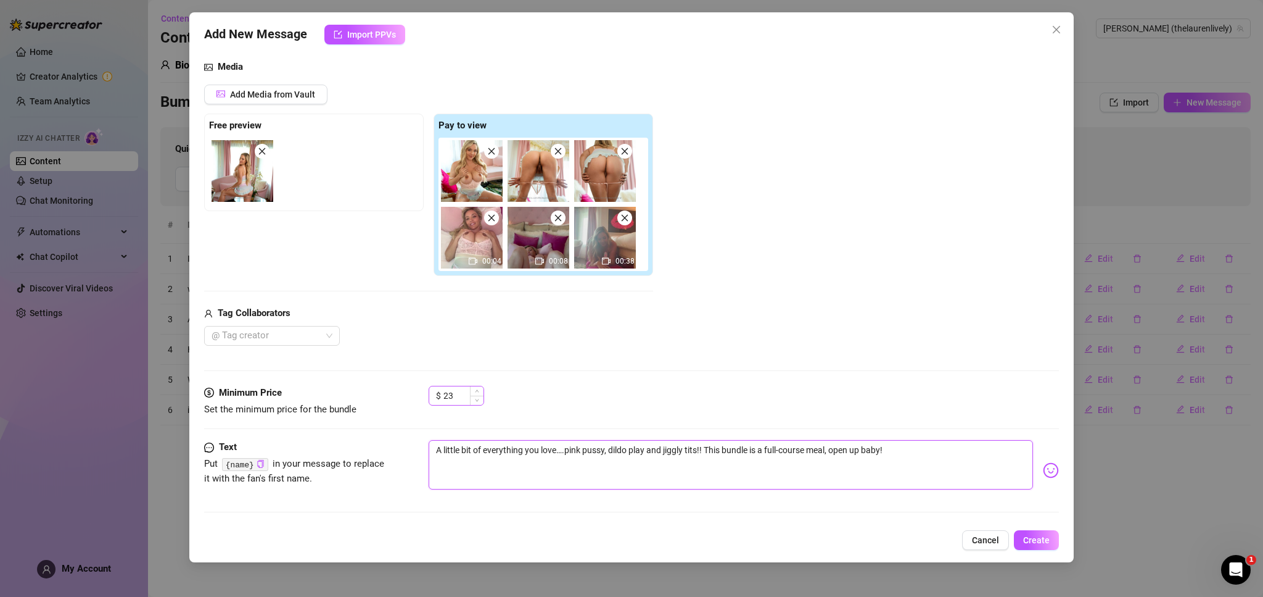
type textarea "A little bit of everything you love….pink pussy, dildo play and jiggly tits!! T…"
click at [462, 394] on input "23" at bounding box center [464, 395] width 40 height 19
type input "2"
type input "15"
click at [1030, 540] on span "Create" at bounding box center [1036, 540] width 27 height 10
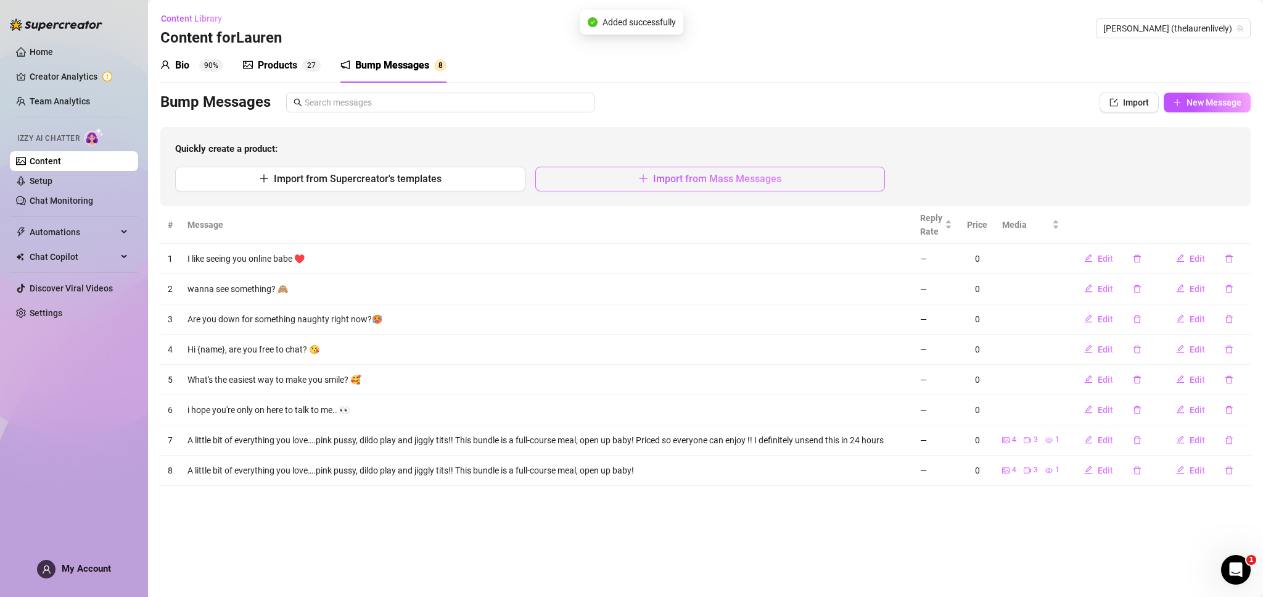
click at [622, 180] on button "Import from Mass Messages" at bounding box center [710, 179] width 350 height 25
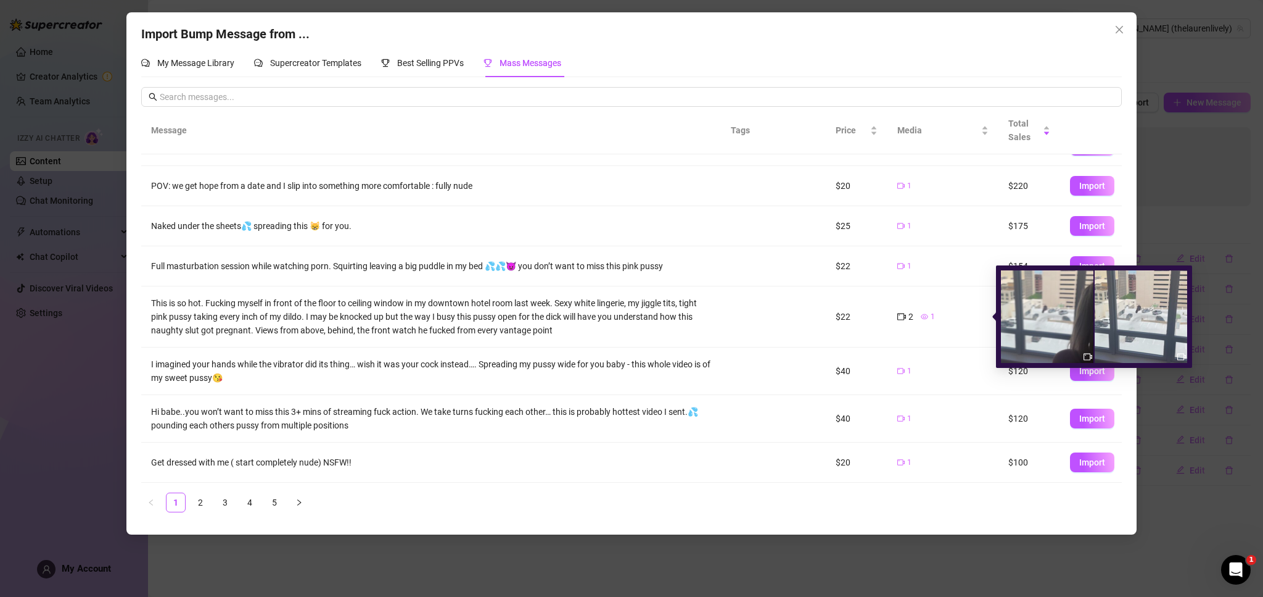
scroll to position [116, 0]
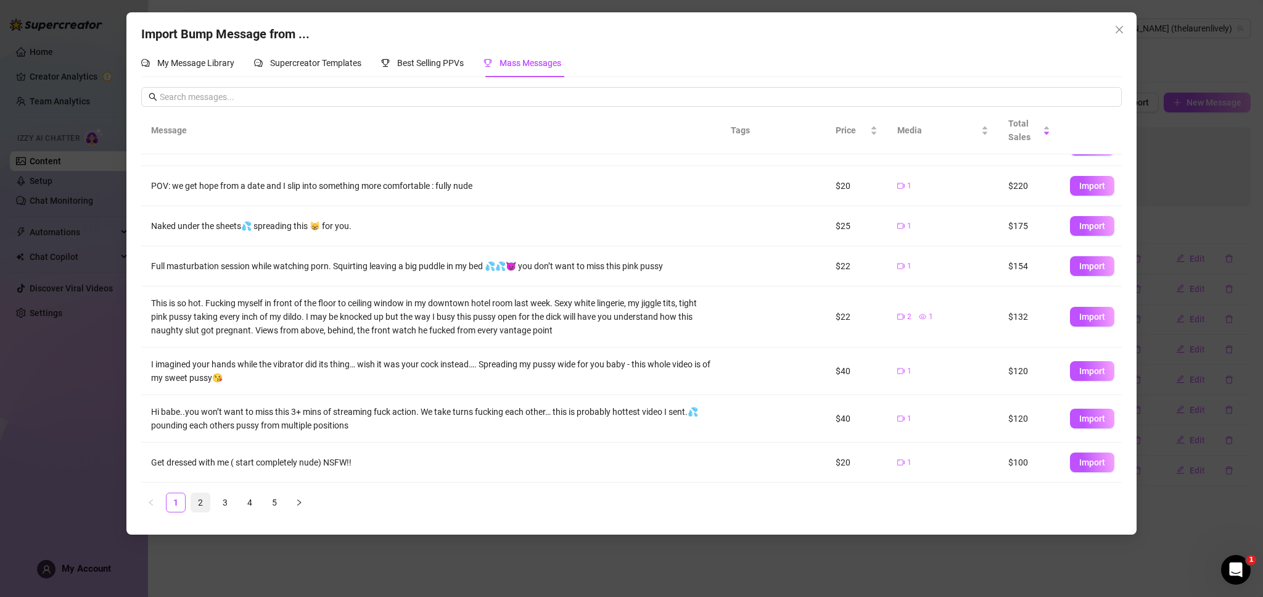
click at [198, 497] on link "2" at bounding box center [200, 502] width 19 height 19
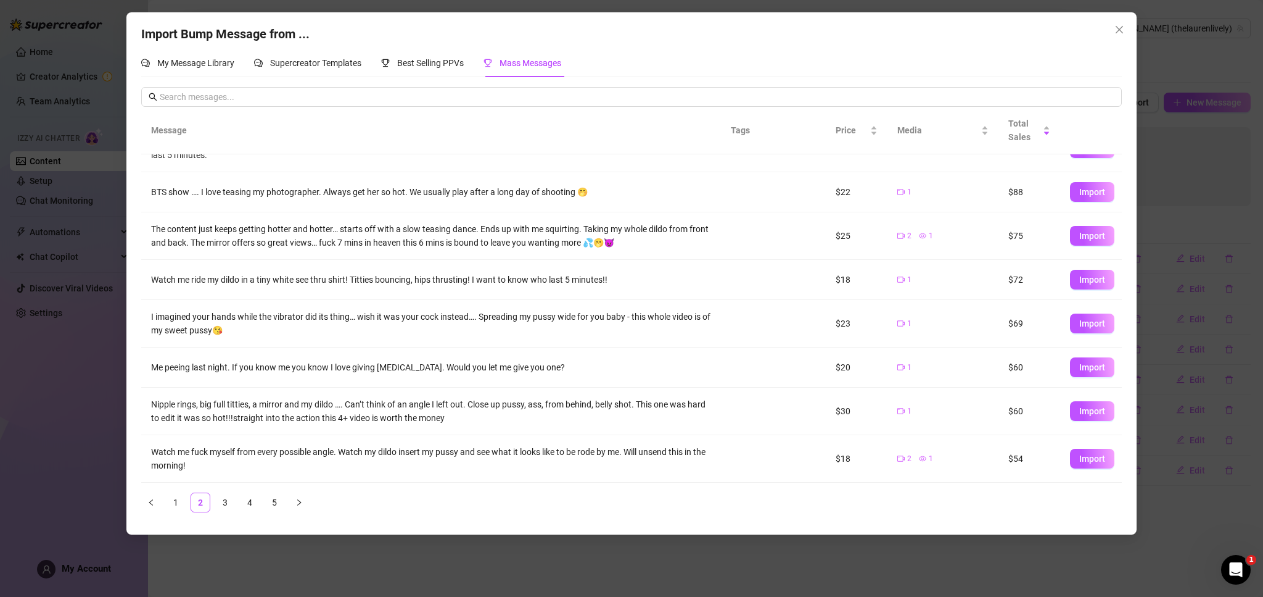
scroll to position [117, 0]
click at [1098, 418] on button "Import" at bounding box center [1092, 411] width 44 height 20
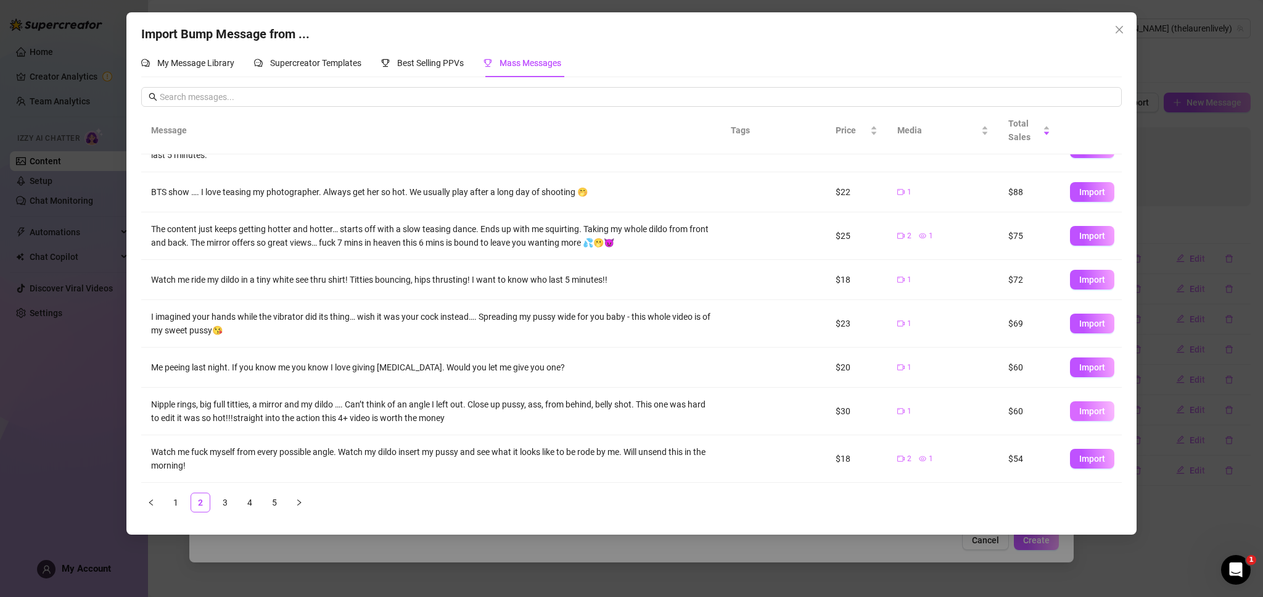
type textarea "Nipple rings, big full titties, a mirror and my dildo …. Can’t think of an angl…"
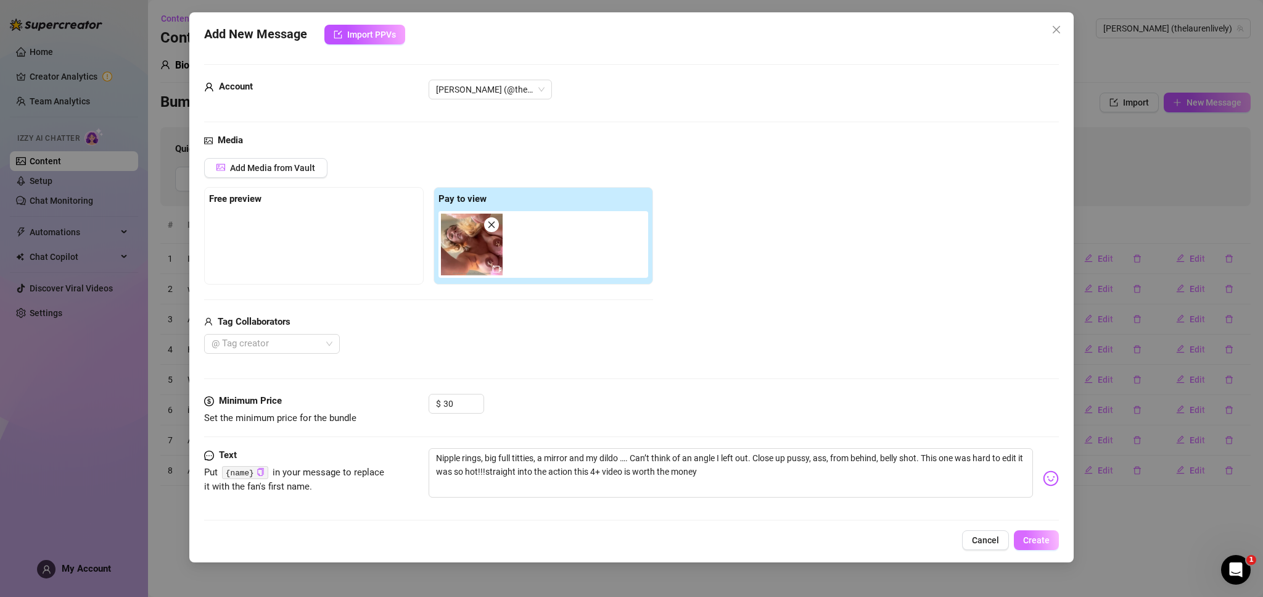
click at [1043, 544] on span "Create" at bounding box center [1036, 540] width 27 height 10
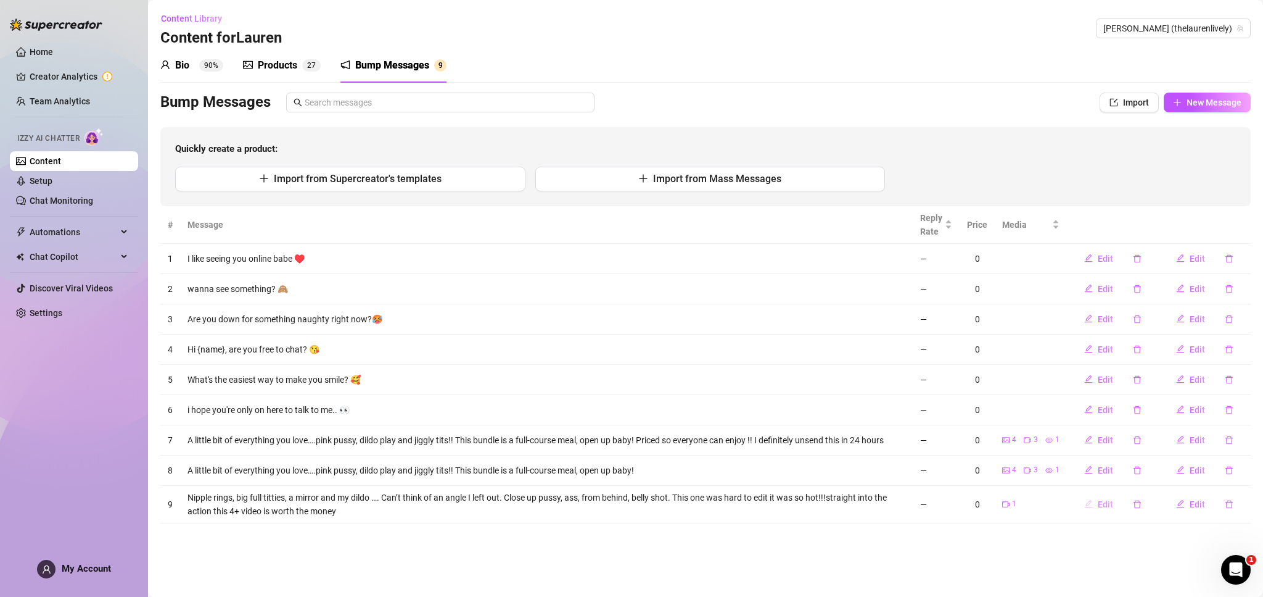
click at [1099, 501] on span "Edit" at bounding box center [1105, 504] width 15 height 10
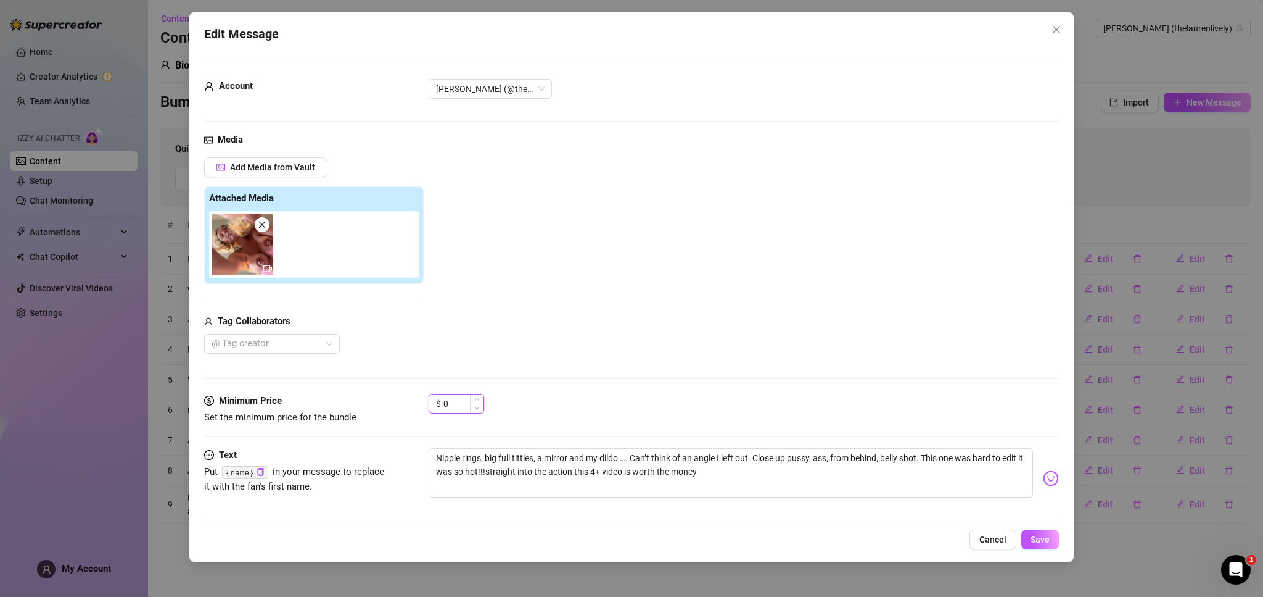
click at [455, 407] on input "0" at bounding box center [464, 403] width 40 height 19
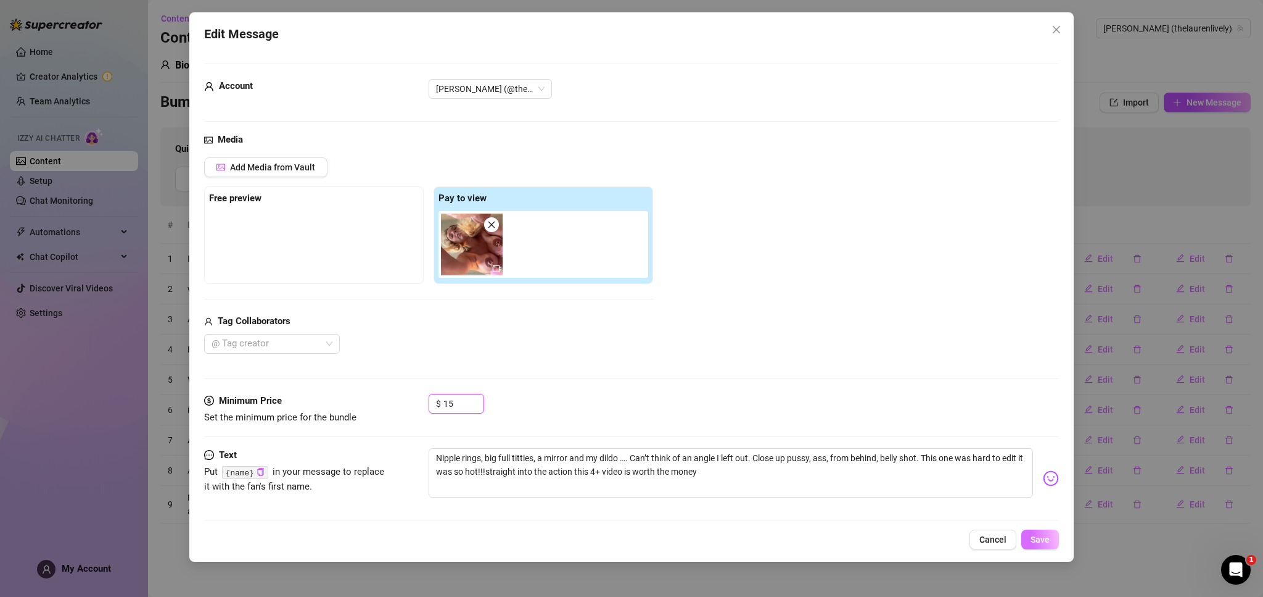
type input "15"
click at [1046, 535] on span "Save" at bounding box center [1040, 539] width 19 height 10
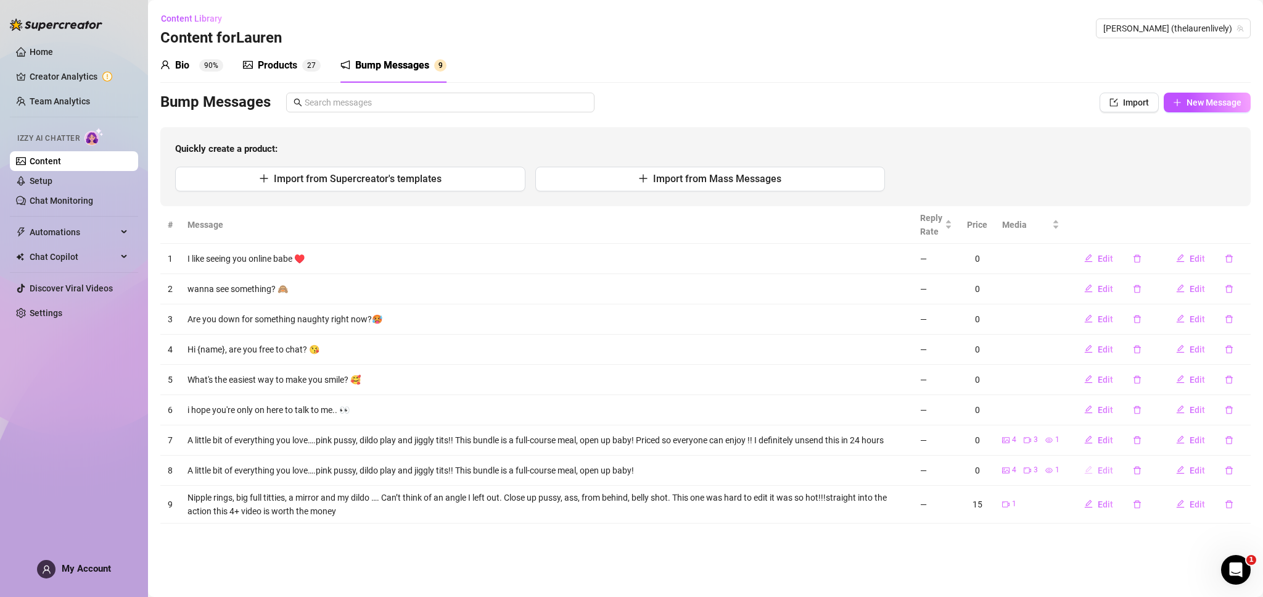
click at [1107, 471] on span "Edit" at bounding box center [1105, 470] width 15 height 10
type textarea "A little bit of everything you love….pink pussy, dildo play and jiggly tits!! T…"
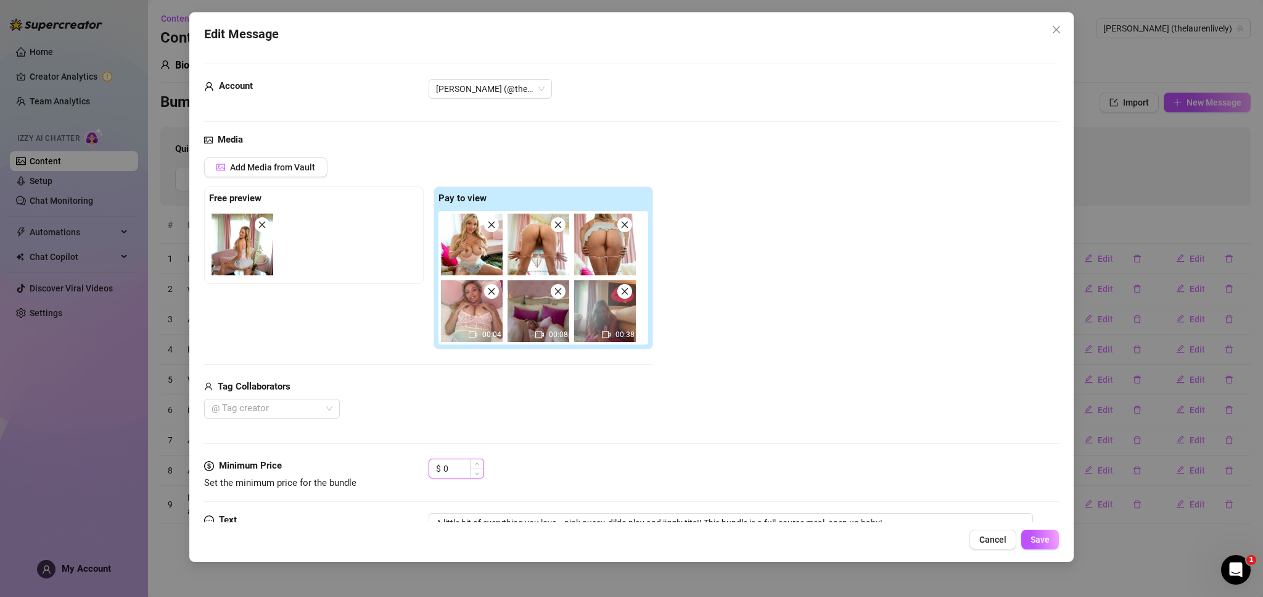
click at [459, 473] on input "0" at bounding box center [464, 468] width 40 height 19
type input "15"
click at [1038, 540] on span "Save" at bounding box center [1040, 539] width 19 height 10
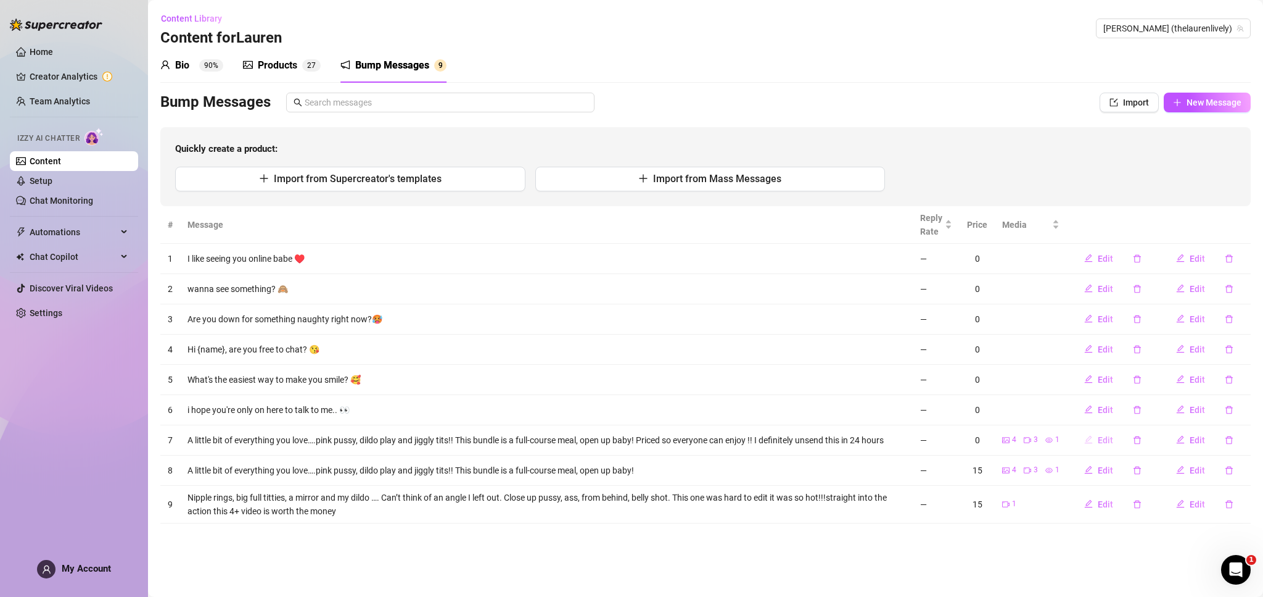
click at [1097, 441] on button "Edit" at bounding box center [1099, 440] width 49 height 20
type textarea "A little bit of everything you love….pink pussy, dildo play and jiggly tits!! T…"
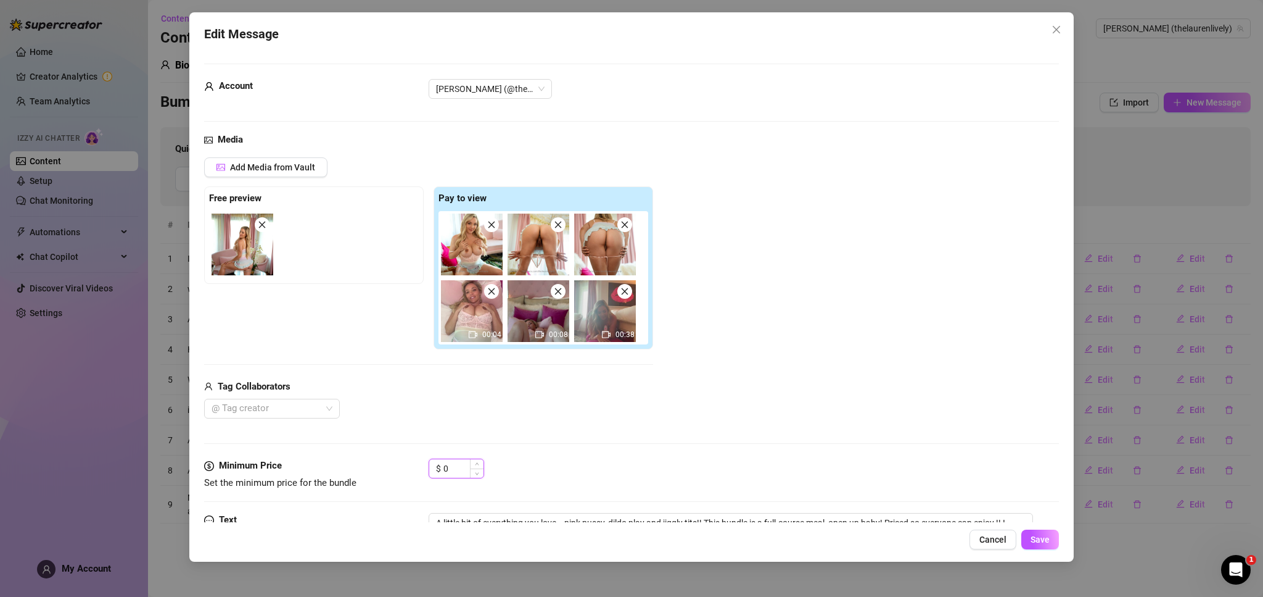
click at [445, 468] on input "0" at bounding box center [464, 468] width 40 height 19
type input "15"
click at [1037, 545] on button "Save" at bounding box center [1041, 539] width 38 height 20
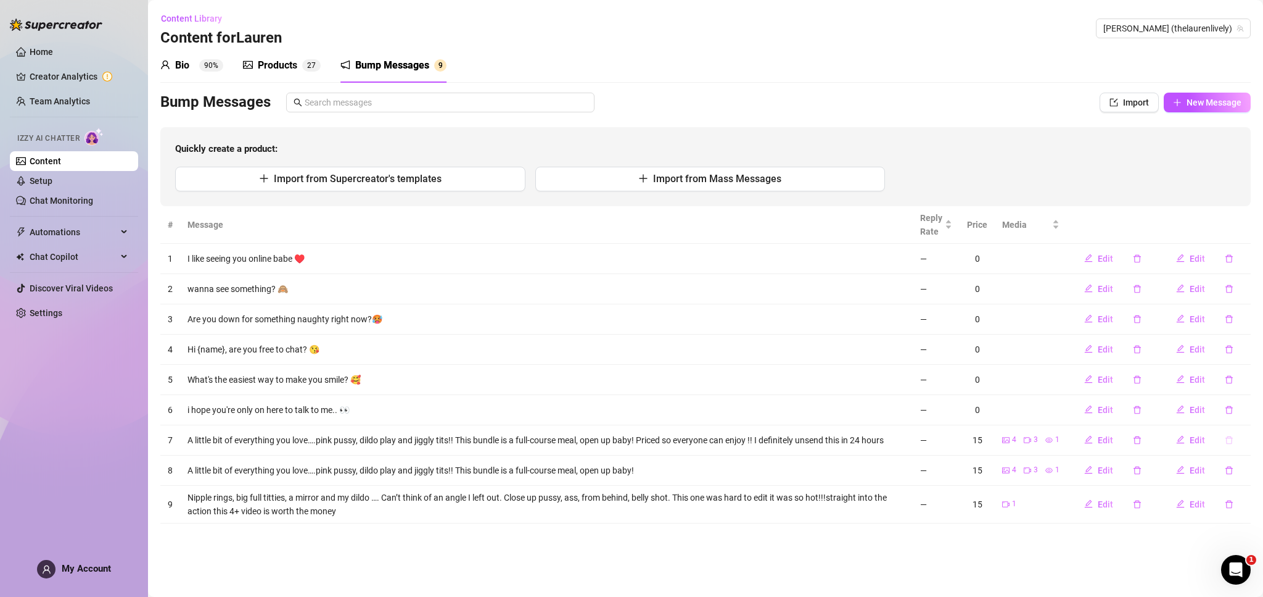
click at [1231, 444] on button "button" at bounding box center [1229, 440] width 28 height 20
click at [1254, 409] on button "Yes" at bounding box center [1242, 407] width 23 height 15
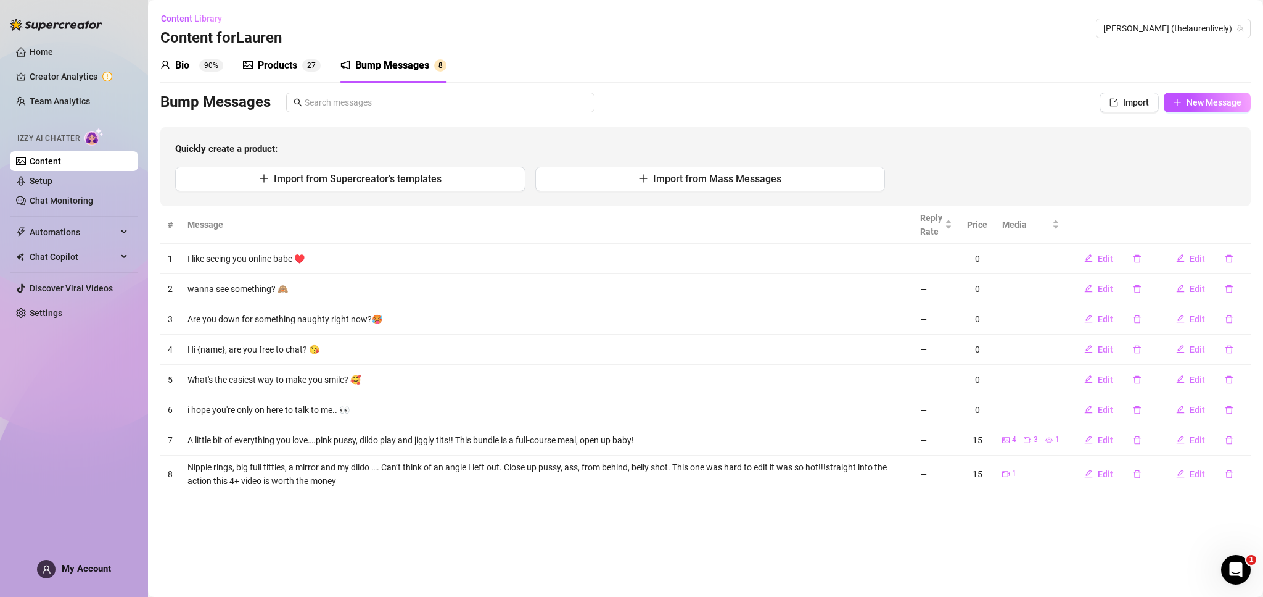
scroll to position [0, 0]
